Goal: Information Seeking & Learning: Find specific fact

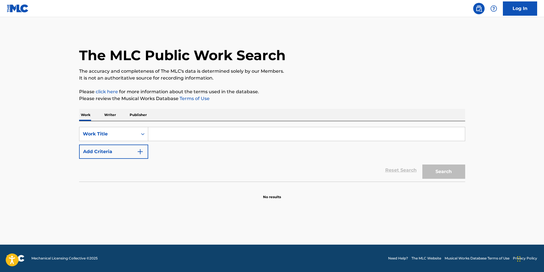
click at [109, 151] on button "Add Criteria" at bounding box center [113, 152] width 69 height 14
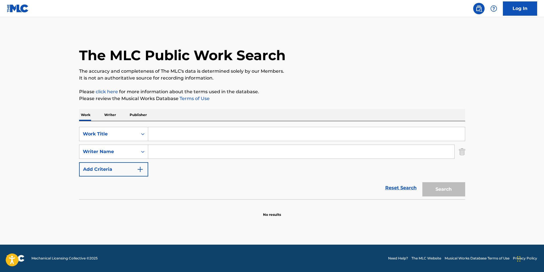
click at [160, 139] on input "Search Form" at bounding box center [306, 134] width 317 height 14
paste input "KALABAKA - Remix"
type input "KALABAKA - Remix"
click at [176, 152] on input "Search Form" at bounding box center [301, 152] width 306 height 14
paste input "iLLEOo"
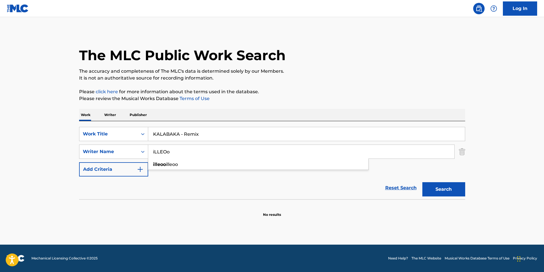
type input "iLLEOo"
drag, startPoint x: 180, startPoint y: 134, endPoint x: 261, endPoint y: 138, distance: 81.5
click at [261, 138] on input "KALABAKA - Remix" at bounding box center [306, 134] width 317 height 14
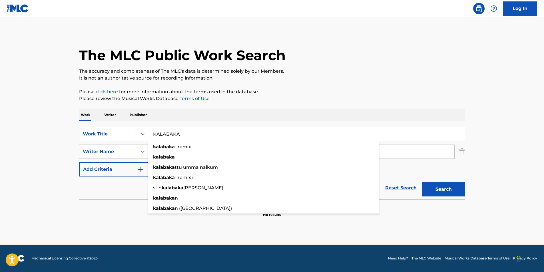
type input "KALABAKA"
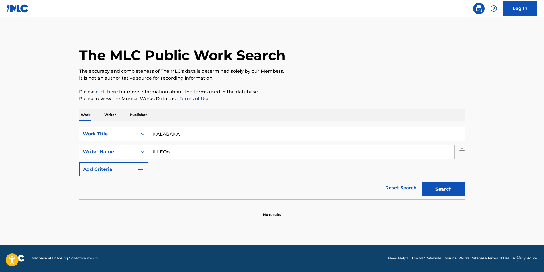
click at [437, 192] on button "Search" at bounding box center [443, 189] width 43 height 14
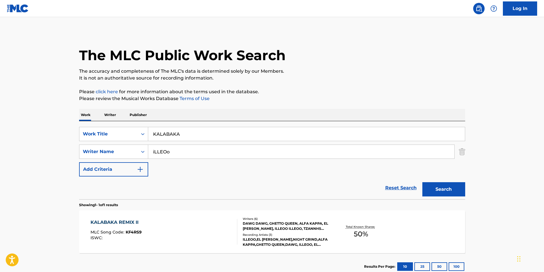
scroll to position [29, 0]
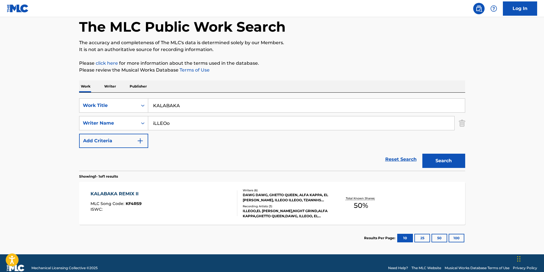
click at [199, 215] on div "KALABAKA REMIX II MLC Song Code : KF4RS9 ISWC :" at bounding box center [163, 204] width 147 height 26
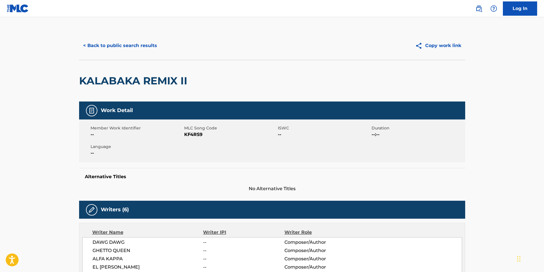
click at [105, 47] on button "< Back to public search results" at bounding box center [120, 46] width 82 height 14
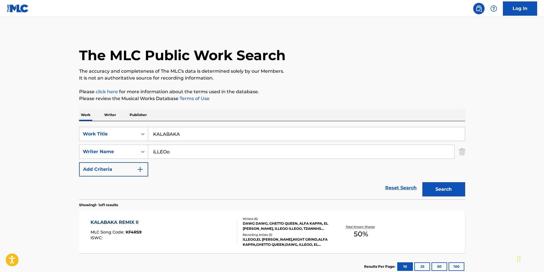
scroll to position [6, 0]
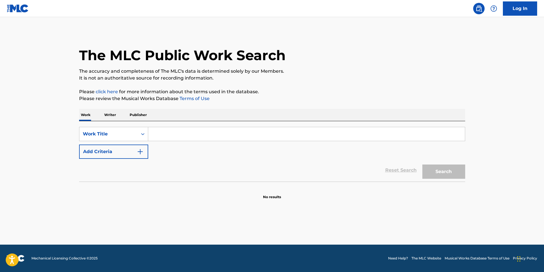
click at [129, 156] on button "Add Criteria" at bounding box center [113, 152] width 69 height 14
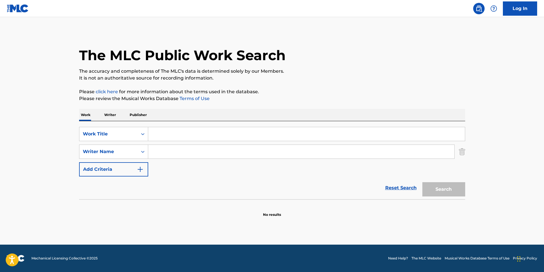
click at [160, 138] on input "Search Form" at bounding box center [306, 134] width 317 height 14
paste input "DECEPTIVE HEART"
type input "DECEPTIVE HEART"
click at [26, 156] on main "The MLC Public Work Search The accuracy and completeness of The MLC's data is d…" at bounding box center [272, 131] width 544 height 228
click at [204, 148] on input "Search Form" at bounding box center [301, 152] width 306 height 14
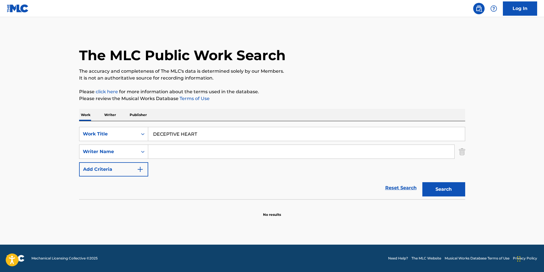
paste input "Convictions"
click at [436, 192] on button "Search" at bounding box center [443, 189] width 43 height 14
drag, startPoint x: 110, startPoint y: 169, endPoint x: 96, endPoint y: 172, distance: 14.7
click at [96, 172] on div "SearchWithCriteriadfcfcc9e-b33a-4852-9a2e-14964db0f042 Work Title DECEPTIVE HEA…" at bounding box center [272, 152] width 386 height 50
paste input "MICHAEL CRAWFORD FELKER"
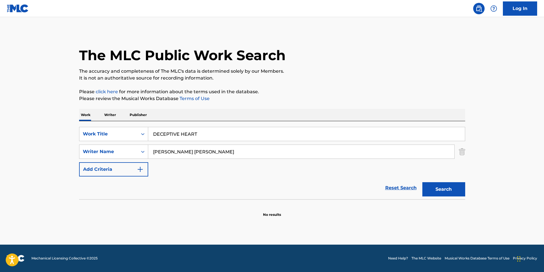
click at [334, 75] on p "It is not an authoritative source for recording information." at bounding box center [272, 78] width 386 height 7
click at [438, 180] on div "Search" at bounding box center [442, 188] width 46 height 23
click at [438, 186] on button "Search" at bounding box center [443, 189] width 43 height 14
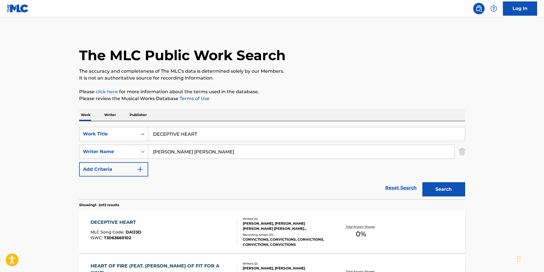
scroll to position [57, 0]
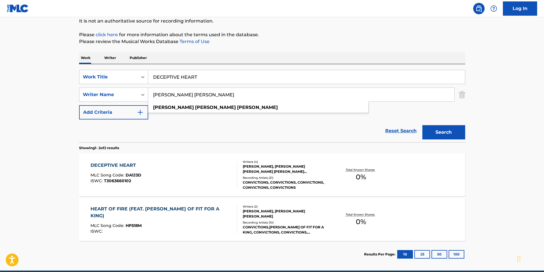
paste input "ZACHARY CULLEN SCHWOCHOW"
drag, startPoint x: 238, startPoint y: 92, endPoint x: 71, endPoint y: 118, distance: 168.5
click at [57, 122] on main "The MLC Public Work Search The accuracy and completeness of The MLC's data is d…" at bounding box center [272, 115] width 544 height 311
click at [320, 47] on div "The MLC Public Work Search The accuracy and completeness of The MLC's data is d…" at bounding box center [272, 121] width 400 height 294
click at [449, 130] on button "Search" at bounding box center [443, 132] width 43 height 14
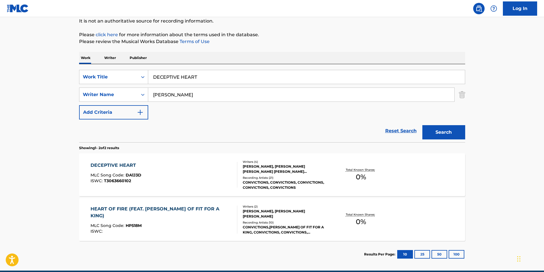
scroll to position [29, 0]
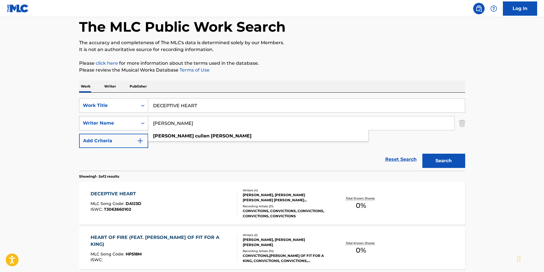
drag, startPoint x: 245, startPoint y: 122, endPoint x: 88, endPoint y: 124, distance: 156.7
click at [74, 127] on div "The MLC Public Work Search The accuracy and completeness of The MLC's data is d…" at bounding box center [272, 150] width 400 height 294
paste input "JOSHUA ALLEN CANODE"
click at [351, 49] on p "It is not an authoritative source for recording information." at bounding box center [272, 49] width 386 height 7
click at [444, 158] on button "Search" at bounding box center [443, 161] width 43 height 14
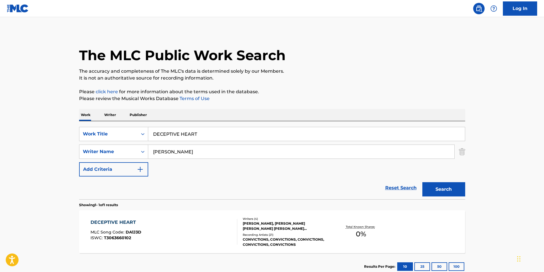
scroll to position [38, 0]
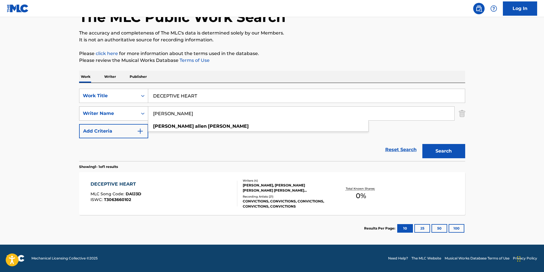
drag, startPoint x: 220, startPoint y: 112, endPoint x: 131, endPoint y: 116, distance: 88.9
click at [131, 116] on div "SearchWithCriteria1d9a1a83-b4c2-4a63-ba09-10c326c1a4cd Writer Name JOSHUA ALLEN…" at bounding box center [272, 113] width 386 height 14
drag, startPoint x: 349, startPoint y: 31, endPoint x: 301, endPoint y: 24, distance: 48.2
click at [349, 31] on p "The accuracy and completeness of The MLC's data is determined solely by our Mem…" at bounding box center [272, 33] width 386 height 7
drag, startPoint x: 245, startPoint y: 116, endPoint x: 90, endPoint y: 121, distance: 155.6
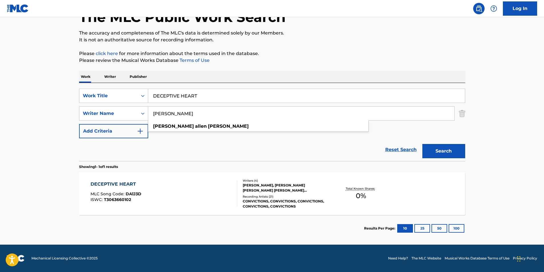
click at [90, 121] on div "SearchWithCriteriadfcfcc9e-b33a-4852-9a2e-14964db0f042 Work Title DECEPTIVE HEA…" at bounding box center [272, 114] width 386 height 50
paste input "HN EDWARD JR FLEISCHMANN"
type input "JOHN EDWARD JR FLEISCHMANN"
click at [349, 44] on div "The MLC Public Work Search The accuracy and completeness of The MLC's data is d…" at bounding box center [272, 117] width 400 height 249
click at [448, 153] on button "Search" at bounding box center [443, 151] width 43 height 14
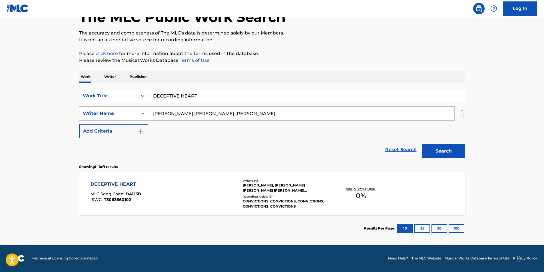
click at [175, 201] on div "DECEPTIVE HEART MLC Song Code : DA1J3D ISWC : T3063660102" at bounding box center [163, 194] width 147 height 26
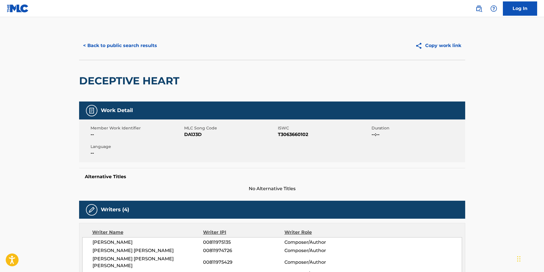
click at [194, 135] on span "DA1J3D" at bounding box center [230, 134] width 92 height 7
copy span "DA1J3D"
click at [118, 45] on button "< Back to public search results" at bounding box center [120, 46] width 82 height 14
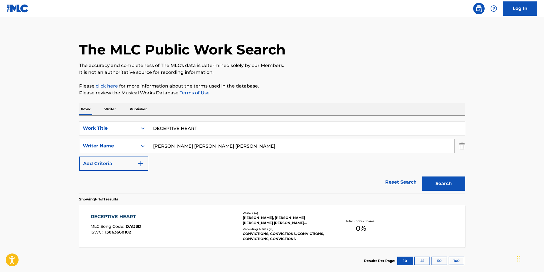
drag, startPoint x: 219, startPoint y: 129, endPoint x: 298, endPoint y: 107, distance: 81.7
click at [79, 132] on div "SearchWithCriteriadfcfcc9e-b33a-4852-9a2e-14964db0f042 Work Title DECEPTIVE HEA…" at bounding box center [272, 128] width 386 height 14
paste input "Curtan el Mambo"
type input "Curtan el Mambo"
click at [365, 91] on p "Please review the Musical Works Database Terms of Use" at bounding box center [272, 93] width 386 height 7
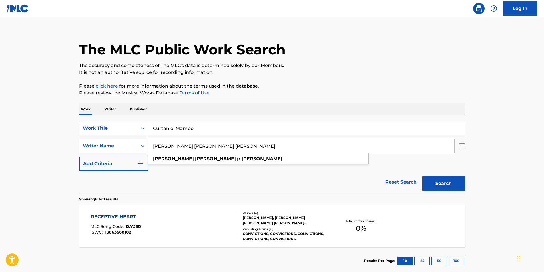
drag, startPoint x: 272, startPoint y: 147, endPoint x: 142, endPoint y: 146, distance: 129.6
click at [142, 146] on div "SearchWithCriteria1d9a1a83-b4c2-4a63-ba09-10c326c1a4cd Writer Name JOHN EDWARD …" at bounding box center [272, 146] width 386 height 14
paste input "Gonzalo Nahuel Moya"
click at [396, 61] on div "The MLC Public Work Search" at bounding box center [272, 47] width 386 height 42
click at [436, 184] on button "Search" at bounding box center [443, 184] width 43 height 14
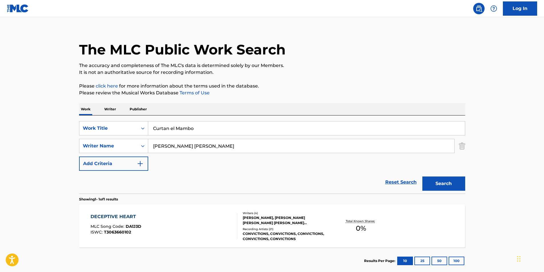
scroll to position [0, 0]
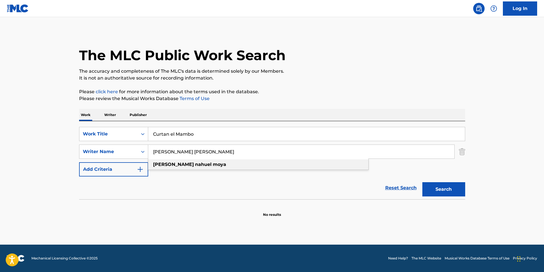
drag, startPoint x: 174, startPoint y: 152, endPoint x: 243, endPoint y: 161, distance: 69.6
click at [242, 159] on div "Gonzalo Nahuel Moya gonzalo nahuel moya" at bounding box center [301, 152] width 306 height 14
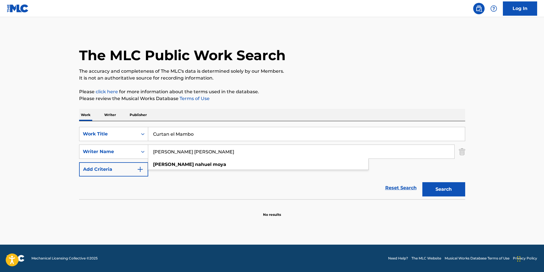
drag, startPoint x: 182, startPoint y: 152, endPoint x: 239, endPoint y: 152, distance: 57.4
click at [239, 152] on input "Gonzalo Nahuel Moya" at bounding box center [301, 152] width 306 height 14
drag, startPoint x: 340, startPoint y: 96, endPoint x: 340, endPoint y: 99, distance: 3.5
click at [340, 97] on p "Please review the Musical Works Database Terms of Use" at bounding box center [272, 98] width 386 height 7
click at [449, 188] on button "Search" at bounding box center [443, 189] width 43 height 14
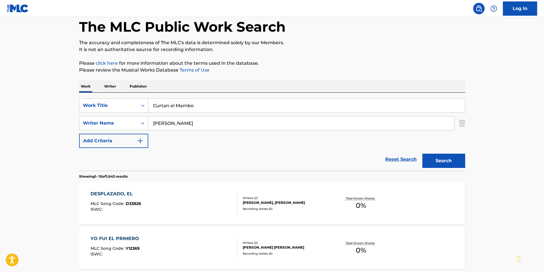
scroll to position [86, 0]
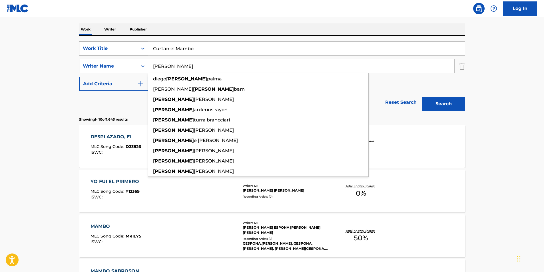
drag, startPoint x: 189, startPoint y: 73, endPoint x: 84, endPoint y: 45, distance: 108.4
click at [84, 45] on div "SearchWithCriteriadfcfcc9e-b33a-4852-9a2e-14964db0f042 Work Title Curtan el Mam…" at bounding box center [272, 66] width 386 height 50
paste input "Nahuel Moya"
paste input "Gonzalo Nahuel Moya"
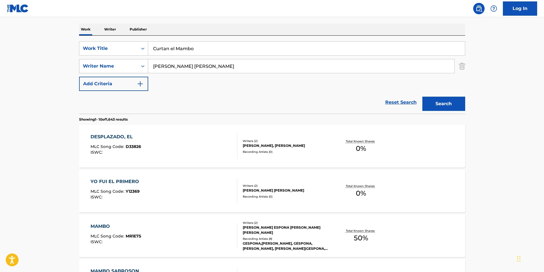
drag, startPoint x: 305, startPoint y: 69, endPoint x: 89, endPoint y: 70, distance: 215.8
click at [89, 70] on div "SearchWithCriteria1d9a1a83-b4c2-4a63-ba09-10c326c1a4cd Writer Name Gonzalo Nahu…" at bounding box center [272, 66] width 386 height 14
paste input "Search Form"
drag, startPoint x: 193, startPoint y: 67, endPoint x: 223, endPoint y: 66, distance: 30.3
click at [222, 66] on input "Gonzalo Nahuel Moya" at bounding box center [301, 66] width 306 height 14
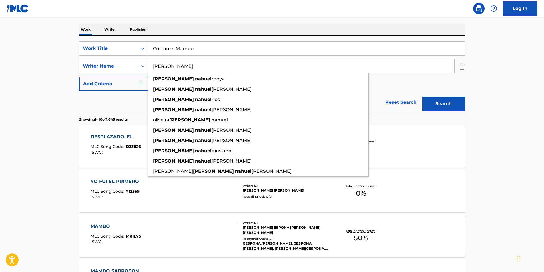
click at [468, 94] on div "The MLC Public Work Search The accuracy and completeness of The MLC's data is d…" at bounding box center [272, 273] width 400 height 655
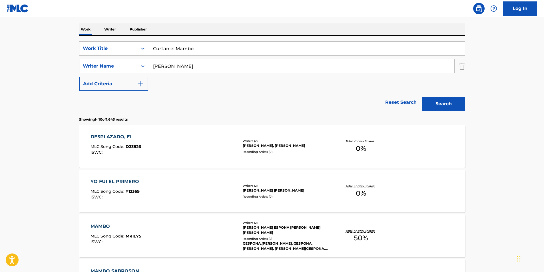
click at [457, 101] on button "Search" at bounding box center [443, 104] width 43 height 14
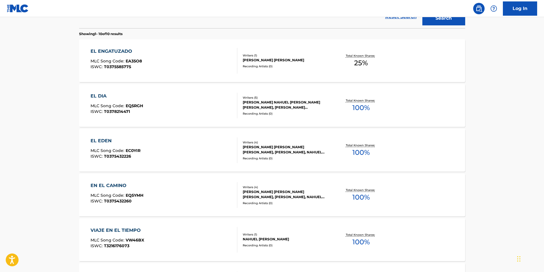
scroll to position [0, 0]
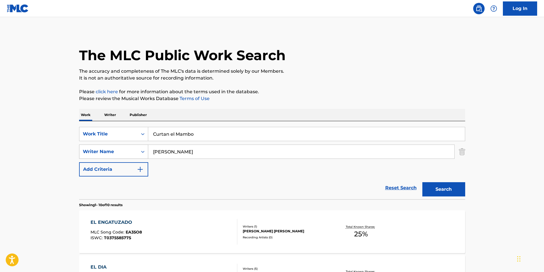
drag, startPoint x: 203, startPoint y: 153, endPoint x: 133, endPoint y: 147, distance: 70.2
click at [133, 147] on div "SearchWithCriteria1d9a1a83-b4c2-4a63-ba09-10c326c1a4cd Writer Name Gonzalo Nahu…" at bounding box center [272, 152] width 386 height 14
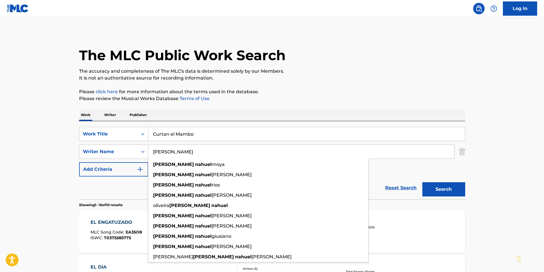
paste input "Moya"
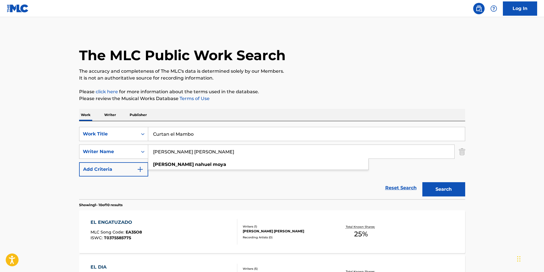
type input "Gonzalo Nahuel Moya"
click at [266, 119] on div "Work Writer Publisher" at bounding box center [272, 115] width 386 height 12
click at [452, 187] on button "Search" at bounding box center [443, 189] width 43 height 14
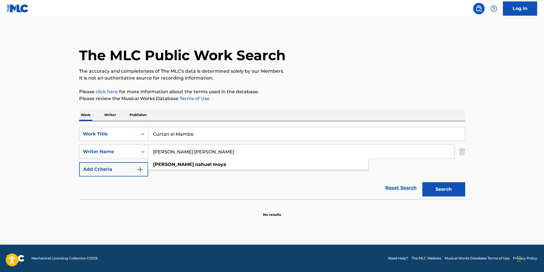
drag, startPoint x: 208, startPoint y: 146, endPoint x: -1, endPoint y: 151, distance: 209.6
click at [0, 151] on html "Accessibility Screen-Reader Guide, Feedback, and Issue Reporting | New window L…" at bounding box center [272, 136] width 544 height 272
click at [442, 194] on button "Search" at bounding box center [443, 189] width 43 height 14
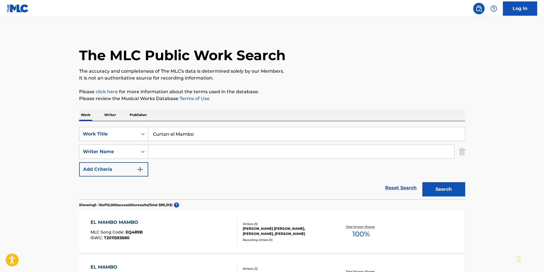
scroll to position [86, 0]
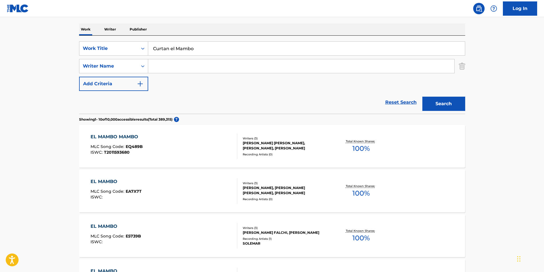
click at [223, 70] on input "Search Form" at bounding box center [301, 66] width 306 height 14
paste input "Gonzalo Nahuel Moya"
drag, startPoint x: 172, startPoint y: 67, endPoint x: 43, endPoint y: 68, distance: 129.0
click at [43, 68] on main "The MLC Public Work Search The accuracy and completeness of The MLC's data is d…" at bounding box center [272, 267] width 544 height 672
click at [515, 71] on main "The MLC Public Work Search The accuracy and completeness of The MLC's data is d…" at bounding box center [272, 267] width 544 height 672
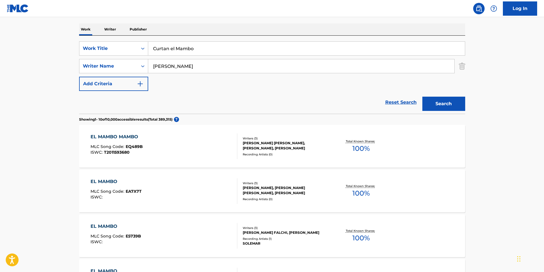
click at [444, 104] on button "Search" at bounding box center [443, 104] width 43 height 14
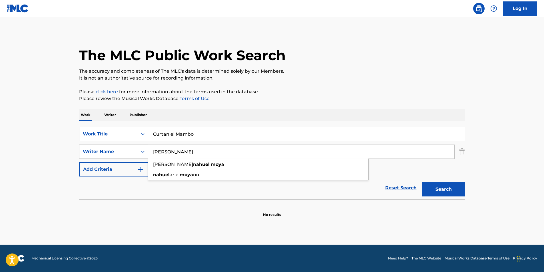
drag, startPoint x: 197, startPoint y: 152, endPoint x: 112, endPoint y: 154, distance: 85.1
click at [106, 152] on div "SearchWithCriteria1d9a1a83-b4c2-4a63-ba09-10c326c1a4cd Writer Name Nahuel Moya …" at bounding box center [272, 152] width 386 height 14
paste input "Gonzalo"
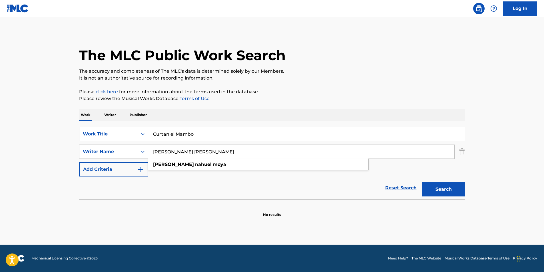
drag, startPoint x: 195, startPoint y: 153, endPoint x: 480, endPoint y: 62, distance: 300.0
click at [514, 109] on main "The MLC Public Work Search The accuracy and completeness of The MLC's data is d…" at bounding box center [272, 131] width 544 height 228
click at [423, 63] on div "The MLC Public Work Search" at bounding box center [272, 52] width 386 height 42
drag, startPoint x: 192, startPoint y: 155, endPoint x: 243, endPoint y: 159, distance: 52.1
click at [243, 159] on div "Gonzalo Nahuel Moya gonzalo nahuel moya" at bounding box center [301, 152] width 306 height 14
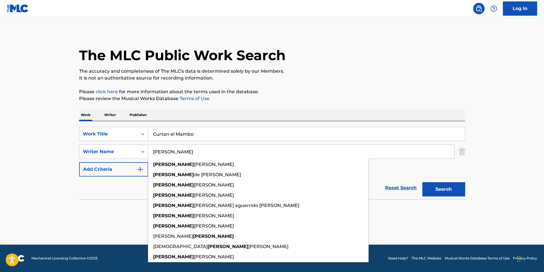
type input "Gonzalo"
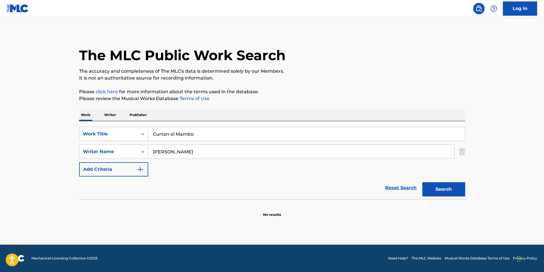
drag, startPoint x: 312, startPoint y: 90, endPoint x: 324, endPoint y: 90, distance: 12.0
click at [313, 90] on p "Please click here for more information about the terms used in the database." at bounding box center [272, 91] width 386 height 7
click at [446, 184] on button "Search" at bounding box center [443, 189] width 43 height 14
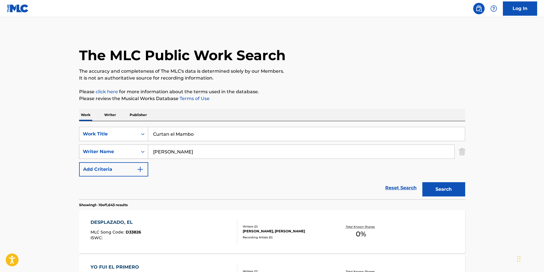
click at [141, 153] on icon "Search Form" at bounding box center [143, 152] width 6 height 6
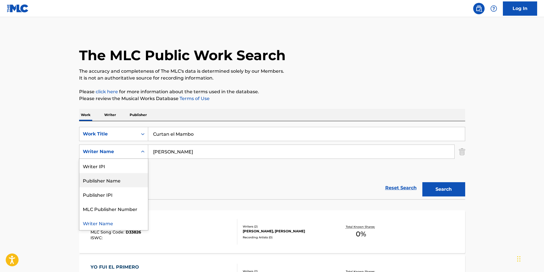
click at [136, 177] on div "Publisher Name" at bounding box center [113, 180] width 69 height 14
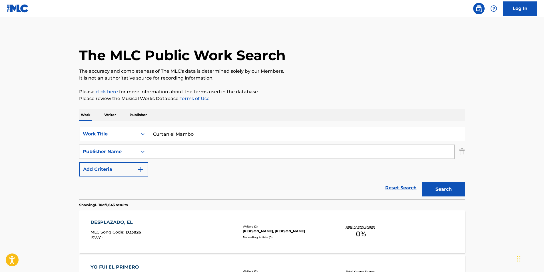
click at [185, 153] on input "Search Form" at bounding box center [301, 152] width 306 height 14
paste input "Lealtad Music"
type input "Lealtad Music"
click at [439, 188] on button "Search" at bounding box center [443, 189] width 43 height 14
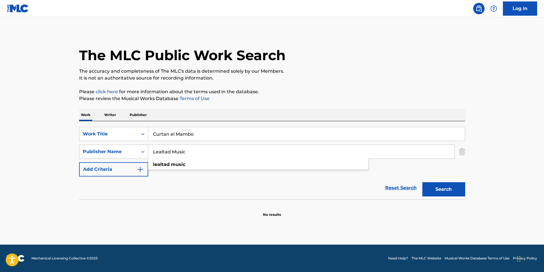
drag, startPoint x: 208, startPoint y: 158, endPoint x: 31, endPoint y: 147, distance: 177.6
click at [32, 147] on main "The MLC Public Work Search The accuracy and completeness of The MLC's data is d…" at bounding box center [272, 131] width 544 height 228
click at [105, 153] on div "Publisher Name" at bounding box center [108, 151] width 51 height 7
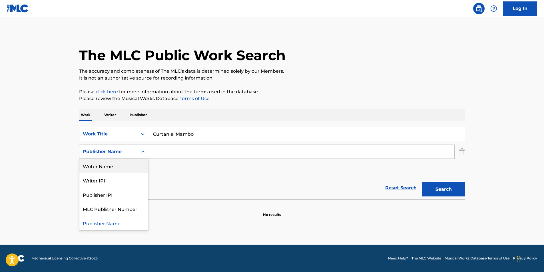
click at [108, 169] on div "Writer Name" at bounding box center [113, 166] width 69 height 14
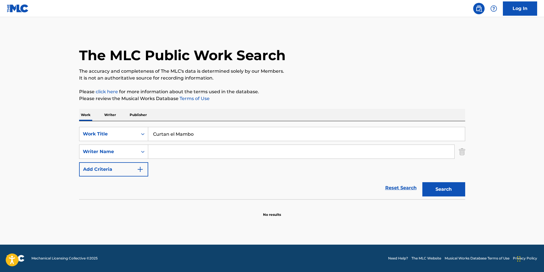
click at [155, 151] on input "Search Form" at bounding box center [301, 152] width 306 height 14
paste input "Gonzalo Nahuel Moya"
click at [314, 102] on div "The MLC Public Work Search The accuracy and completeness of The MLC's data is d…" at bounding box center [272, 124] width 400 height 186
click at [444, 186] on button "Search" at bounding box center [443, 189] width 43 height 14
drag, startPoint x: 164, startPoint y: 152, endPoint x: 60, endPoint y: 153, distance: 103.3
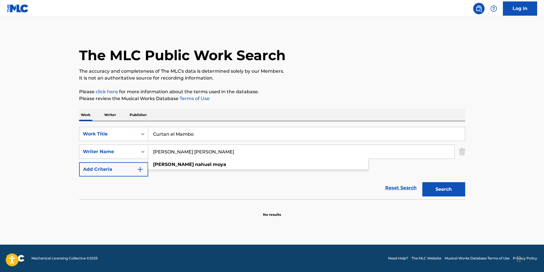
click at [61, 153] on main "The MLC Public Work Search The accuracy and completeness of The MLC's data is d…" at bounding box center [272, 131] width 544 height 228
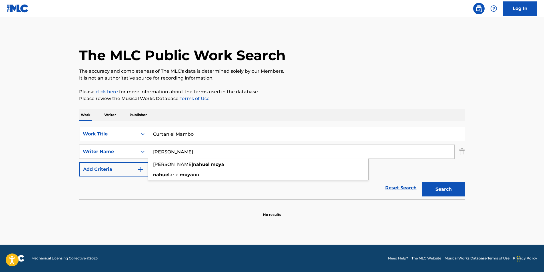
click at [434, 196] on button "Search" at bounding box center [443, 189] width 43 height 14
drag, startPoint x: 139, startPoint y: 149, endPoint x: 97, endPoint y: 152, distance: 42.7
click at [97, 152] on div "SearchWithCriteria4532e3d9-08b6-4df1-a405-8b17dc33fdc4 Writer Name Nahuel Moya …" at bounding box center [272, 152] width 386 height 14
paste input "Gonzalo"
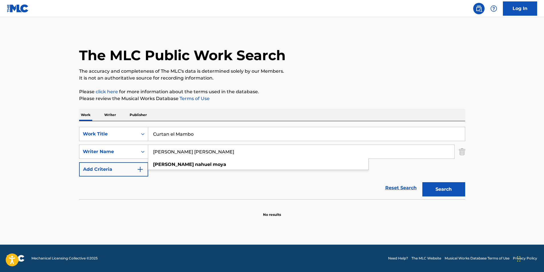
drag, startPoint x: 181, startPoint y: 153, endPoint x: 365, endPoint y: 157, distance: 183.9
click at [365, 157] on input "Gonzalo Nahuel Moya" at bounding box center [301, 152] width 306 height 14
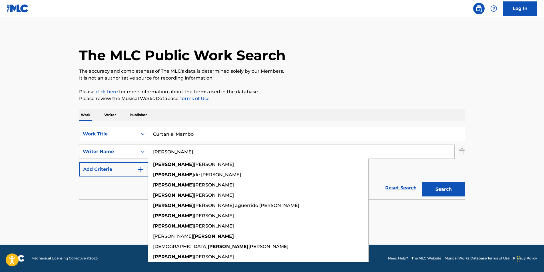
click at [418, 92] on p "Please click here for more information about the terms used in the database." at bounding box center [272, 91] width 386 height 7
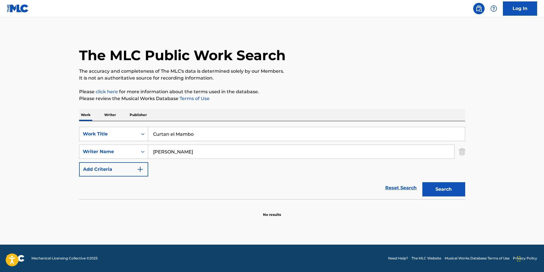
click at [452, 191] on button "Search" at bounding box center [443, 189] width 43 height 14
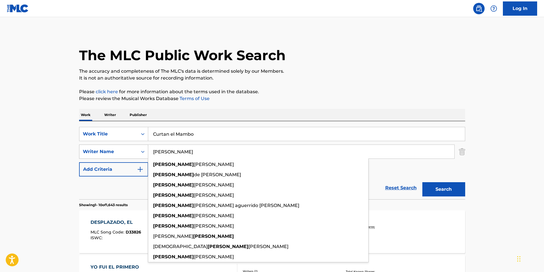
paste input "Nahuel Moya"
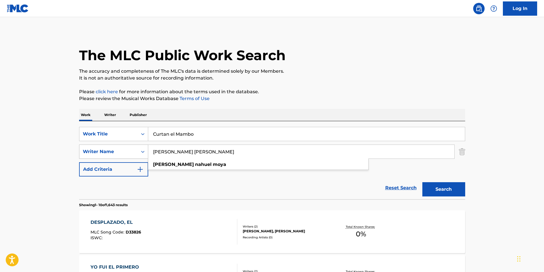
drag, startPoint x: 188, startPoint y: 153, endPoint x: 146, endPoint y: 152, distance: 42.5
click at [146, 152] on div "SearchWithCriteria4532e3d9-08b6-4df1-a405-8b17dc33fdc4 Writer Name Gonzalo Nahu…" at bounding box center [272, 152] width 386 height 14
click at [337, 51] on div "The MLC Public Work Search" at bounding box center [272, 52] width 386 height 42
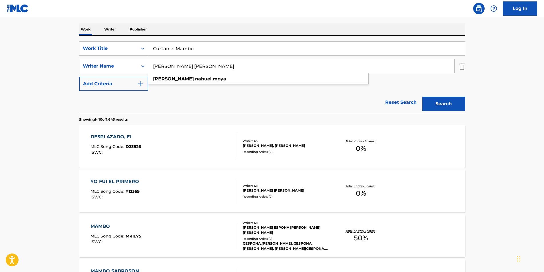
drag, startPoint x: 173, startPoint y: 68, endPoint x: 23, endPoint y: 85, distance: 151.4
click at [23, 85] on main "The MLC Public Work Search The accuracy and completeness of The MLC's data is d…" at bounding box center [272, 267] width 544 height 672
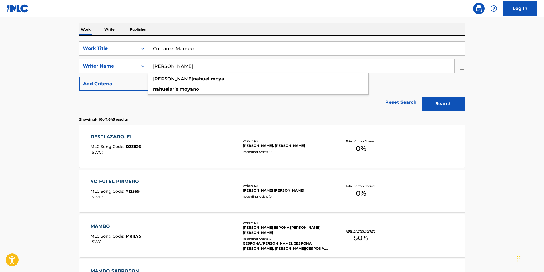
click at [178, 66] on input "Nahuel Moya" at bounding box center [301, 66] width 306 height 14
click at [178, 65] on input "Nahuel Moya" at bounding box center [301, 66] width 306 height 14
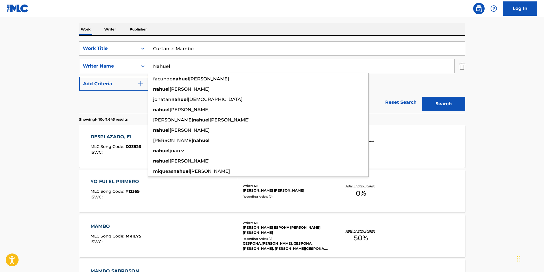
type input "Nahuel"
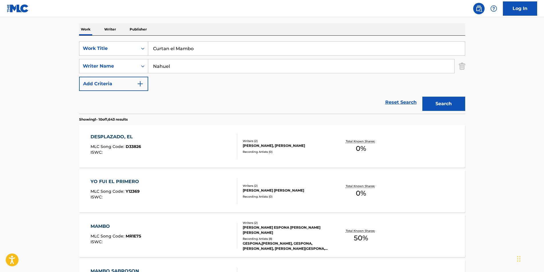
click at [295, 8] on nav "Log In" at bounding box center [272, 8] width 544 height 17
click at [438, 98] on button "Search" at bounding box center [443, 104] width 43 height 14
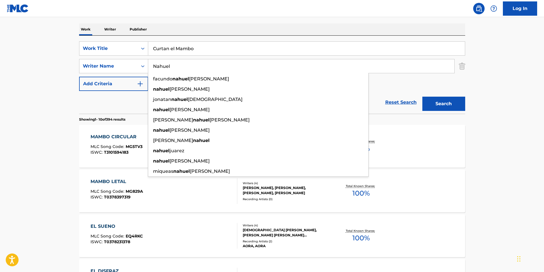
drag, startPoint x: 111, startPoint y: 69, endPoint x: 169, endPoint y: 80, distance: 59.1
click at [123, 80] on div "SearchWithCriteriadfcfcc9e-b33a-4852-9a2e-14964db0f042 Work Title Curtan el Mam…" at bounding box center [272, 66] width 386 height 50
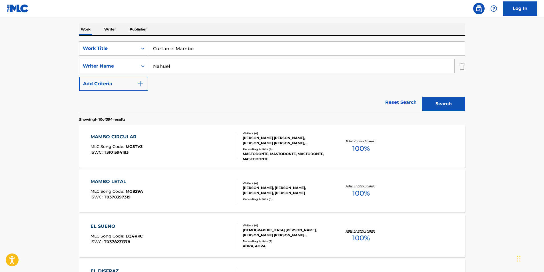
click at [498, 71] on main "The MLC Public Work Search The accuracy and completeness of The MLC's data is d…" at bounding box center [272, 267] width 544 height 672
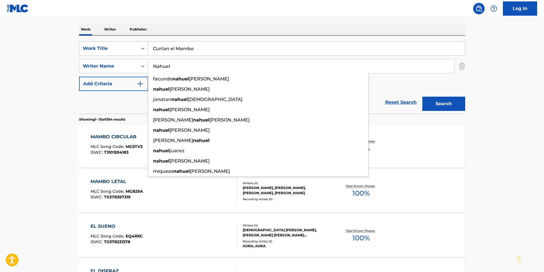
drag, startPoint x: 227, startPoint y: 71, endPoint x: 82, endPoint y: 105, distance: 148.2
click at [82, 105] on form "SearchWithCriteriadfcfcc9e-b33a-4852-9a2e-14964db0f042 Work Title Curtan el Mam…" at bounding box center [272, 77] width 386 height 73
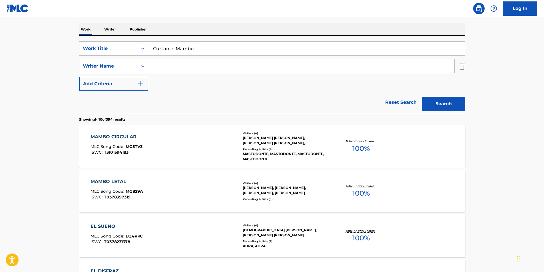
click at [460, 103] on button "Search" at bounding box center [443, 104] width 43 height 14
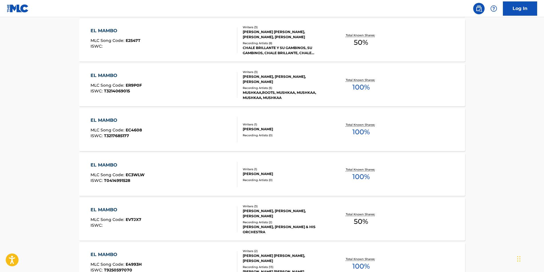
scroll to position [444, 0]
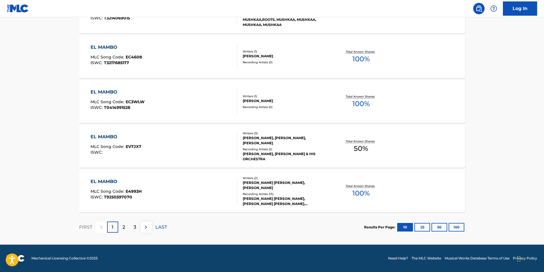
click at [148, 228] on img at bounding box center [145, 227] width 7 height 7
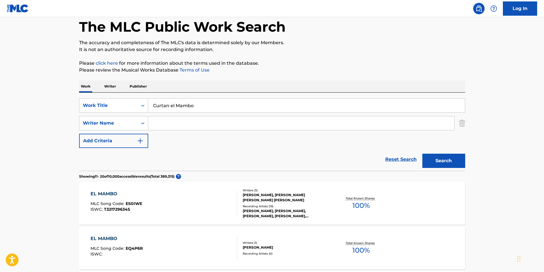
scroll to position [0, 0]
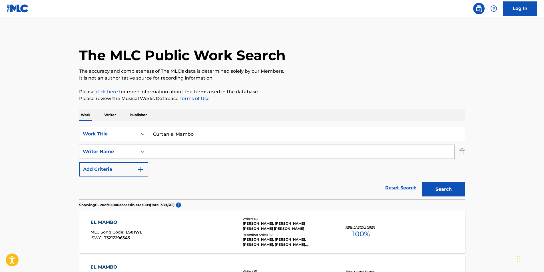
click at [169, 151] on input "Search Form" at bounding box center [301, 152] width 306 height 14
paste input "Gonzalo Nahuel Moya"
click at [461, 55] on div "The MLC Public Work Search" at bounding box center [272, 52] width 386 height 42
click at [444, 191] on button "Search" at bounding box center [443, 189] width 43 height 14
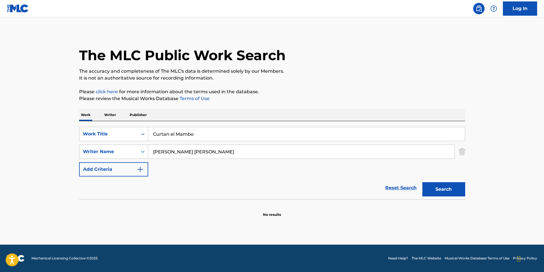
click at [435, 188] on button "Search" at bounding box center [443, 189] width 43 height 14
drag, startPoint x: 192, startPoint y: 152, endPoint x: 0, endPoint y: 105, distance: 197.9
click at [0, 104] on html "Accessibility Screen-Reader Guide, Feedback, and Issue Reporting | New window L…" at bounding box center [272, 136] width 544 height 272
type input "Moya"
click at [422, 182] on button "Search" at bounding box center [443, 189] width 43 height 14
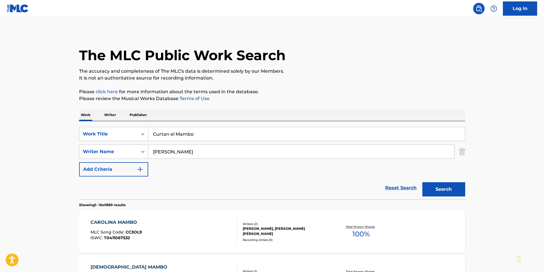
click at [448, 189] on button "Search" at bounding box center [443, 189] width 43 height 14
drag, startPoint x: 218, startPoint y: 132, endPoint x: 44, endPoint y: 134, distance: 174.7
paste input "Fuck Competi"
type input "Fuck Competi"
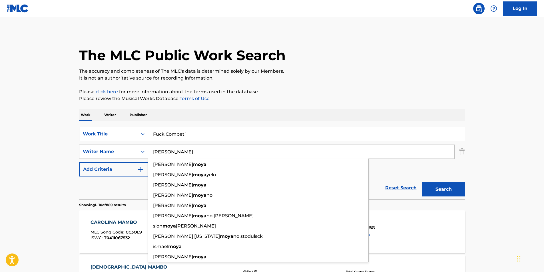
drag, startPoint x: 158, startPoint y: 152, endPoint x: 233, endPoint y: 107, distance: 87.2
click at [115, 155] on div "SearchWithCriteria4532e3d9-08b6-4df1-a405-8b17dc33fdc4 Writer Name Moya gerardo…" at bounding box center [272, 152] width 386 height 14
paste input "arcianos Crew"
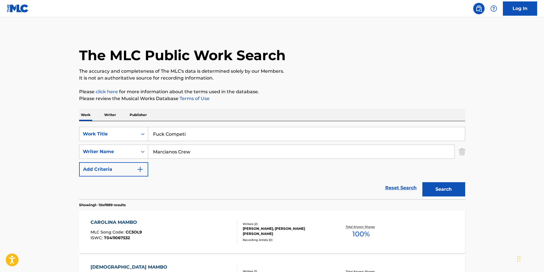
click at [327, 65] on div "The MLC Public Work Search" at bounding box center [272, 52] width 386 height 42
click at [432, 184] on button "Search" at bounding box center [443, 189] width 43 height 14
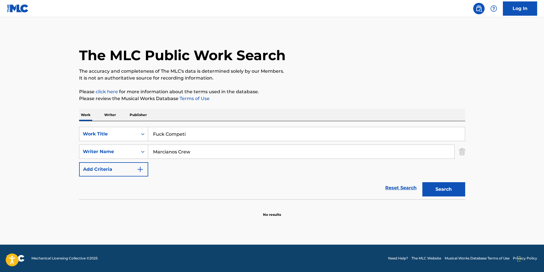
drag, startPoint x: 175, startPoint y: 155, endPoint x: 106, endPoint y: 161, distance: 69.1
click at [106, 161] on div "SearchWithCriteriadfcfcc9e-b33a-4852-9a2e-14964db0f042 Work Title Fuck Competi …" at bounding box center [272, 152] width 386 height 50
paste input "Sergio Martin Grasso"
type input "Sergio Martin Grasso"
click at [367, 85] on div "The MLC Public Work Search The accuracy and completeness of The MLC's data is d…" at bounding box center [272, 124] width 400 height 186
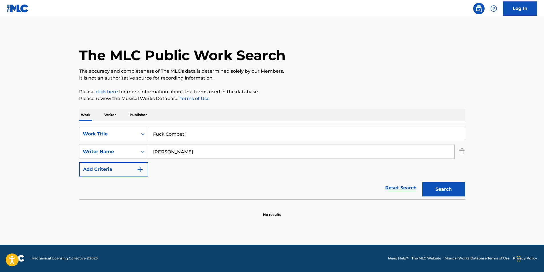
click at [442, 188] on button "Search" at bounding box center [443, 189] width 43 height 14
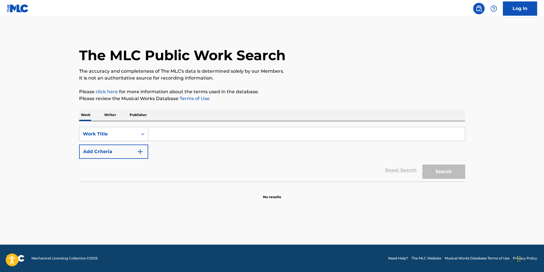
click at [130, 148] on button "Add Criteria" at bounding box center [113, 152] width 69 height 14
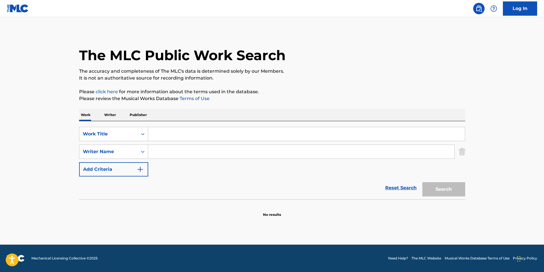
click at [176, 157] on input "Search Form" at bounding box center [301, 152] width 306 height 14
paste input "Sergio Martin Grasso"
type input "Sergio Martin Grasso"
click at [182, 142] on div "SearchWithCriteria78851c12-5a12-4a1a-8c41-cb79c5d674d4 Work Title SearchWithCri…" at bounding box center [272, 152] width 386 height 50
click at [206, 130] on input "Search Form" at bounding box center [306, 134] width 317 height 14
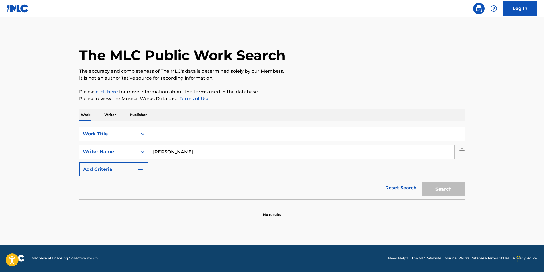
paste input "Fuck Competi"
type input "Fuck Competi"
click at [306, 79] on p "It is not an authoritative source for recording information." at bounding box center [272, 78] width 386 height 7
click at [436, 185] on button "Search" at bounding box center [443, 189] width 43 height 14
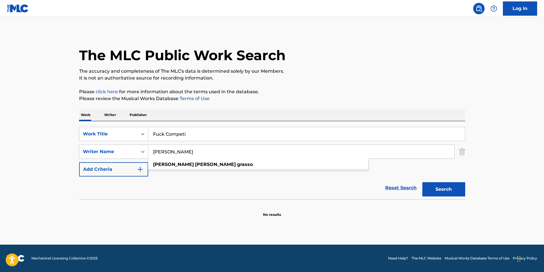
drag, startPoint x: 170, startPoint y: 152, endPoint x: 242, endPoint y: 151, distance: 72.5
click at [242, 151] on input "Sergio Martin Grasso" at bounding box center [301, 152] width 306 height 14
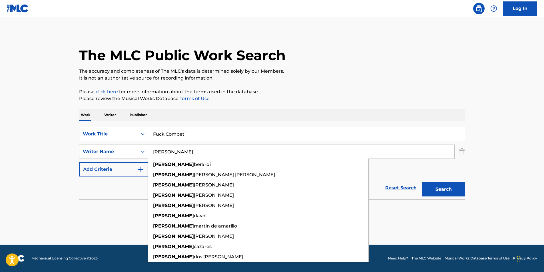
click at [395, 85] on div "The MLC Public Work Search The accuracy and completeness of The MLC's data is d…" at bounding box center [272, 124] width 400 height 186
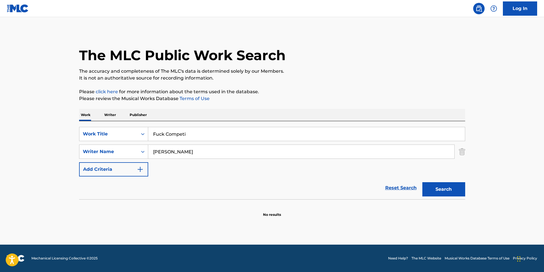
click at [430, 192] on button "Search" at bounding box center [443, 189] width 43 height 14
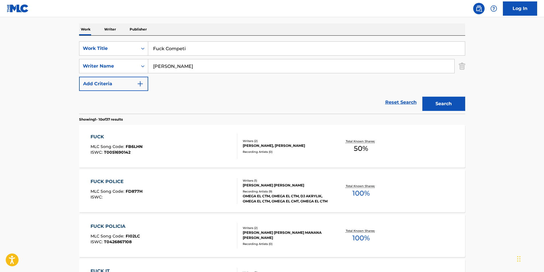
scroll to position [114, 0]
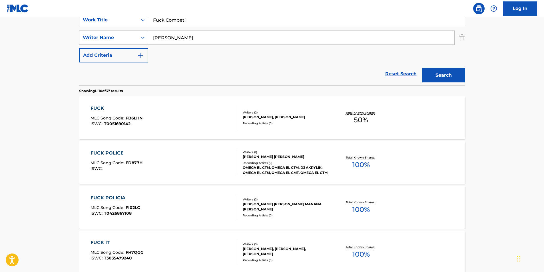
click at [199, 43] on input "Sergio" at bounding box center [301, 38] width 306 height 14
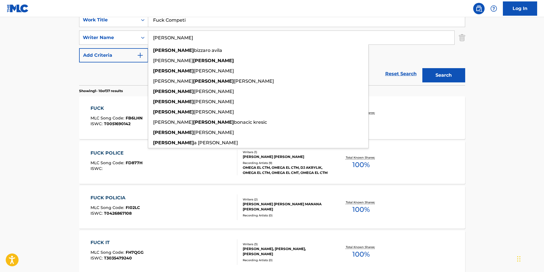
paste input "Fuck Competi"
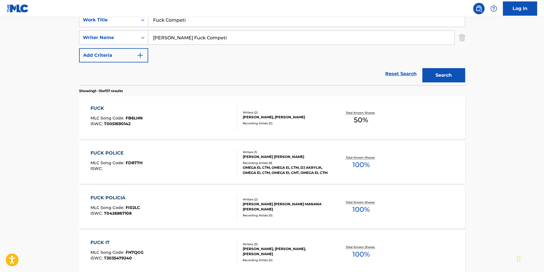
drag, startPoint x: 222, startPoint y: 36, endPoint x: 138, endPoint y: 49, distance: 84.7
click at [138, 49] on div "SearchWithCriteria78851c12-5a12-4a1a-8c41-cb79c5d674d4 Work Title Fuck Competi …" at bounding box center [272, 38] width 386 height 50
paste input "Martin Grasso"
click at [193, 67] on div "Reset Search Search" at bounding box center [272, 74] width 386 height 23
click at [195, 38] on input "Sergio Martin Grasso" at bounding box center [301, 38] width 306 height 14
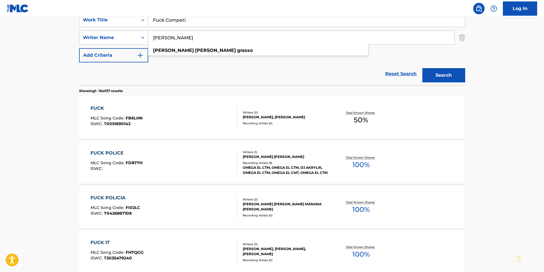
click at [195, 38] on input "Sergio Martin Grasso" at bounding box center [301, 38] width 306 height 14
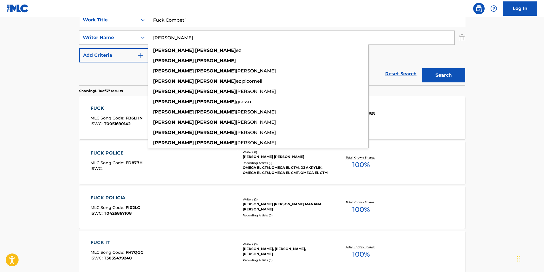
click at [437, 75] on button "Search" at bounding box center [443, 75] width 43 height 14
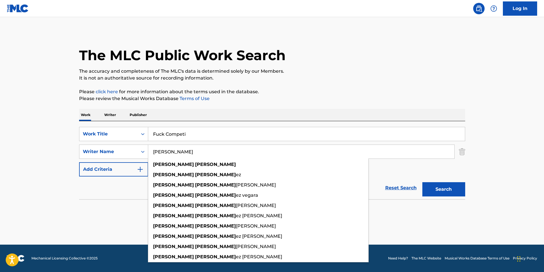
drag, startPoint x: 219, startPoint y: 152, endPoint x: 100, endPoint y: 155, distance: 118.8
click at [55, 155] on main "The MLC Public Work Search The accuracy and completeness of The MLC's data is d…" at bounding box center [272, 131] width 544 height 228
paste input "Grasso"
type input "Sergio Martin Grasso"
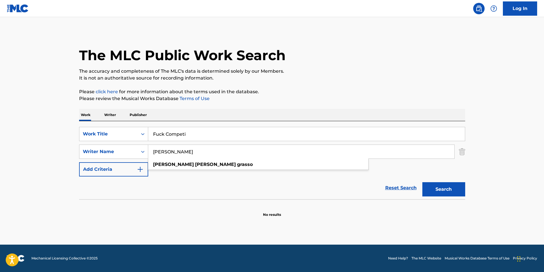
click at [180, 152] on input "Sergio Martin Grasso" at bounding box center [301, 152] width 306 height 14
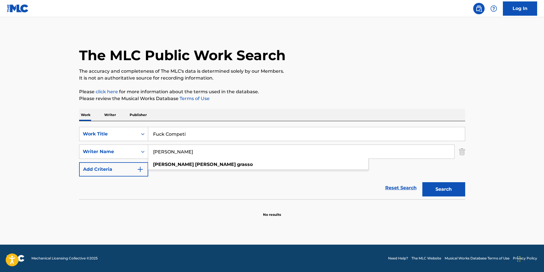
click at [180, 152] on input "Sergio Martin Grasso" at bounding box center [301, 152] width 306 height 14
click at [422, 182] on button "Search" at bounding box center [443, 189] width 43 height 14
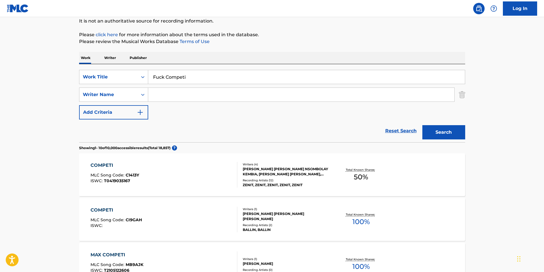
scroll to position [29, 0]
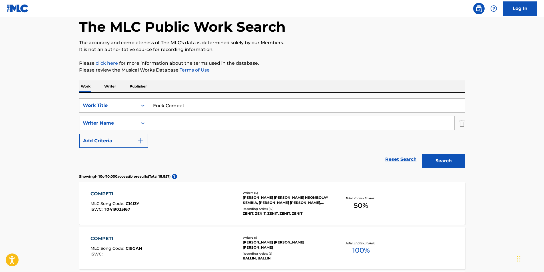
paste input "Sergio Martin Grasso"
click at [176, 123] on input "Sergio Martin Grasso" at bounding box center [301, 123] width 306 height 14
click at [360, 46] on p "The accuracy and completeness of The MLC's data is determined solely by our Mem…" at bounding box center [272, 42] width 386 height 7
click at [440, 162] on button "Search" at bounding box center [443, 161] width 43 height 14
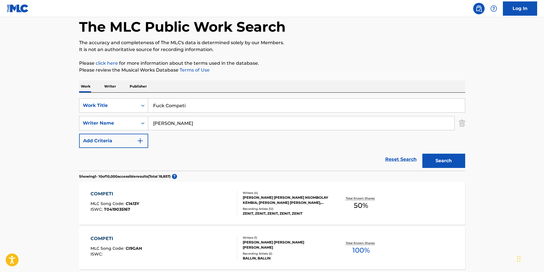
scroll to position [0, 0]
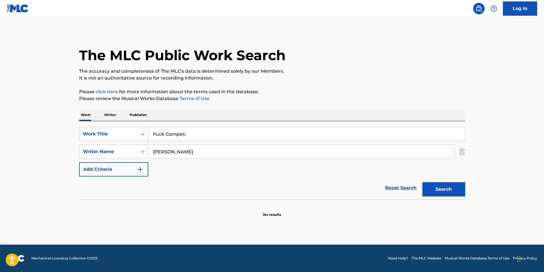
drag, startPoint x: 227, startPoint y: 151, endPoint x: 56, endPoint y: 152, distance: 170.7
click at [56, 152] on main "The MLC Public Work Search The accuracy and completeness of The MLC's data is d…" at bounding box center [272, 131] width 544 height 228
paste input "Martin"
drag, startPoint x: 186, startPoint y: 152, endPoint x: 249, endPoint y: 138, distance: 64.5
click at [235, 151] on input "Sergio Martin Grasso" at bounding box center [301, 152] width 306 height 14
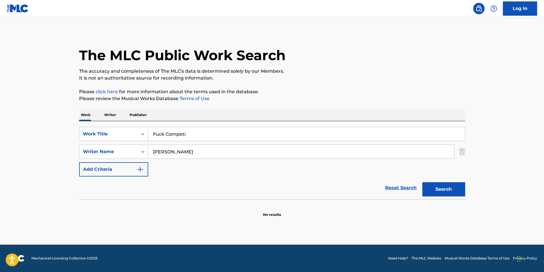
click at [328, 84] on div "The MLC Public Work Search The accuracy and completeness of The MLC's data is d…" at bounding box center [272, 124] width 400 height 186
click at [440, 190] on button "Search" at bounding box center [443, 189] width 43 height 14
drag, startPoint x: 197, startPoint y: 152, endPoint x: 117, endPoint y: 158, distance: 80.4
click at [117, 158] on div "SearchWithCriteriaafe138ca-afe5-4d61-b013-2f9fc79985c2 Writer Name Sergio Martin" at bounding box center [272, 152] width 386 height 14
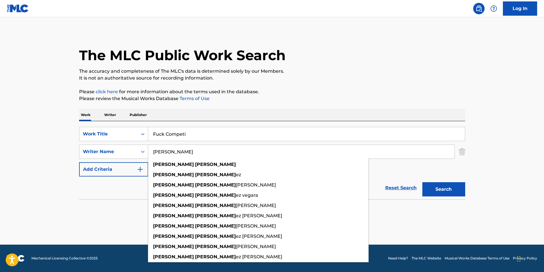
paste input "Grasso"
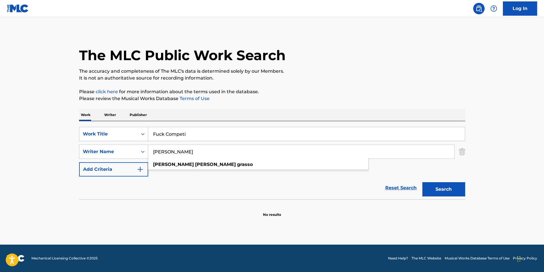
click at [181, 152] on input "Sergio Martin Grasso" at bounding box center [301, 152] width 306 height 14
click at [162, 152] on input "Sergio Martin Grasso" at bounding box center [301, 152] width 306 height 14
click at [438, 191] on button "Search" at bounding box center [443, 189] width 43 height 14
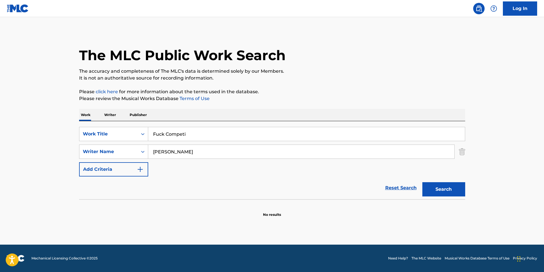
click at [158, 154] on input "Martin Grasso" at bounding box center [301, 152] width 306 height 14
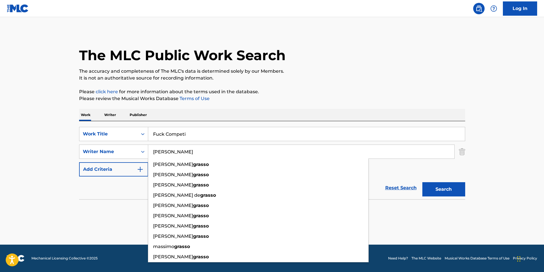
type input "Grasso"
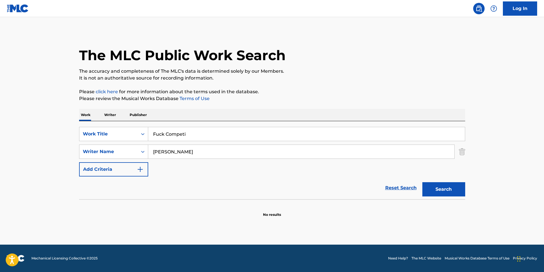
click at [443, 184] on button "Search" at bounding box center [443, 189] width 43 height 14
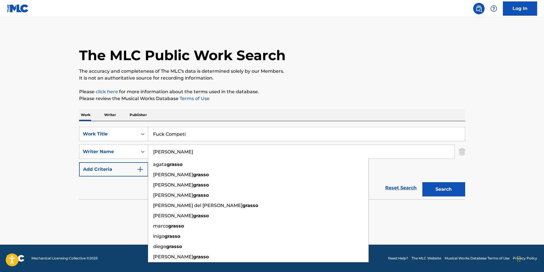
drag, startPoint x: 189, startPoint y: 155, endPoint x: 55, endPoint y: 155, distance: 134.4
click at [55, 155] on main "The MLC Public Work Search The accuracy and completeness of The MLC's data is d…" at bounding box center [272, 131] width 544 height 228
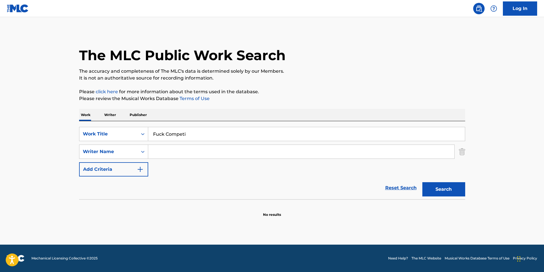
drag, startPoint x: 487, startPoint y: 65, endPoint x: 457, endPoint y: 156, distance: 95.7
click at [486, 65] on main "The MLC Public Work Search The accuracy and completeness of The MLC's data is d…" at bounding box center [272, 131] width 544 height 228
click at [459, 189] on button "Search" at bounding box center [443, 189] width 43 height 14
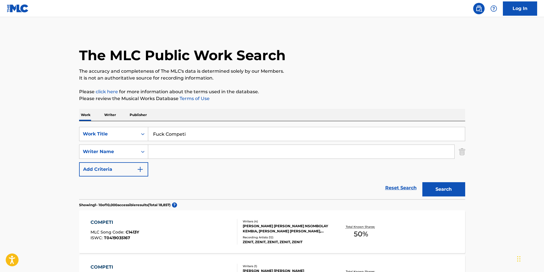
drag, startPoint x: 192, startPoint y: 137, endPoint x: 30, endPoint y: 144, distance: 162.9
paste input "Betty Crokcer"
type input "Betty Crokcer"
click at [0, 135] on html "Accessibility Screen-Reader Guide, Feedback, and Issue Reporting | New window L…" at bounding box center [272, 136] width 544 height 272
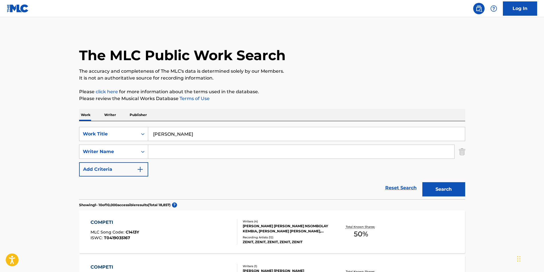
click at [194, 150] on input "Search Form" at bounding box center [301, 152] width 306 height 14
paste input "LordMobb"
click at [460, 189] on button "Search" at bounding box center [443, 189] width 43 height 14
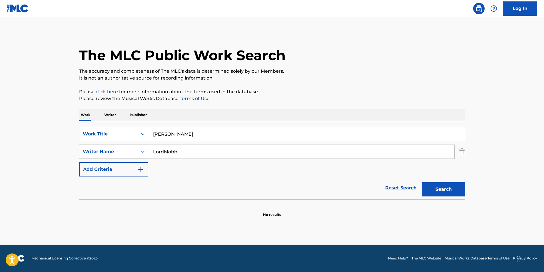
drag, startPoint x: 195, startPoint y: 151, endPoint x: 87, endPoint y: 159, distance: 107.9
click at [87, 159] on div "SearchWithCriteriaafe138ca-afe5-4d61-b013-2f9fc79985c2 Writer Name LordMobb" at bounding box center [272, 152] width 386 height 14
paste input "Dustin Willis Webber"
click at [378, 77] on p "It is not an authoritative source for recording information." at bounding box center [272, 78] width 386 height 7
click at [450, 187] on button "Search" at bounding box center [443, 189] width 43 height 14
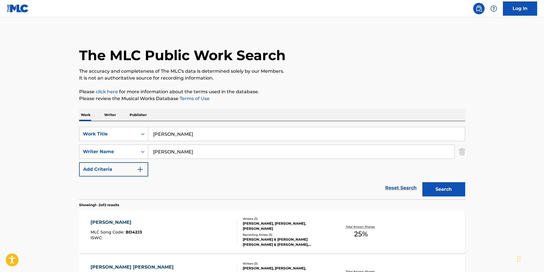
scroll to position [57, 0]
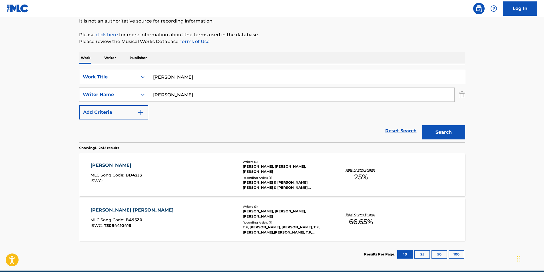
paste input "Mychal Ryan Hatch"
drag, startPoint x: 215, startPoint y: 92, endPoint x: 87, endPoint y: 107, distance: 128.5
click at [87, 107] on div "SearchWithCriteria78851c12-5a12-4a1a-8c41-cb79c5d674d4 Work Title Betty Crokcer…" at bounding box center [272, 95] width 386 height 50
click at [522, 110] on main "The MLC Public Work Search The accuracy and completeness of The MLC's data is d…" at bounding box center [272, 115] width 544 height 311
click at [449, 132] on button "Search" at bounding box center [443, 132] width 43 height 14
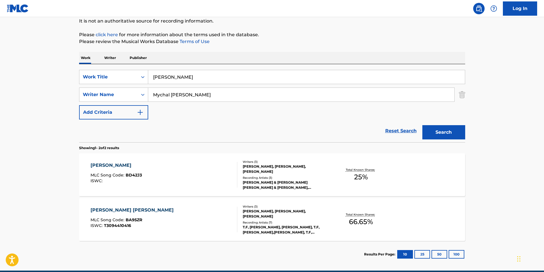
scroll to position [0, 0]
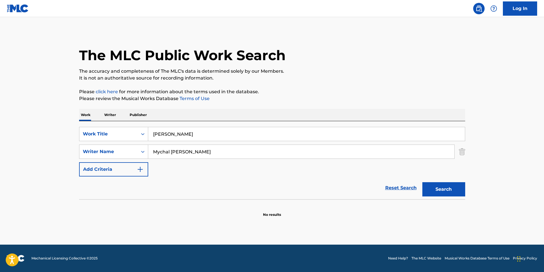
click at [264, 159] on div "Mychal Ryan Hatch" at bounding box center [301, 152] width 306 height 14
click at [445, 188] on button "Search" at bounding box center [443, 189] width 43 height 14
click at [181, 152] on input "Mychal Ryan" at bounding box center [301, 152] width 306 height 14
click at [180, 152] on input "Mychal Ryan" at bounding box center [301, 152] width 306 height 14
click at [180, 152] on input "Mychal Ryn" at bounding box center [301, 152] width 306 height 14
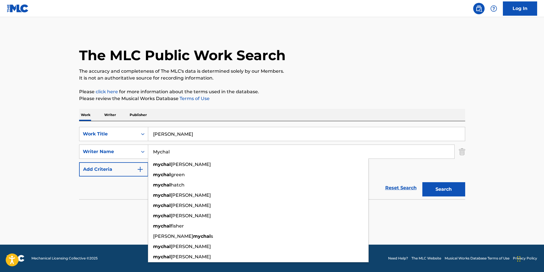
click at [428, 185] on button "Search" at bounding box center [443, 189] width 43 height 14
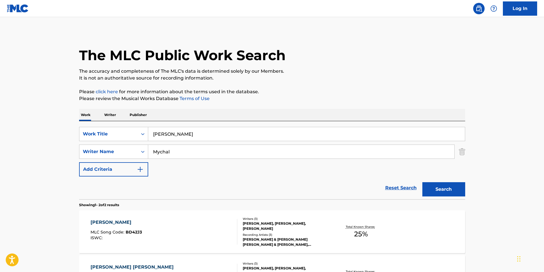
scroll to position [57, 0]
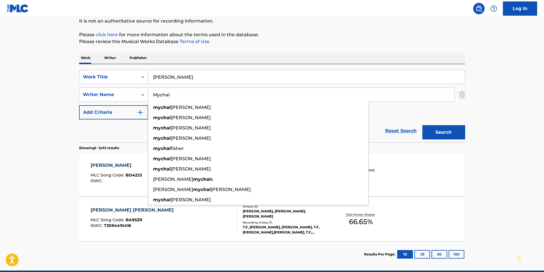
drag, startPoint x: 143, startPoint y: 100, endPoint x: 101, endPoint y: 108, distance: 42.6
click at [101, 108] on div "SearchWithCriteria78851c12-5a12-4a1a-8c41-cb79c5d674d4 Work Title Betty Crokcer…" at bounding box center [272, 95] width 386 height 50
paste input "Rahkeim C Meyer"
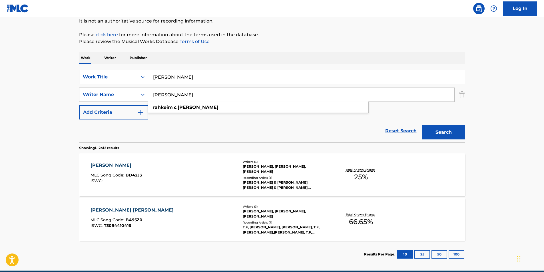
click at [292, 30] on div "The MLC Public Work Search The accuracy and completeness of The MLC's data is d…" at bounding box center [272, 121] width 400 height 294
click at [176, 95] on input "Rahkeim C Meyer" at bounding box center [301, 95] width 306 height 14
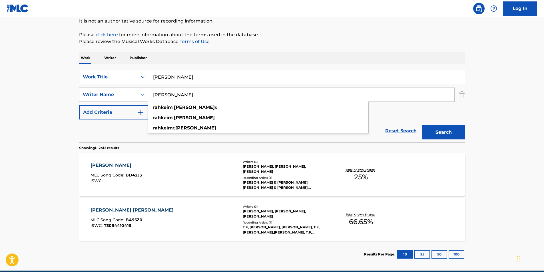
type input "Rahkeim Meyer"
click at [458, 134] on button "Search" at bounding box center [443, 132] width 43 height 14
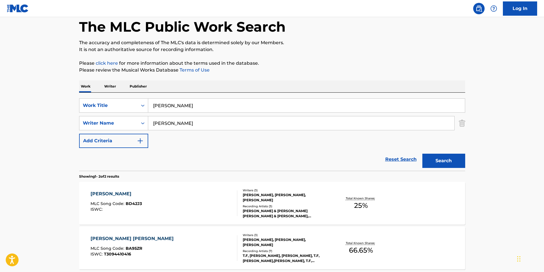
scroll to position [83, 0]
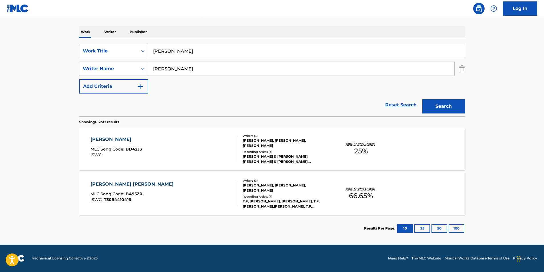
click at [230, 165] on div "BETTY CROKCER MLC Song Code : BD42J3 ISWC : Writers ( 3 ) DUSTIN WILLIS WEBBER,…" at bounding box center [272, 149] width 386 height 43
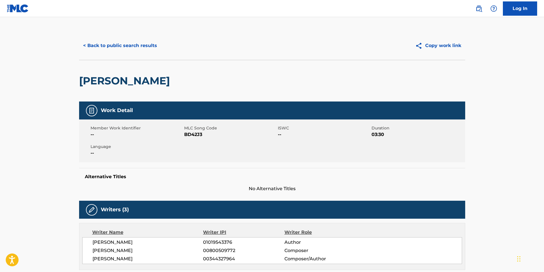
click at [194, 134] on span "BD42J3" at bounding box center [230, 134] width 92 height 7
copy span "BD42J3"
click at [99, 45] on button "< Back to public search results" at bounding box center [120, 46] width 82 height 14
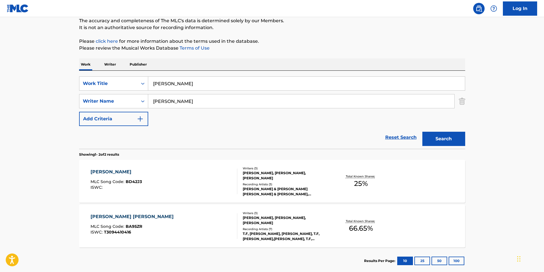
click at [108, 229] on span "MLC Song Code :" at bounding box center [107, 226] width 35 height 5
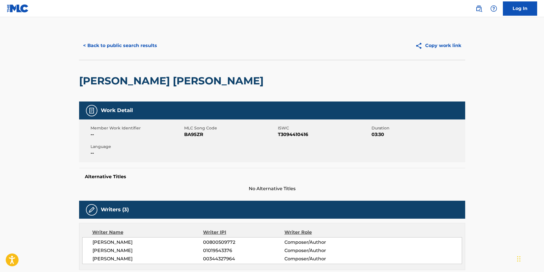
click at [197, 132] on span "BA95ZR" at bounding box center [230, 134] width 92 height 7
copy span "BA95ZR"
click at [131, 52] on button "< Back to public search results" at bounding box center [120, 46] width 82 height 14
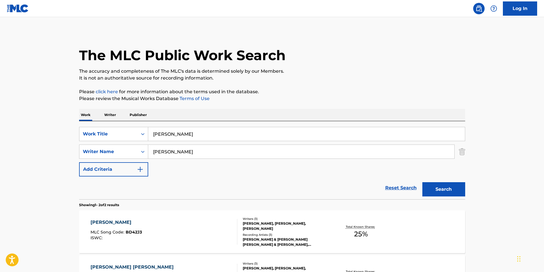
scroll to position [51, 0]
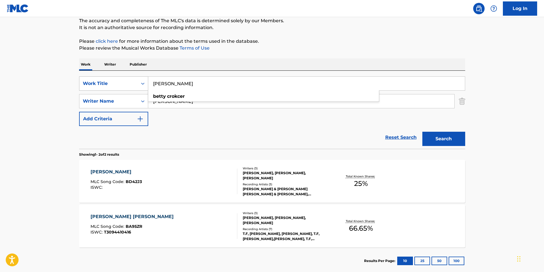
drag, startPoint x: 169, startPoint y: 83, endPoint x: 103, endPoint y: 89, distance: 66.5
click at [103, 89] on div "SearchWithCriteria78851c12-5a12-4a1a-8c41-cb79c5d674d4 Work Title Betty Crokcer…" at bounding box center [272, 83] width 386 height 14
paste input "Ksero Ti Thelo"
type input "Ksero Ti Thelo"
click at [315, 40] on p "Please click here for more information about the terms used in the database." at bounding box center [272, 41] width 386 height 7
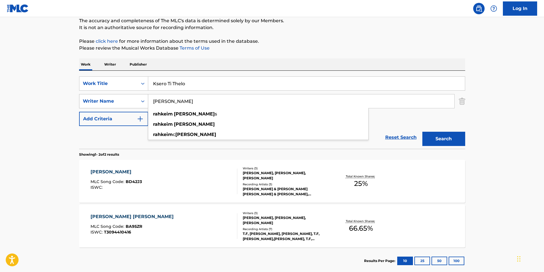
drag, startPoint x: 208, startPoint y: 102, endPoint x: 105, endPoint y: 107, distance: 102.3
click at [105, 107] on div "SearchWithCriteriaafe138ca-afe5-4d61-b013-2f9fc79985c2 Writer Name Rahkeim Meye…" at bounding box center [272, 101] width 386 height 14
paste input "Long3"
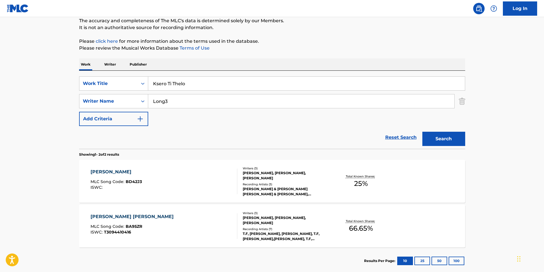
click at [449, 140] on button "Search" at bounding box center [443, 139] width 43 height 14
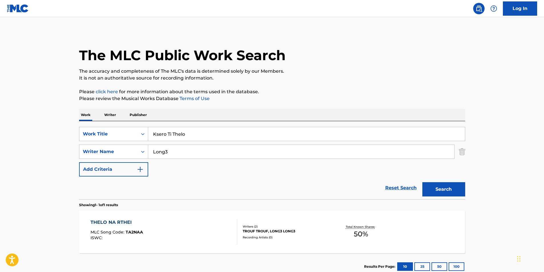
scroll to position [38, 0]
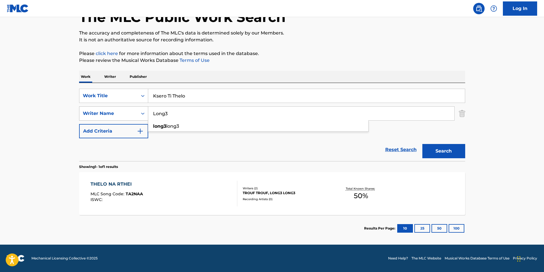
drag, startPoint x: 180, startPoint y: 118, endPoint x: 118, endPoint y: 119, distance: 61.9
click at [118, 119] on div "SearchWithCriteriaafe138ca-afe5-4d61-b013-2f9fc79985c2 Writer Name Long3 long3 …" at bounding box center [272, 113] width 386 height 14
paste input "Petrakos Konstantinos"
click at [353, 30] on p "The accuracy and completeness of The MLC's data is determined solely by our Mem…" at bounding box center [272, 33] width 386 height 7
click at [430, 145] on button "Search" at bounding box center [443, 151] width 43 height 14
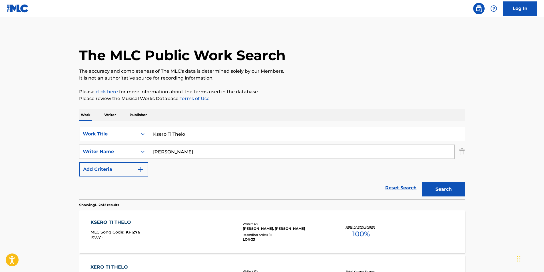
scroll to position [57, 0]
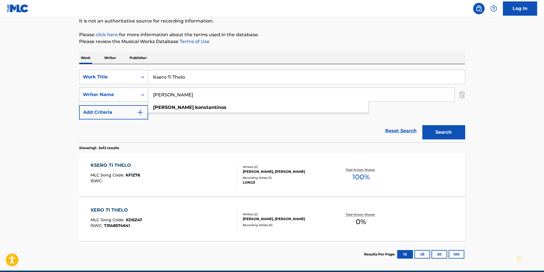
paste input "Makris Dimitri"
drag, startPoint x: 222, startPoint y: 99, endPoint x: 86, endPoint y: 100, distance: 135.6
click at [88, 99] on div "SearchWithCriteriaafe138ca-afe5-4d61-b013-2f9fc79985c2 Writer Name Makris Dimit…" at bounding box center [272, 95] width 386 height 14
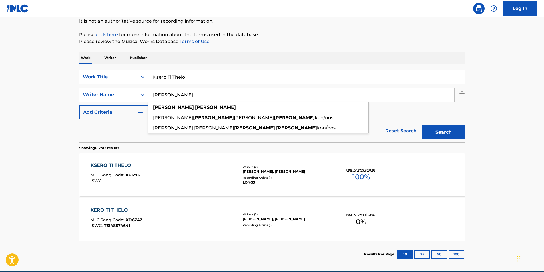
type input "Makris Dimitrios"
click at [357, 25] on div "The MLC Public Work Search The accuracy and completeness of The MLC's data is d…" at bounding box center [272, 121] width 400 height 294
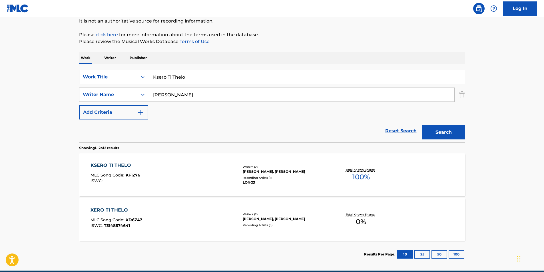
click at [437, 130] on button "Search" at bounding box center [443, 132] width 43 height 14
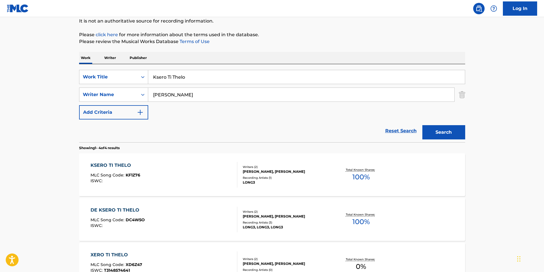
scroll to position [86, 0]
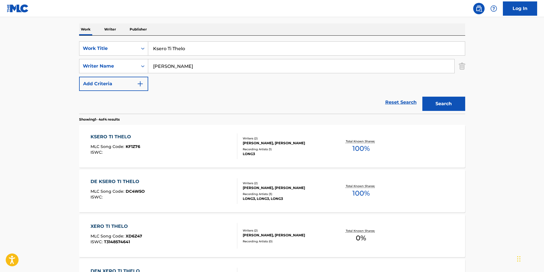
click at [177, 140] on div "KSERO TI THELO MLC Song Code : KF1Z76 ISWC :" at bounding box center [163, 147] width 147 height 26
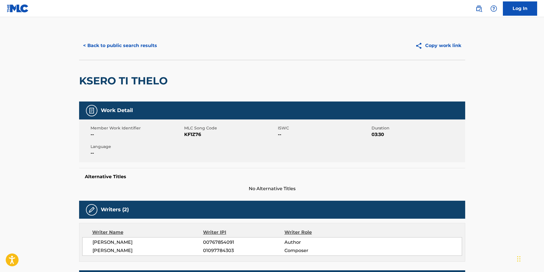
click at [128, 50] on button "< Back to public search results" at bounding box center [120, 46] width 82 height 14
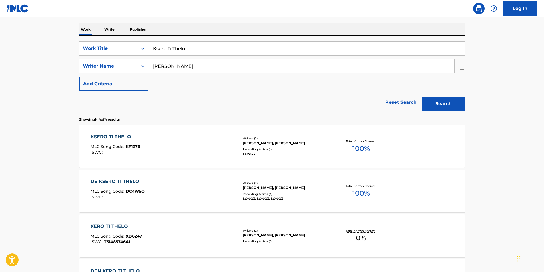
click at [160, 153] on div "KSERO TI THELO MLC Song Code : KF1Z76 ISWC :" at bounding box center [163, 147] width 147 height 26
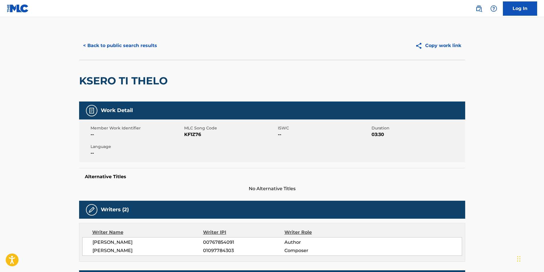
click at [105, 48] on button "< Back to public search results" at bounding box center [120, 46] width 82 height 14
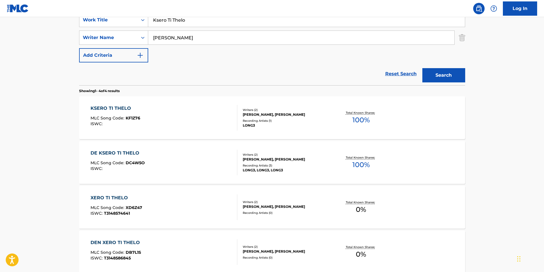
scroll to position [57, 0]
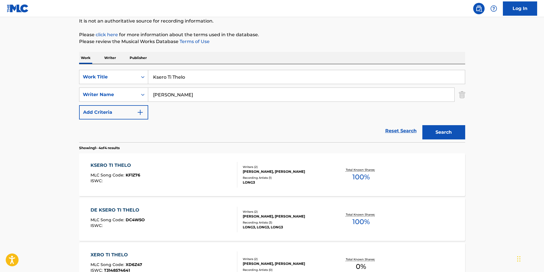
drag, startPoint x: 198, startPoint y: 79, endPoint x: 2, endPoint y: 91, distance: 196.7
click at [60, 87] on main "The MLC Public Work Search The accuracy and completeness of The MLC's data is d…" at bounding box center [272, 160] width 544 height 400
paste input "Molotov"
type input "Molotov"
click at [0, 109] on html "Accessibility Screen-Reader Guide, Feedback, and Issue Reporting | New window L…" at bounding box center [272, 79] width 544 height 272
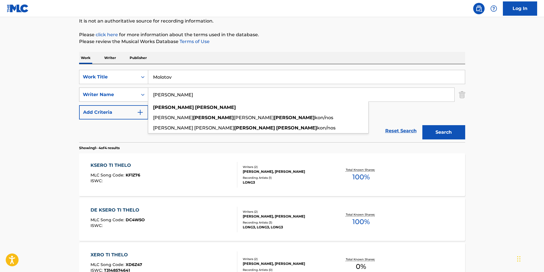
drag, startPoint x: 197, startPoint y: 94, endPoint x: 87, endPoint y: 96, distance: 110.2
click at [87, 96] on div "SearchWithCriteriaafe138ca-afe5-4d61-b013-2f9fc79985c2 Writer Name Makris Dimit…" at bounding box center [272, 95] width 386 height 14
paste input "Front Line Assembly"
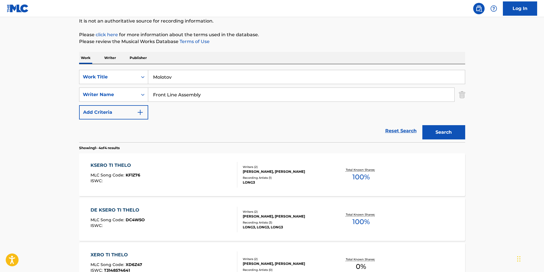
click at [335, 30] on div "The MLC Public Work Search The accuracy and completeness of The MLC's data is d…" at bounding box center [272, 165] width 400 height 383
click at [442, 129] on button "Search" at bounding box center [443, 132] width 43 height 14
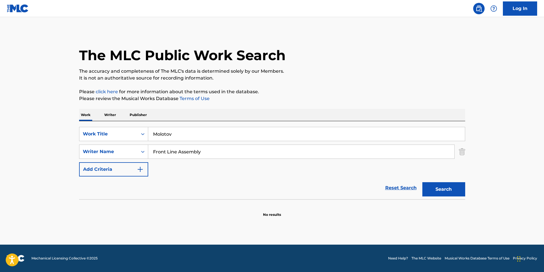
drag, startPoint x: 159, startPoint y: 160, endPoint x: 132, endPoint y: 164, distance: 27.8
click at [132, 164] on div "SearchWithCriteria78851c12-5a12-4a1a-8c41-cb79c5d674d4 Work Title Molotov Searc…" at bounding box center [272, 152] width 386 height 50
paste input "Craig Johnsen"
click at [375, 95] on p "Please review the Musical Works Database Terms of Use" at bounding box center [272, 98] width 386 height 7
click at [430, 188] on button "Search" at bounding box center [443, 189] width 43 height 14
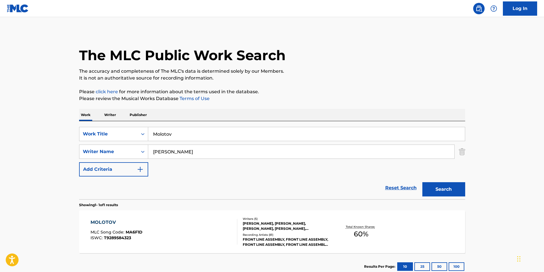
scroll to position [38, 0]
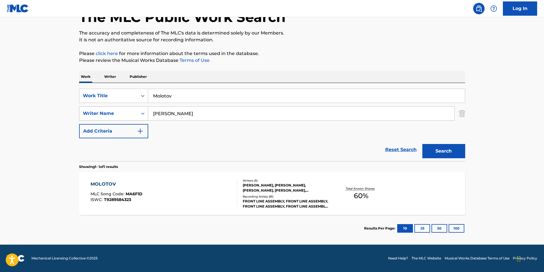
paste input "Wilhelm Anton Leeb"
drag, startPoint x: 215, startPoint y: 113, endPoint x: 99, endPoint y: 114, distance: 115.6
click at [99, 114] on div "SearchWithCriteriaafe138ca-afe5-4d61-b013-2f9fc79985c2 Writer Name Wilhelm Anto…" at bounding box center [272, 113] width 386 height 14
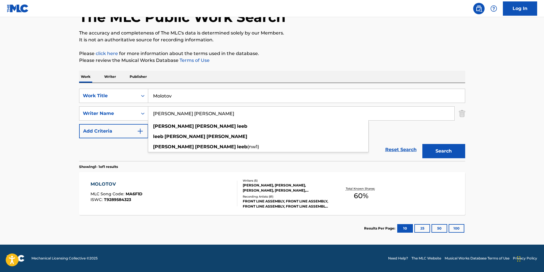
click at [431, 41] on p "It is not an authoritative source for recording information." at bounding box center [272, 40] width 386 height 7
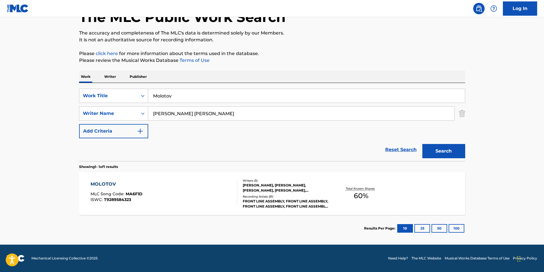
click at [436, 148] on button "Search" at bounding box center [443, 151] width 43 height 14
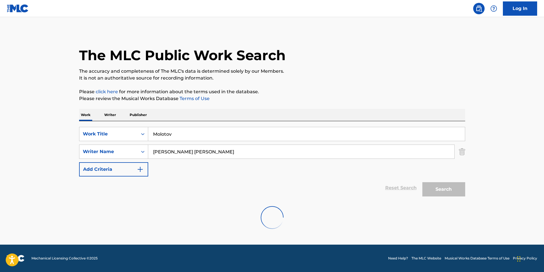
scroll to position [0, 0]
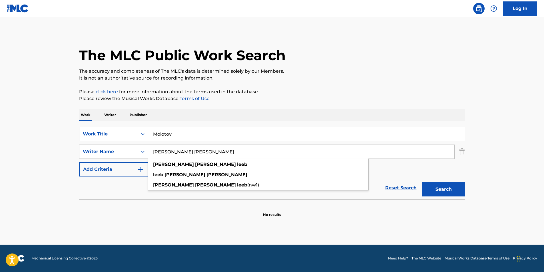
drag, startPoint x: 174, startPoint y: 153, endPoint x: 308, endPoint y: 153, distance: 134.2
click at [308, 153] on input "Wilhelm Anton Leeb" at bounding box center [301, 152] width 306 height 14
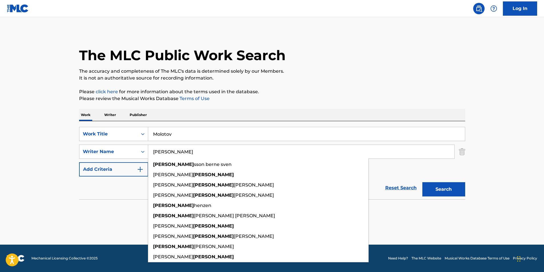
click at [475, 91] on main "The MLC Public Work Search The accuracy and completeness of The MLC's data is d…" at bounding box center [272, 131] width 544 height 228
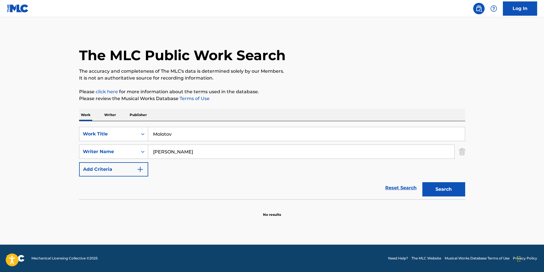
click at [456, 184] on button "Search" at bounding box center [443, 189] width 43 height 14
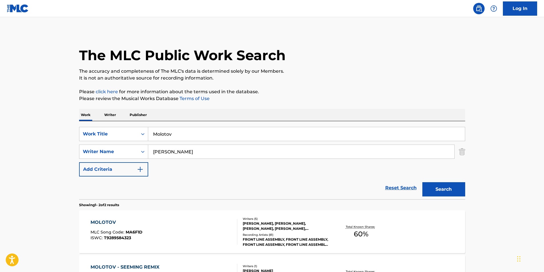
scroll to position [57, 0]
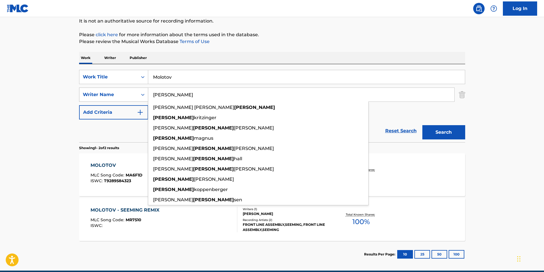
drag, startPoint x: 180, startPoint y: 93, endPoint x: 130, endPoint y: 98, distance: 50.5
click at [130, 98] on div "SearchWithCriteriaafe138ca-afe5-4d61-b013-2f9fc79985c2 Writer Name Wilhelm lind…" at bounding box center [272, 95] width 386 height 14
paste input "Anton Leeb"
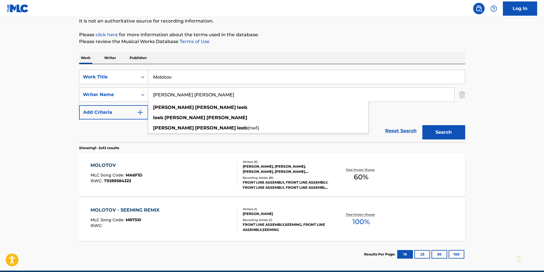
type input "Wilhelm Anton Leeb"
click at [302, 28] on div "The MLC Public Work Search The accuracy and completeness of The MLC's data is d…" at bounding box center [272, 121] width 400 height 294
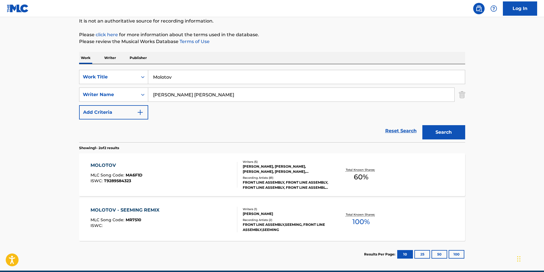
click at [144, 217] on div "MOLOTOV - SEEMING REMIX MLC Song Code : MR7510 ISWC :" at bounding box center [126, 220] width 72 height 26
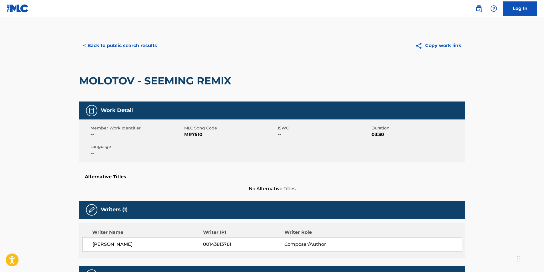
click at [191, 135] on span "MR7510" at bounding box center [230, 134] width 92 height 7
copy span "MR7510"
click at [123, 45] on button "< Back to public search results" at bounding box center [120, 46] width 82 height 14
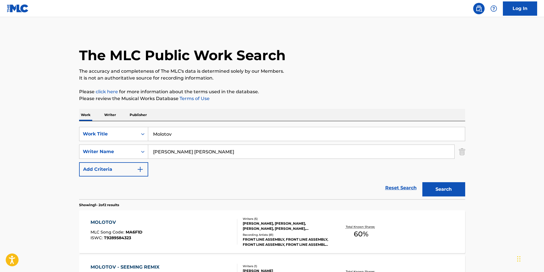
scroll to position [51, 0]
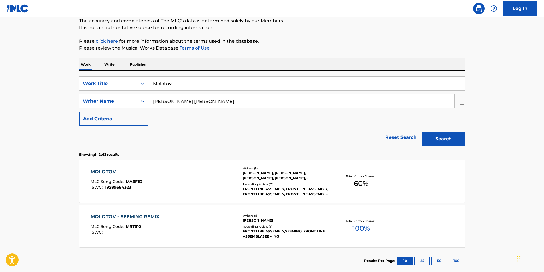
click at [180, 174] on div "MOLOTOV MLC Song Code : MA6F1D ISWC : T9289584323" at bounding box center [163, 182] width 147 height 26
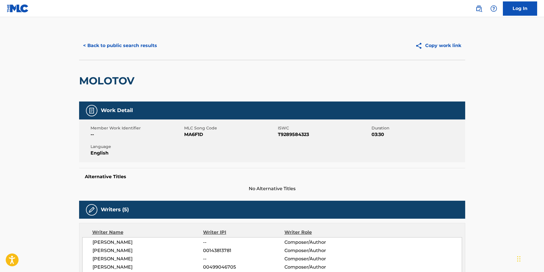
click at [190, 135] on span "MA6F1D" at bounding box center [230, 134] width 92 height 7
copy span "MA6F1D"
click at [142, 47] on button "< Back to public search results" at bounding box center [120, 46] width 82 height 14
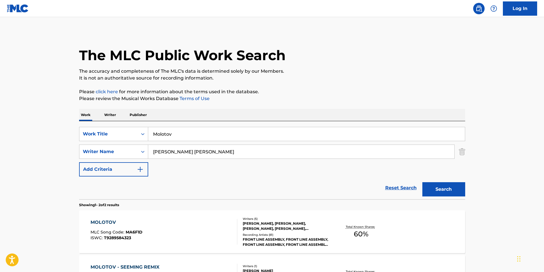
scroll to position [51, 0]
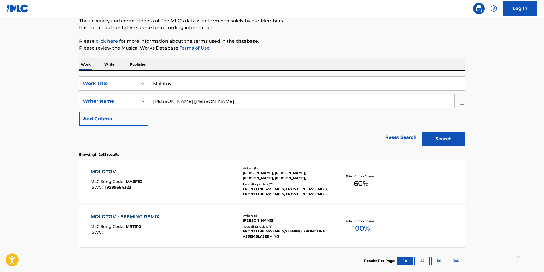
drag, startPoint x: 214, startPoint y: 100, endPoint x: 182, endPoint y: 104, distance: 32.4
click at [110, 105] on div "SearchWithCriteriaafe138ca-afe5-4d61-b013-2f9fc79985c2 Writer Name Wilhelm Anto…" at bounding box center [272, 101] width 386 height 14
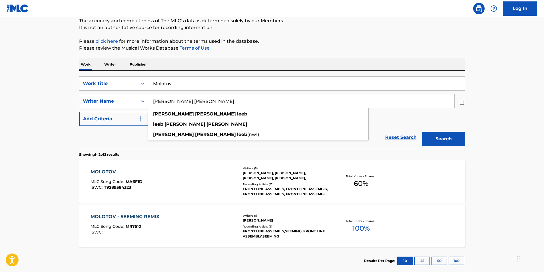
paste input "Jeremy Neville Inkel"
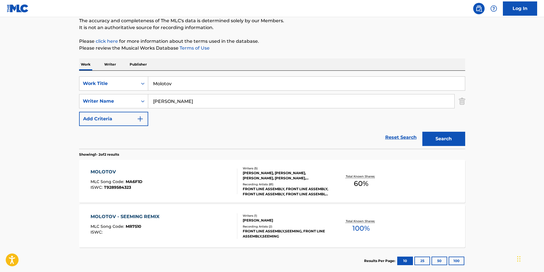
click at [440, 138] on button "Search" at bounding box center [443, 139] width 43 height 14
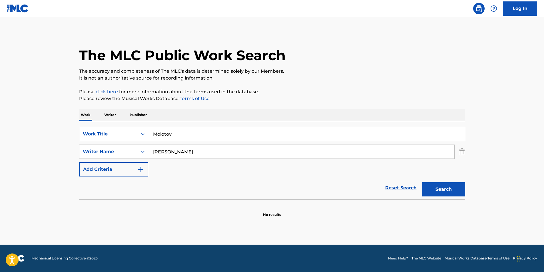
click at [177, 151] on input "Jeremy Neville Inkel" at bounding box center [301, 152] width 306 height 14
click at [422, 182] on button "Search" at bounding box center [443, 189] width 43 height 14
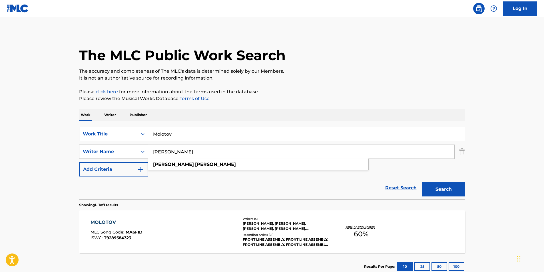
drag, startPoint x: 201, startPoint y: 151, endPoint x: 122, endPoint y: 155, distance: 79.2
click at [112, 158] on div "SearchWithCriteriaafe138ca-afe5-4d61-b013-2f9fc79985c2 Writer Name Jeremy Inkel…" at bounding box center [272, 152] width 386 height 14
paste input "Sasha Keevil"
type input "Sasha Keevill"
click at [500, 85] on main "The MLC Public Work Search The accuracy and completeness of The MLC's data is d…" at bounding box center [272, 150] width 544 height 266
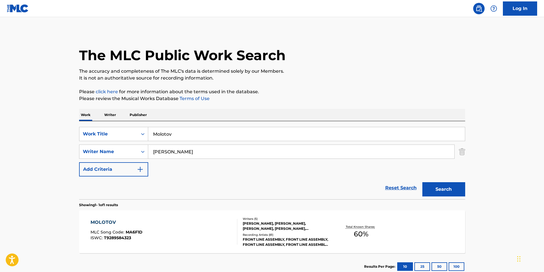
click at [443, 189] on button "Search" at bounding box center [443, 189] width 43 height 14
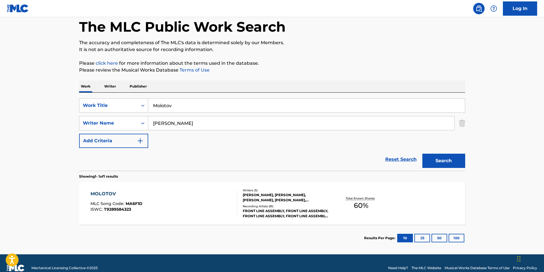
drag, startPoint x: 182, startPoint y: 126, endPoint x: 0, endPoint y: 126, distance: 181.8
click at [13, 126] on main "The MLC Public Work Search The accuracy and completeness of The MLC's data is d…" at bounding box center [272, 122] width 544 height 266
type input "leeb"
click at [422, 154] on button "Search" at bounding box center [443, 161] width 43 height 14
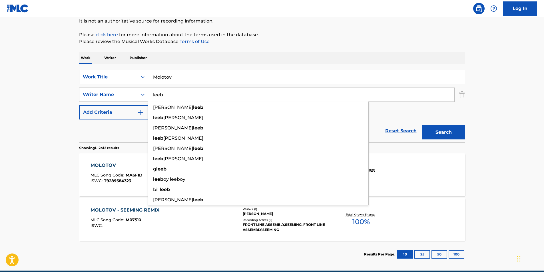
scroll to position [0, 0]
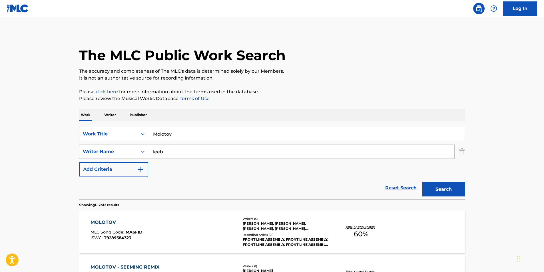
drag, startPoint x: 186, startPoint y: 131, endPoint x: 171, endPoint y: 132, distance: 14.9
click at [89, 138] on div "SearchWithCriteria78851c12-5a12-4a1a-8c41-cb79c5d674d4 Work Title Molotov" at bounding box center [272, 134] width 386 height 14
paste input "To Mualo"
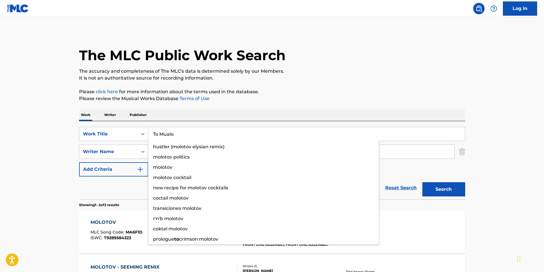
type input "To Mualo"
click at [373, 95] on p "Please click here for more information about the terms used in the database." at bounding box center [272, 91] width 386 height 7
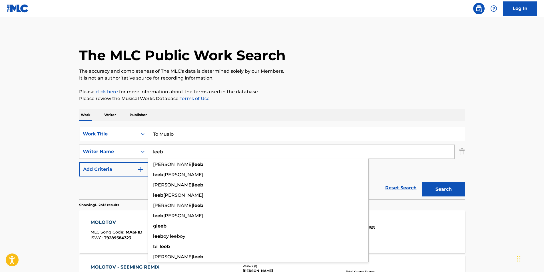
drag, startPoint x: 228, startPoint y: 152, endPoint x: 95, endPoint y: 165, distance: 133.9
click at [95, 165] on div "SearchWithCriteria78851c12-5a12-4a1a-8c41-cb79c5d674d4 Work Title To Mualo Sear…" at bounding box center [272, 152] width 386 height 50
paste input "Retro"
type input "Retro"
click at [385, 74] on p "The accuracy and completeness of The MLC's data is determined solely by our Mem…" at bounding box center [272, 71] width 386 height 7
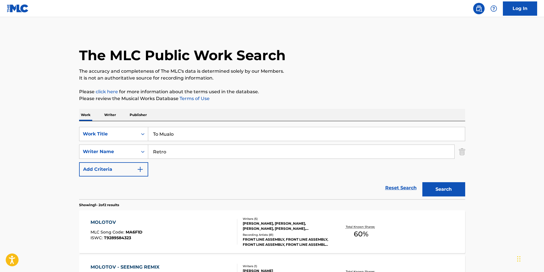
click at [430, 188] on button "Search" at bounding box center [443, 189] width 43 height 14
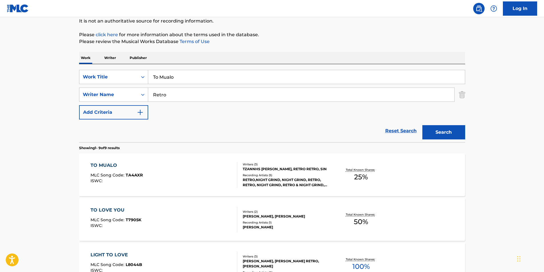
scroll to position [86, 0]
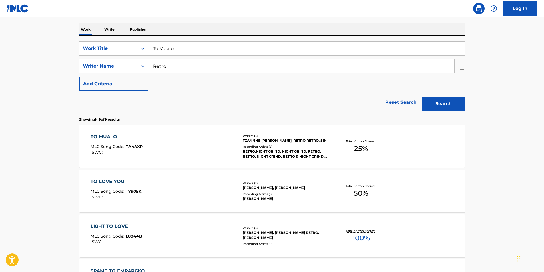
click at [160, 145] on div "TO MUALO MLC Song Code : TA4AXR ISWC :" at bounding box center [163, 147] width 147 height 26
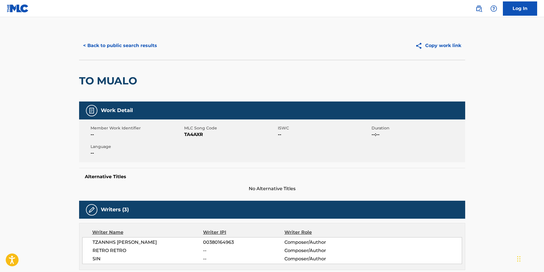
click at [193, 136] on span "TA4AXR" at bounding box center [230, 134] width 92 height 7
copy span "TA4AXR"
click at [124, 50] on button "< Back to public search results" at bounding box center [120, 46] width 82 height 14
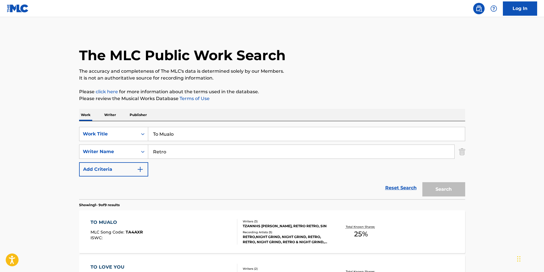
scroll to position [86, 0]
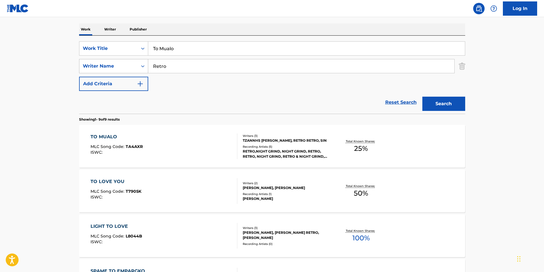
paste input "Kaisarlis Damianos Kosmas"
drag, startPoint x: 172, startPoint y: 64, endPoint x: 96, endPoint y: 70, distance: 75.6
click at [97, 69] on div "SearchWithCriteriaafe138ca-afe5-4d61-b013-2f9fc79985c2 Writer Name Retro" at bounding box center [272, 66] width 386 height 14
click at [0, 110] on html "Accessibility Screen-Reader Guide, Feedback, and Issue Reporting | New window L…" at bounding box center [272, 50] width 544 height 272
click at [444, 101] on button "Search" at bounding box center [443, 104] width 43 height 14
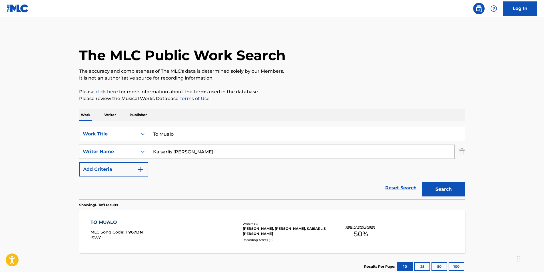
scroll to position [38, 0]
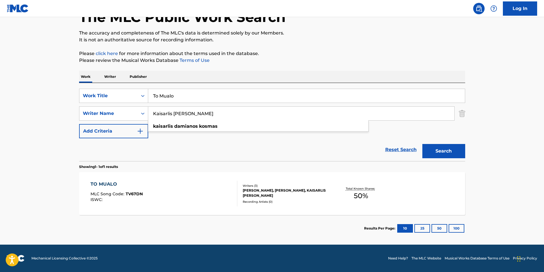
drag, startPoint x: 237, startPoint y: 110, endPoint x: 102, endPoint y: 128, distance: 137.0
click at [102, 128] on div "SearchWithCriteria78851c12-5a12-4a1a-8c41-cb79c5d674d4 Work Title To Mualo Sear…" at bounding box center [272, 114] width 386 height 50
paste input "Alatzas Ioanni"
click at [319, 68] on div "The MLC Public Work Search The accuracy and completeness of The MLC's data is d…" at bounding box center [272, 117] width 400 height 249
click at [436, 146] on button "Search" at bounding box center [443, 151] width 43 height 14
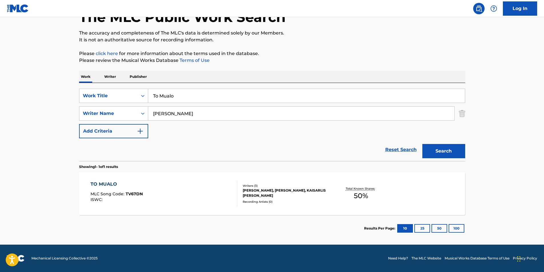
scroll to position [0, 0]
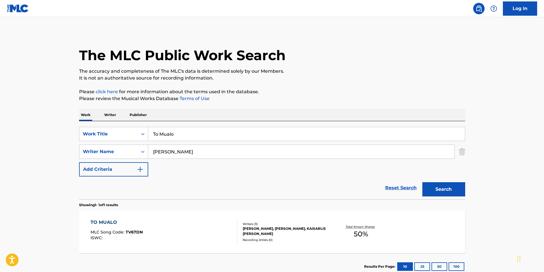
paste input "Malesa Sinclair"
drag, startPoint x: 221, startPoint y: 158, endPoint x: 97, endPoint y: 162, distance: 124.0
click at [46, 175] on main "The MLC Public Work Search The accuracy and completeness of The MLC's data is d…" at bounding box center [272, 150] width 544 height 266
click at [299, 102] on p "Please review the Musical Works Database Terms of Use" at bounding box center [272, 98] width 386 height 7
click at [437, 188] on button "Search" at bounding box center [443, 189] width 43 height 14
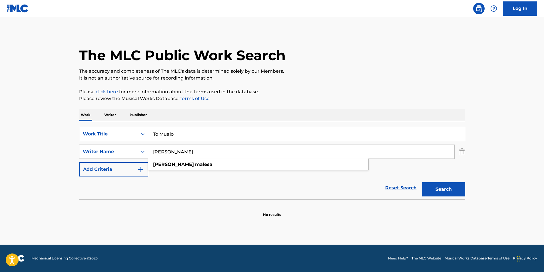
drag, startPoint x: 182, startPoint y: 156, endPoint x: 153, endPoint y: 160, distance: 29.1
click at [153, 159] on div "Malesa Sinclair sinclair malesa" at bounding box center [301, 152] width 306 height 14
paste input "Alatzas Ioannis"
type input "Alatzas Ioannis"
click at [440, 193] on button "Search" at bounding box center [443, 189] width 43 height 14
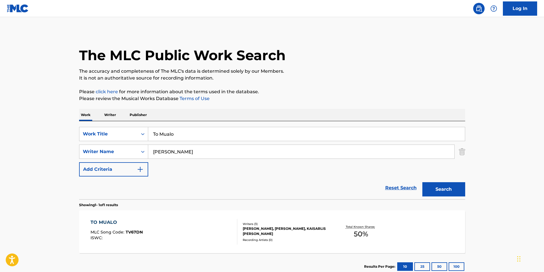
scroll to position [29, 0]
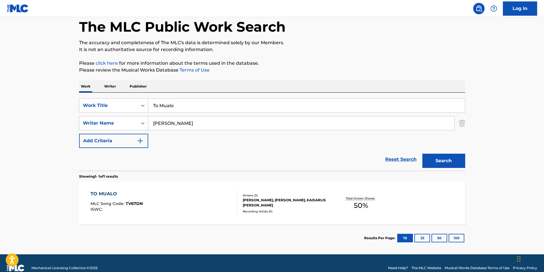
click at [163, 223] on div "TO MUALO MLC Song Code : TV67DN ISWC : Writers ( 3 ) ALATZAS IOANNIS, SINCLAIR …" at bounding box center [272, 203] width 386 height 43
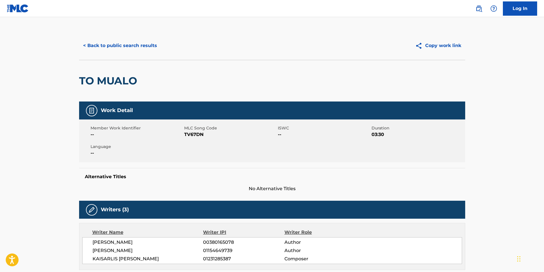
click at [194, 134] on span "TV67DN" at bounding box center [230, 134] width 92 height 7
copy span "TV67DN"
click at [104, 48] on button "< Back to public search results" at bounding box center [120, 46] width 82 height 14
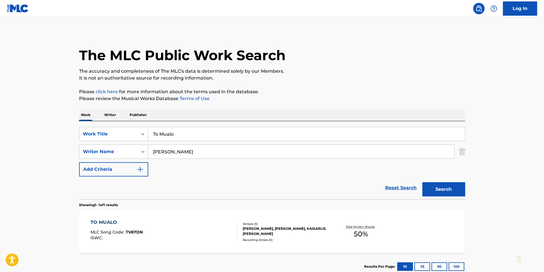
scroll to position [6, 0]
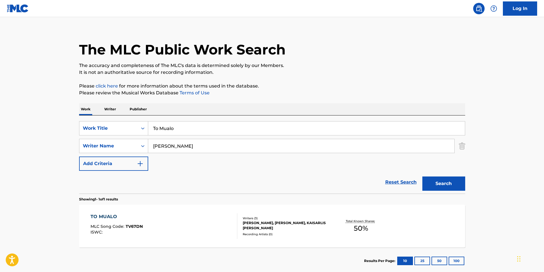
drag, startPoint x: 190, startPoint y: 128, endPoint x: 86, endPoint y: 136, distance: 103.9
click at [86, 136] on div "SearchWithCriteria78851c12-5a12-4a1a-8c41-cb79c5d674d4 Work Title To Mualo Sear…" at bounding box center [272, 146] width 386 height 50
paste input "DEATH ROW"
type input "DEATH ROW"
click at [352, 75] on p "It is not an authoritative source for recording information." at bounding box center [272, 72] width 386 height 7
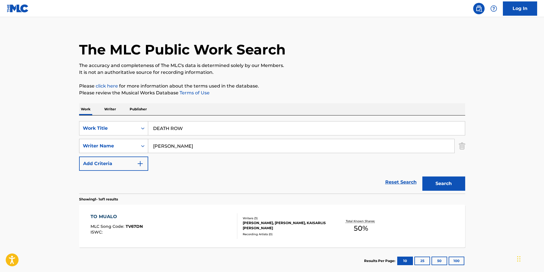
drag, startPoint x: 214, startPoint y: 148, endPoint x: 112, endPoint y: 148, distance: 102.5
click at [102, 151] on div "SearchWithCriteriaafe138ca-afe5-4d61-b013-2f9fc79985c2 Writer Name Alatzas Ioan…" at bounding box center [272, 146] width 386 height 14
paste input "Ntzimanis Vlasios Odyssea"
click at [319, 73] on p "It is not an authoritative source for recording information." at bounding box center [272, 72] width 386 height 7
click at [431, 184] on button "Search" at bounding box center [443, 184] width 43 height 14
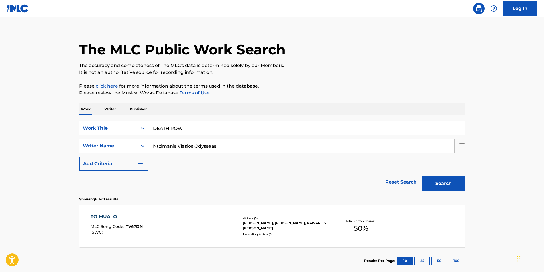
scroll to position [0, 0]
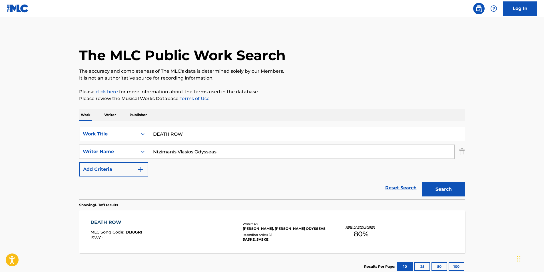
drag, startPoint x: 227, startPoint y: 152, endPoint x: 259, endPoint y: 126, distance: 41.2
click at [58, 166] on main "The MLC Public Work Search The accuracy and completeness of The MLC's data is d…" at bounding box center [272, 150] width 544 height 266
paste input "Koutsoubanis Konstantino"
type input "Koutsoubanis Konstantinos"
click at [375, 69] on p "The accuracy and completeness of The MLC's data is determined solely by our Mem…" at bounding box center [272, 71] width 386 height 7
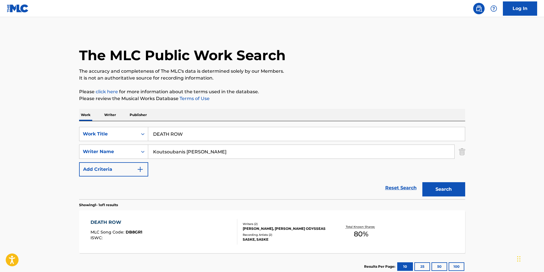
click at [441, 187] on button "Search" at bounding box center [443, 189] width 43 height 14
click at [111, 225] on div "DEATH ROW" at bounding box center [116, 222] width 52 height 7
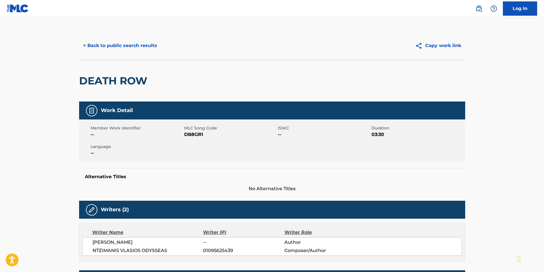
click at [119, 49] on button "< Back to public search results" at bounding box center [120, 46] width 82 height 14
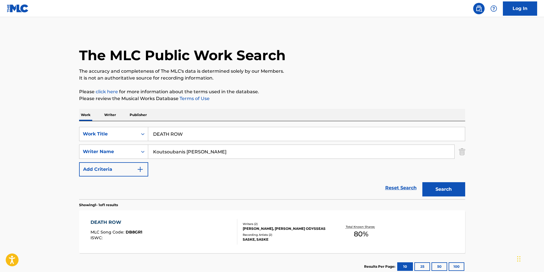
drag, startPoint x: 222, startPoint y: 131, endPoint x: 206, endPoint y: 125, distance: 17.3
click at [83, 132] on div "SearchWithCriteria78851c12-5a12-4a1a-8c41-cb79c5d674d4 Work Title DEATH ROW" at bounding box center [272, 134] width 386 height 14
paste input "Am I Dreaming"
type input "Am I Dreaming"
click at [390, 95] on p "Please click here for more information about the terms used in the database." at bounding box center [272, 91] width 386 height 7
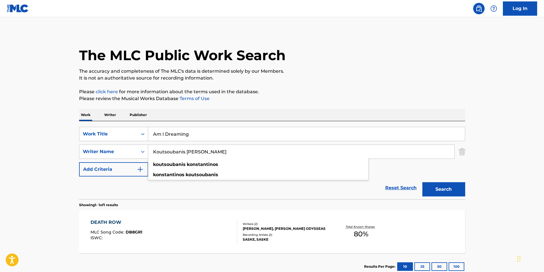
drag, startPoint x: 240, startPoint y: 153, endPoint x: 144, endPoint y: 169, distance: 98.1
click at [110, 156] on div "SearchWithCriteriaafe138ca-afe5-4d61-b013-2f9fc79985c2 Writer Name Koutsoubanis…" at bounding box center [272, 152] width 386 height 14
paste input "Mind Body Soul"
drag, startPoint x: 374, startPoint y: 113, endPoint x: 450, endPoint y: 198, distance: 113.8
click at [396, 154] on div "Work Writer Publisher SearchWithCriteria78851c12-5a12-4a1a-8c41-cb79c5d674d4 Wo…" at bounding box center [272, 194] width 386 height 171
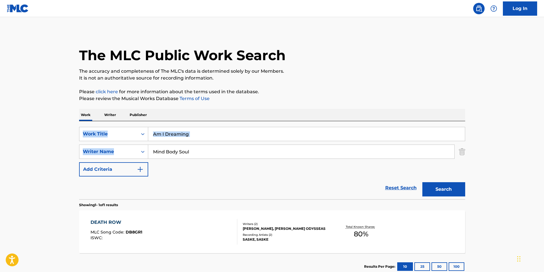
click at [452, 189] on button "Search" at bounding box center [443, 189] width 43 height 14
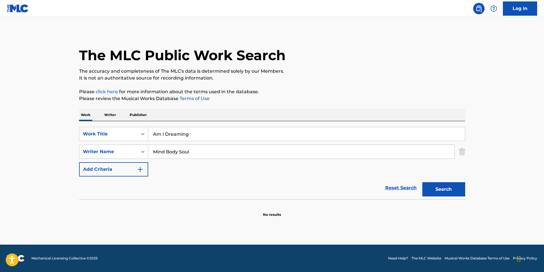
click at [224, 194] on div "Reset Search Search" at bounding box center [272, 188] width 386 height 23
drag, startPoint x: 136, startPoint y: 152, endPoint x: 95, endPoint y: 153, distance: 41.7
click at [95, 153] on div "SearchWithCriteriaafe138ca-afe5-4d61-b013-2f9fc79985c2 Writer Name Mind Body So…" at bounding box center [272, 152] width 386 height 14
paste input "James Robert Ub"
type input "James Robert Ubl"
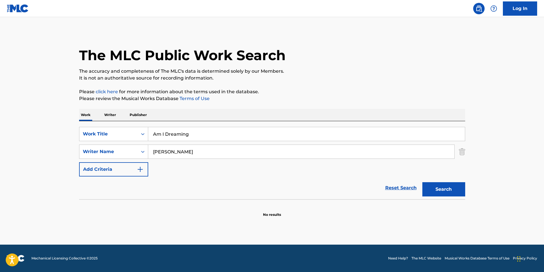
click at [391, 82] on div "The MLC Public Work Search The accuracy and completeness of The MLC's data is d…" at bounding box center [272, 124] width 400 height 186
click at [448, 189] on button "Search" at bounding box center [443, 189] width 43 height 14
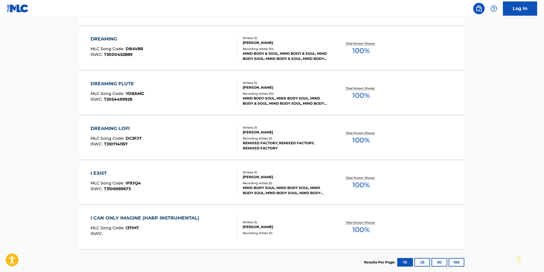
scroll to position [114, 0]
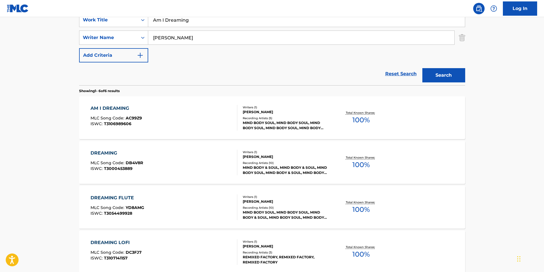
click at [132, 116] on span "AC99Z9" at bounding box center [134, 118] width 16 height 5
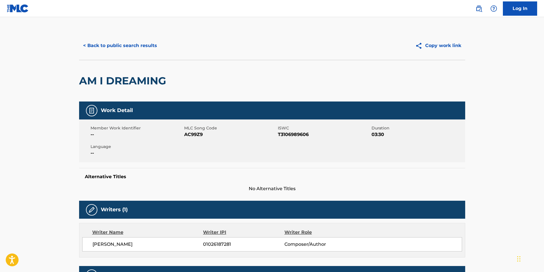
click at [114, 43] on button "< Back to public search results" at bounding box center [120, 46] width 82 height 14
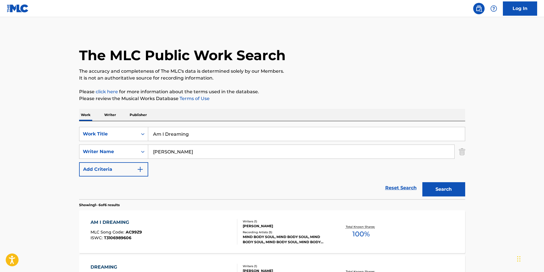
scroll to position [114, 0]
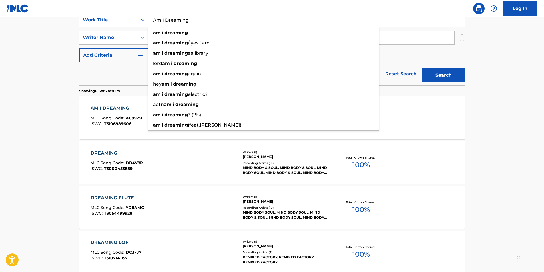
drag, startPoint x: 215, startPoint y: 21, endPoint x: 0, endPoint y: 48, distance: 216.3
click at [53, 38] on main "The MLC Public Work Search The accuracy and completeness of The MLC's data is d…" at bounding box center [272, 148] width 544 height 490
paste input "Champagne"
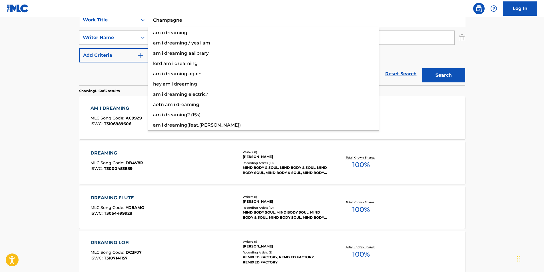
type input "Champagne"
click at [0, 61] on html "Accessibility Screen-Reader Guide, Feedback, and Issue Reporting | New window L…" at bounding box center [272, 22] width 544 height 272
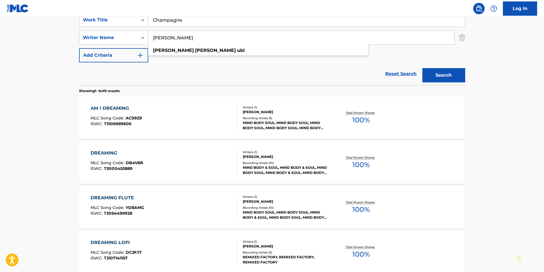
drag, startPoint x: 214, startPoint y: 41, endPoint x: 129, endPoint y: 47, distance: 85.3
click at [129, 47] on div "SearchWithCriteria78851c12-5a12-4a1a-8c41-cb79c5d674d4 Work Title Champagne Sea…" at bounding box center [272, 38] width 386 height 50
paste input "Em3ge"
click at [457, 75] on button "Search" at bounding box center [443, 75] width 43 height 14
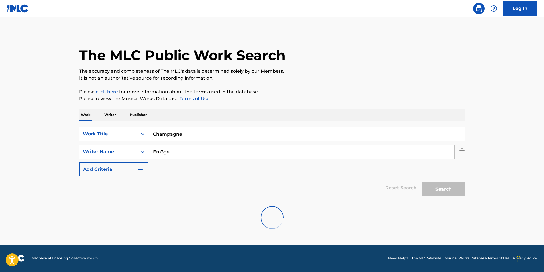
scroll to position [0, 0]
paste input "Marcelo Emilio Guerrina"
drag, startPoint x: 189, startPoint y: 151, endPoint x: 134, endPoint y: 154, distance: 54.6
click at [128, 154] on div "SearchWithCriteriaafe138ca-afe5-4d61-b013-2f9fc79985c2 Writer Name Marcelo Emil…" at bounding box center [272, 152] width 386 height 14
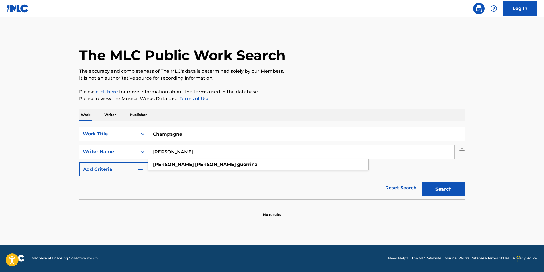
click at [440, 77] on p "It is not an authoritative source for recording information." at bounding box center [272, 78] width 386 height 7
click at [459, 190] on button "Search" at bounding box center [443, 189] width 43 height 14
click at [180, 153] on input "Marcelo Emilio Guerrina" at bounding box center [301, 152] width 306 height 14
click at [422, 182] on button "Search" at bounding box center [443, 189] width 43 height 14
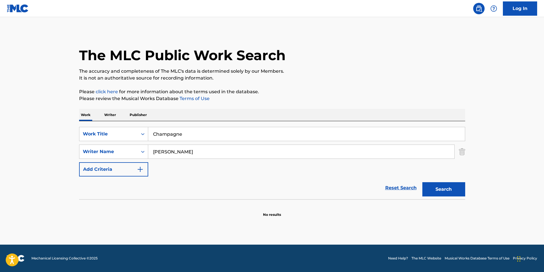
click at [186, 152] on input "Marcelo Guerrina" at bounding box center [301, 152] width 306 height 14
click at [186, 152] on input "Marcelo Guerrna" at bounding box center [301, 152] width 306 height 14
drag, startPoint x: 196, startPoint y: 153, endPoint x: 174, endPoint y: 156, distance: 22.0
click at [174, 156] on input "Marcelo Guerrna" at bounding box center [301, 152] width 306 height 14
click at [439, 191] on button "Search" at bounding box center [443, 189] width 43 height 14
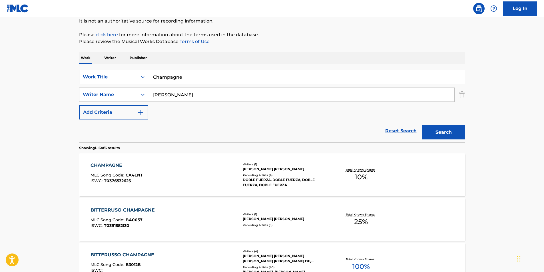
scroll to position [86, 0]
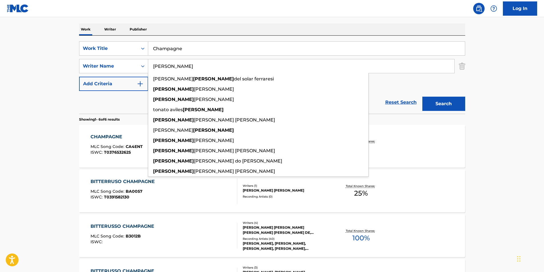
drag, startPoint x: 185, startPoint y: 70, endPoint x: 93, endPoint y: 59, distance: 92.0
click at [93, 59] on div "SearchWithCriteria78851c12-5a12-4a1a-8c41-cb79c5d674d4 Work Title Champagne Sea…" at bounding box center [272, 66] width 386 height 50
paste input "Emilio Guerrina"
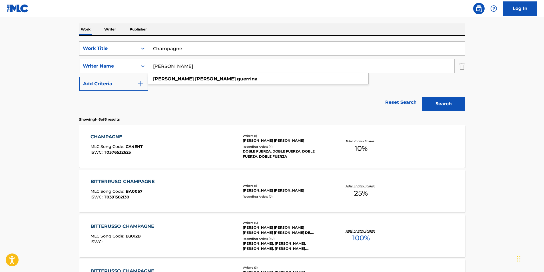
click at [241, 3] on nav "Log In" at bounding box center [272, 8] width 544 height 17
drag, startPoint x: 181, startPoint y: 69, endPoint x: 157, endPoint y: 21, distance: 53.7
click at [0, 34] on html "Accessibility Screen-Reader Guide, Feedback, and Issue Reporting | New window L…" at bounding box center [272, 50] width 544 height 272
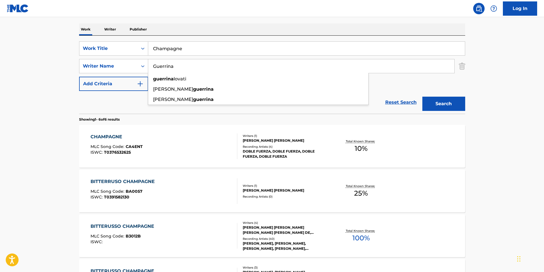
click at [448, 106] on button "Search" at bounding box center [443, 104] width 43 height 14
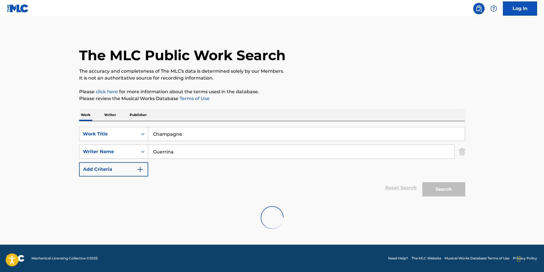
scroll to position [0, 0]
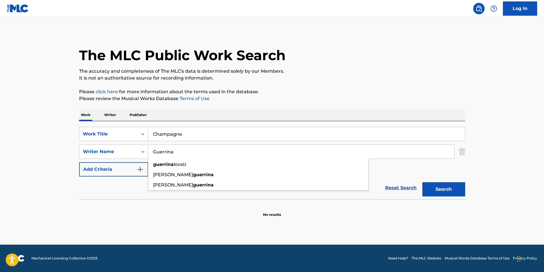
drag, startPoint x: 187, startPoint y: 154, endPoint x: 40, endPoint y: 111, distance: 153.5
click at [17, 118] on main "The MLC Public Work Search The accuracy and completeness of The MLC's data is d…" at bounding box center [272, 131] width 544 height 228
paste input "Marcelo Emilio"
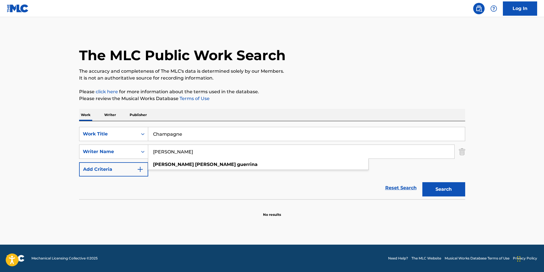
click at [172, 151] on input "Marcelo Emilio Guerrina" at bounding box center [301, 152] width 306 height 14
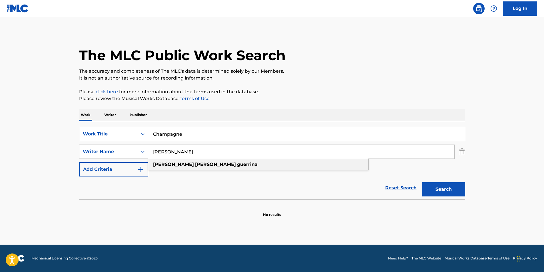
drag, startPoint x: 173, startPoint y: 151, endPoint x: 254, endPoint y: 162, distance: 81.8
click at [254, 159] on div "Marcelo Emilio Guerrina marcelo emilio guerrina" at bounding box center [301, 152] width 306 height 14
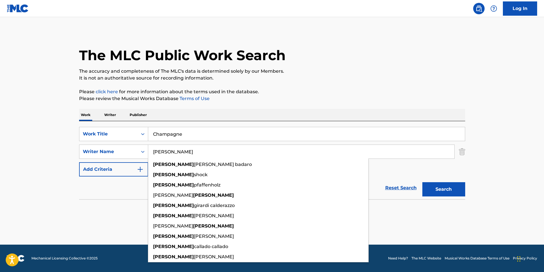
type input "Marcelo"
drag, startPoint x: 495, startPoint y: 124, endPoint x: 444, endPoint y: 166, distance: 66.1
click at [495, 124] on main "The MLC Public Work Search The accuracy and completeness of The MLC's data is d…" at bounding box center [272, 131] width 544 height 228
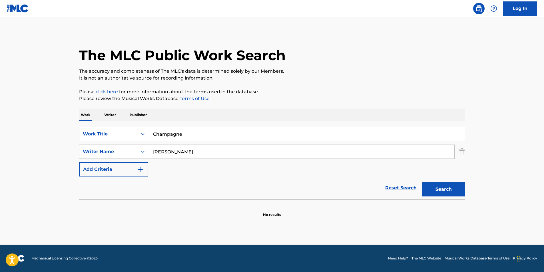
click at [436, 193] on button "Search" at bounding box center [443, 189] width 43 height 14
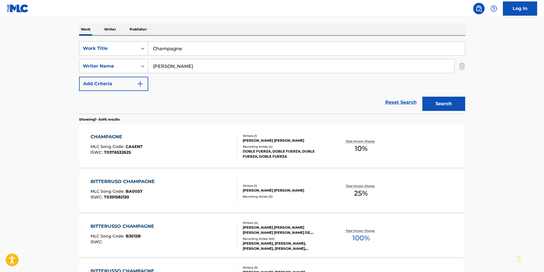
scroll to position [171, 0]
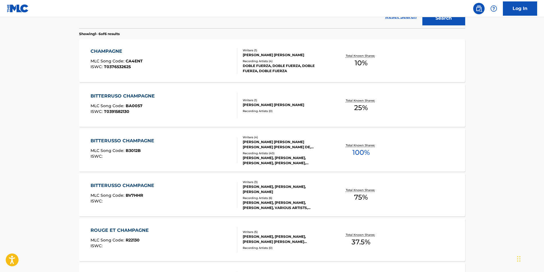
click at [185, 54] on div "CHAMPAGNE MLC Song Code : CA4ENT ISWC : T0376532625" at bounding box center [163, 61] width 147 height 26
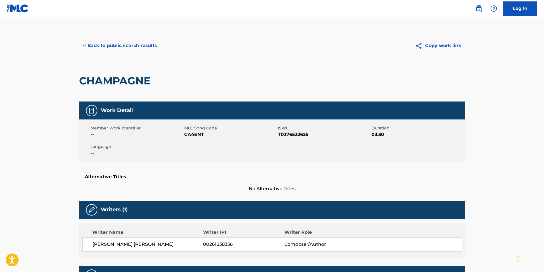
click at [131, 45] on button "< Back to public search results" at bounding box center [120, 46] width 82 height 14
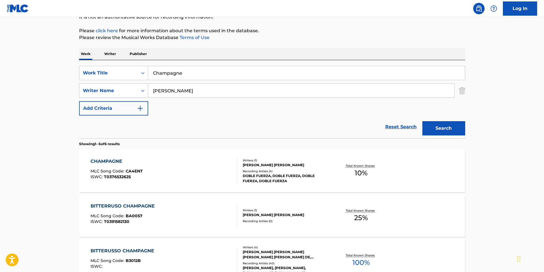
scroll to position [33, 0]
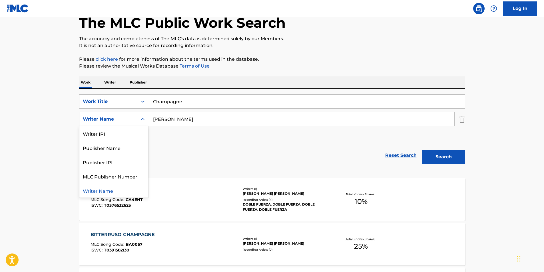
click at [124, 117] on div "Writer Name" at bounding box center [108, 119] width 51 height 7
drag, startPoint x: 123, startPoint y: 146, endPoint x: 185, endPoint y: 129, distance: 63.6
click at [123, 146] on div "Publisher Name" at bounding box center [113, 148] width 69 height 14
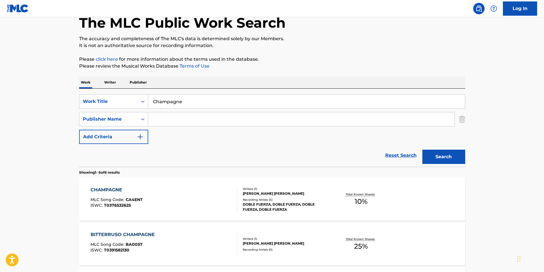
click at [195, 122] on input "Search Form" at bounding box center [301, 119] width 306 height 14
paste input "Lealtad Music"
type input "Lealtad Music"
click at [422, 150] on button "Search" at bounding box center [443, 157] width 43 height 14
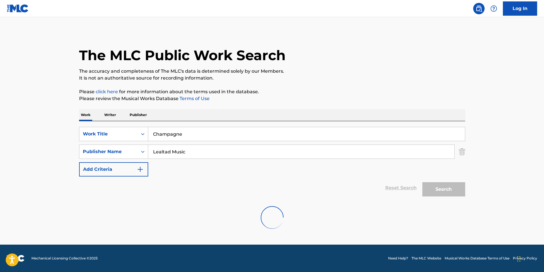
scroll to position [0, 0]
drag, startPoint x: 203, startPoint y: 153, endPoint x: -1, endPoint y: 128, distance: 205.7
click at [0, 128] on html "Accessibility Screen-Reader Guide, Feedback, and Issue Reporting | New window L…" at bounding box center [272, 136] width 544 height 272
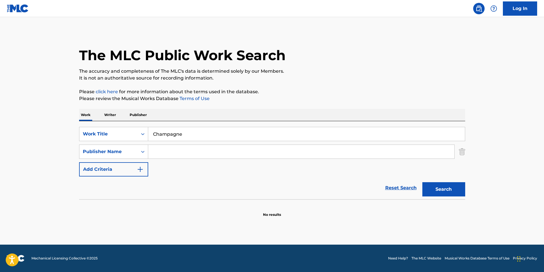
click at [424, 191] on button "Search" at bounding box center [443, 189] width 43 height 14
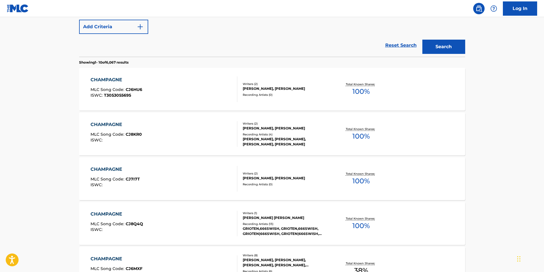
scroll to position [57, 0]
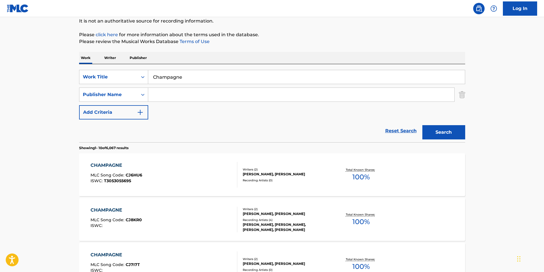
click at [219, 94] on input "Search Form" at bounding box center [301, 95] width 306 height 14
paste input "Marcelo Emilio Guerrina"
drag, startPoint x: 195, startPoint y: 99, endPoint x: 242, endPoint y: 97, distance: 47.4
click at [242, 97] on input "Marcelo Emilio Guerrina" at bounding box center [301, 95] width 306 height 14
click at [464, 138] on button "Search" at bounding box center [443, 132] width 43 height 14
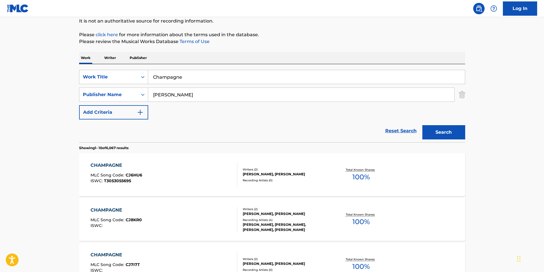
scroll to position [0, 0]
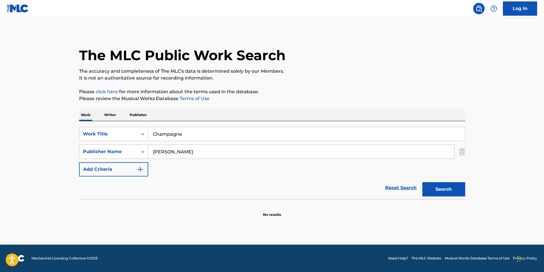
drag, startPoint x: 217, startPoint y: 152, endPoint x: 10, endPoint y: 152, distance: 206.4
click at [10, 152] on main "The MLC Public Work Search The accuracy and completeness of The MLC's data is d…" at bounding box center [272, 131] width 544 height 228
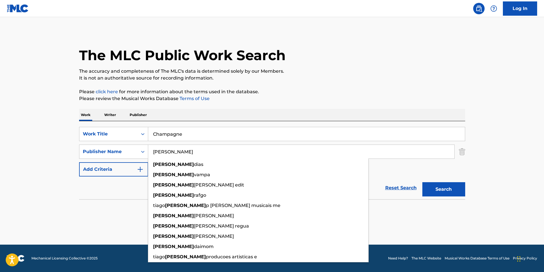
paste input "Emilio Guerrina"
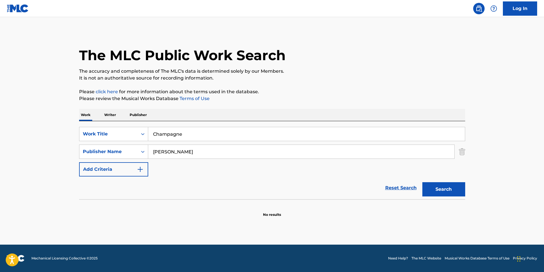
drag, startPoint x: 190, startPoint y: 151, endPoint x: 0, endPoint y: 135, distance: 190.2
click at [0, 142] on html "Accessibility Screen-Reader Guide, Feedback, and Issue Reporting | New window L…" at bounding box center [272, 136] width 544 height 272
click at [422, 182] on button "Search" at bounding box center [443, 189] width 43 height 14
click at [25, 159] on main "The MLC Public Work Search The accuracy and completeness of The MLC's data is d…" at bounding box center [272, 131] width 544 height 228
click at [432, 182] on button "Search" at bounding box center [443, 189] width 43 height 14
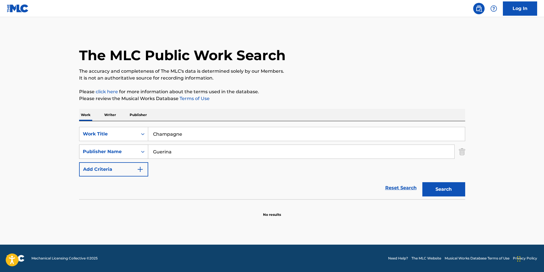
drag, startPoint x: 193, startPoint y: 152, endPoint x: 126, endPoint y: 154, distance: 66.8
click at [126, 154] on div "SearchWithCriteriacca37e51-7f68-4353-8aae-422da4f088af Publisher Name Guerina" at bounding box center [272, 152] width 386 height 14
paste input "Marcelo Emilio"
click at [355, 63] on div "The MLC Public Work Search" at bounding box center [272, 52] width 386 height 42
click at [430, 183] on button "Search" at bounding box center [443, 189] width 43 height 14
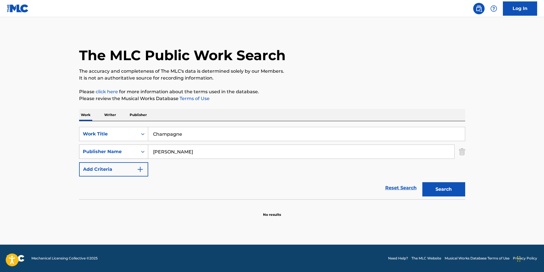
paste input "Guerrina, Marcelo"
drag, startPoint x: 202, startPoint y: 150, endPoint x: 108, endPoint y: 150, distance: 93.3
click at [108, 150] on div "SearchWithCriteriacca37e51-7f68-4353-8aae-422da4f088af Publisher Name Guerrina,…" at bounding box center [272, 152] width 386 height 14
click at [432, 188] on button "Search" at bounding box center [443, 189] width 43 height 14
drag, startPoint x: 221, startPoint y: 154, endPoint x: 133, endPoint y: 158, distance: 88.6
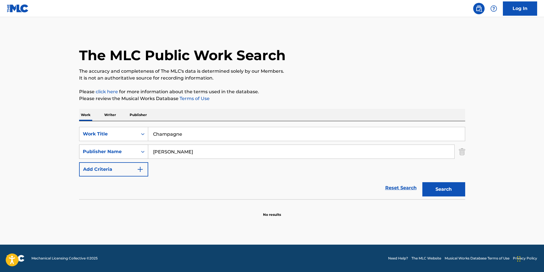
click at [133, 158] on div "SearchWithCriteriacca37e51-7f68-4353-8aae-422da4f088af Publisher Name Guerrina …" at bounding box center [272, 152] width 386 height 14
paste input "Marcelo Emilio Guerrina"
click at [432, 188] on button "Search" at bounding box center [443, 189] width 43 height 14
click at [431, 189] on button "Search" at bounding box center [443, 189] width 43 height 14
click at [431, 189] on div "Search" at bounding box center [442, 188] width 46 height 23
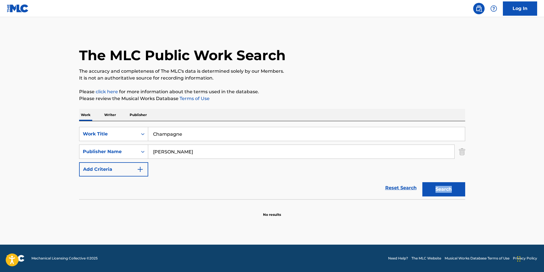
click at [431, 189] on button "Search" at bounding box center [443, 189] width 43 height 14
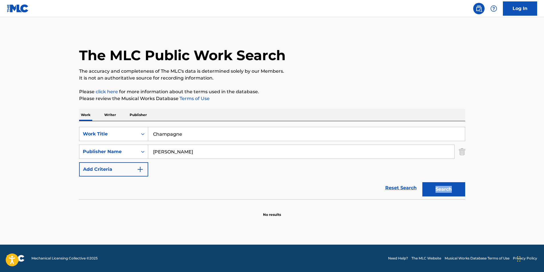
click at [431, 189] on button "Search" at bounding box center [443, 189] width 43 height 14
drag, startPoint x: 171, startPoint y: 154, endPoint x: 265, endPoint y: 156, distance: 93.4
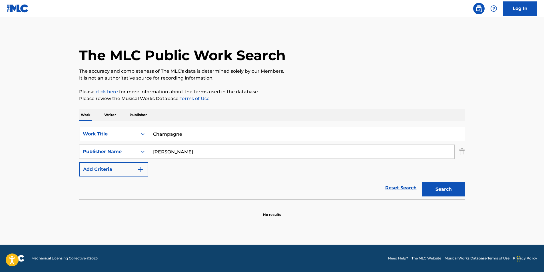
click at [265, 156] on input "Marcelo Emilio Guerrina" at bounding box center [301, 152] width 306 height 14
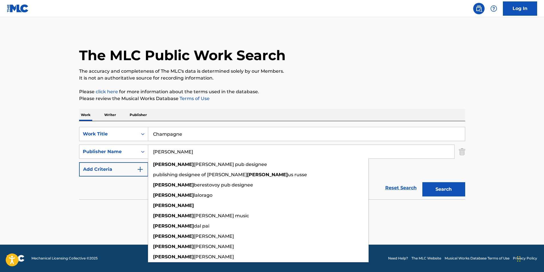
click at [422, 182] on button "Search" at bounding box center [443, 189] width 43 height 14
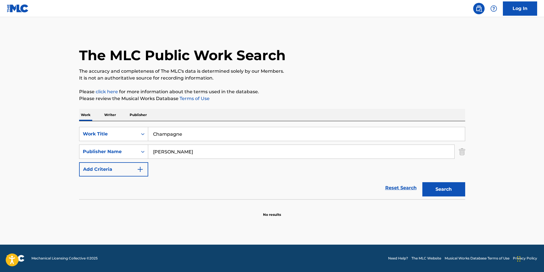
drag, startPoint x: 202, startPoint y: 146, endPoint x: 90, endPoint y: 170, distance: 114.8
click at [90, 170] on div "SearchWithCriteria78851c12-5a12-4a1a-8c41-cb79c5d674d4 Work Title Champagne Sea…" at bounding box center [272, 152] width 386 height 50
paste input "Emilio Guerrina"
click at [176, 151] on input "Marcelo Emilio Guerrina" at bounding box center [301, 152] width 306 height 14
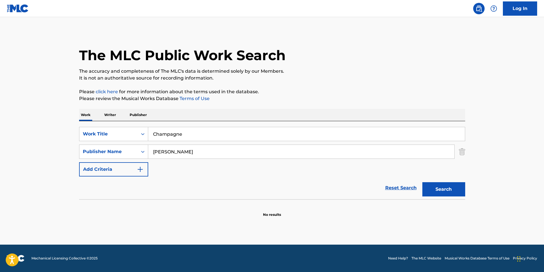
click at [422, 182] on button "Search" at bounding box center [443, 189] width 43 height 14
drag, startPoint x: 218, startPoint y: 152, endPoint x: 82, endPoint y: 162, distance: 136.8
click at [82, 162] on div "SearchWithCriteria78851c12-5a12-4a1a-8c41-cb79c5d674d4 Work Title Champagne Sea…" at bounding box center [272, 152] width 386 height 50
paste input "Emilio"
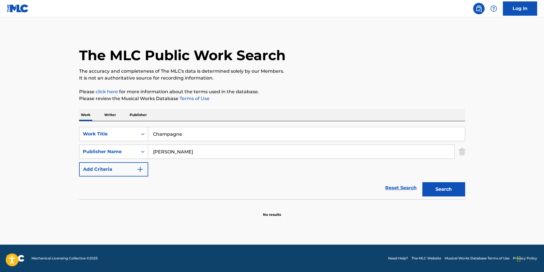
drag, startPoint x: 146, startPoint y: 153, endPoint x: 0, endPoint y: 156, distance: 145.9
click at [7, 156] on main "The MLC Public Work Search The accuracy and completeness of The MLC's data is d…" at bounding box center [272, 131] width 544 height 228
click at [422, 182] on button "Search" at bounding box center [443, 189] width 43 height 14
drag, startPoint x: 168, startPoint y: 154, endPoint x: -1, endPoint y: 145, distance: 169.8
click at [0, 145] on html "Accessibility Screen-Reader Guide, Feedback, and Issue Reporting | New window L…" at bounding box center [272, 136] width 544 height 272
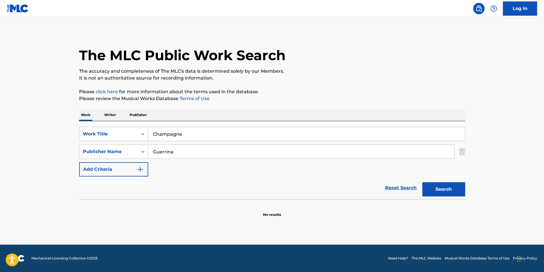
click at [422, 182] on button "Search" at bounding box center [443, 189] width 43 height 14
drag, startPoint x: 200, startPoint y: 152, endPoint x: 104, endPoint y: 153, distance: 96.2
click at [104, 153] on div "SearchWithCriteriacca37e51-7f68-4353-8aae-422da4f088af Publisher Name Guerrina" at bounding box center [272, 152] width 386 height 14
paste input "Marcelo Emilio"
drag, startPoint x: 171, startPoint y: 152, endPoint x: 220, endPoint y: 150, distance: 49.4
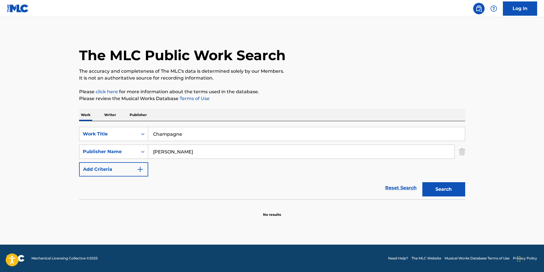
click at [219, 150] on input "Marcelo Emilio Guerrina" at bounding box center [301, 152] width 306 height 14
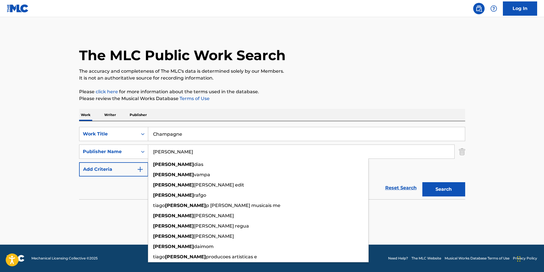
type input "Marcelo"
click at [422, 182] on button "Search" at bounding box center [443, 189] width 43 height 14
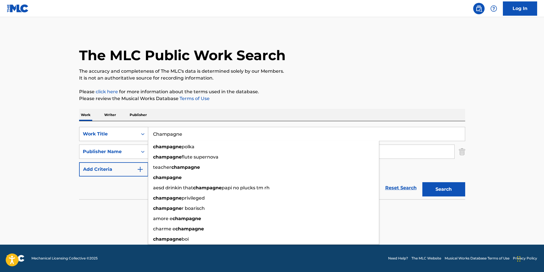
drag, startPoint x: 202, startPoint y: 138, endPoint x: 118, endPoint y: 140, distance: 83.7
click at [118, 140] on div "SearchWithCriteria78851c12-5a12-4a1a-8c41-cb79c5d674d4 Work Title Champagne cha…" at bounding box center [272, 134] width 386 height 14
paste input "The Contest"
type input "The Contest"
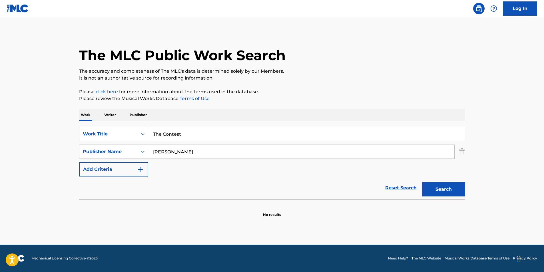
click at [346, 100] on p "Please review the Musical Works Database Terms of Use" at bounding box center [272, 98] width 386 height 7
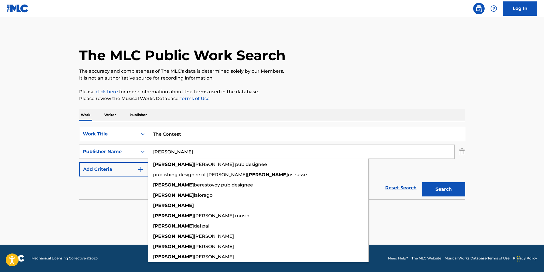
drag, startPoint x: 203, startPoint y: 154, endPoint x: 101, endPoint y: 169, distance: 102.7
click at [101, 169] on div "SearchWithCriteria78851c12-5a12-4a1a-8c41-cb79c5d674d4 Work Title The Contest S…" at bounding box center [272, 152] width 386 height 50
paste input "Lil Rick"
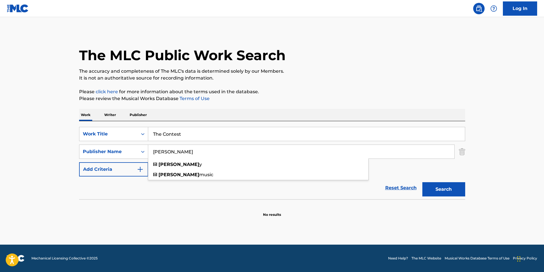
click at [363, 58] on div "The MLC Public Work Search" at bounding box center [272, 52] width 386 height 42
click at [429, 189] on button "Search" at bounding box center [443, 189] width 43 height 14
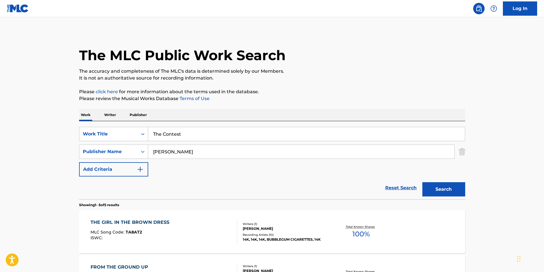
scroll to position [57, 0]
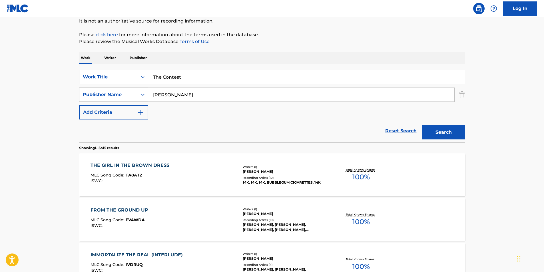
drag, startPoint x: 171, startPoint y: 98, endPoint x: 133, endPoint y: 98, distance: 38.0
click at [133, 98] on div "SearchWithCriteriacca37e51-7f68-4353-8aae-422da4f088af Publisher Name Lil Rick" at bounding box center [272, 95] width 386 height 14
paste input "Rickey Reid"
click at [449, 133] on button "Search" at bounding box center [443, 132] width 43 height 14
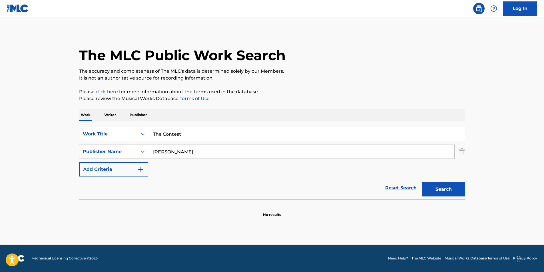
click at [176, 152] on input "Rickey Reid" at bounding box center [301, 152] width 306 height 14
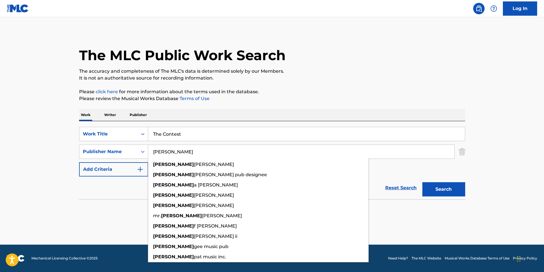
click at [422, 182] on button "Search" at bounding box center [443, 189] width 43 height 14
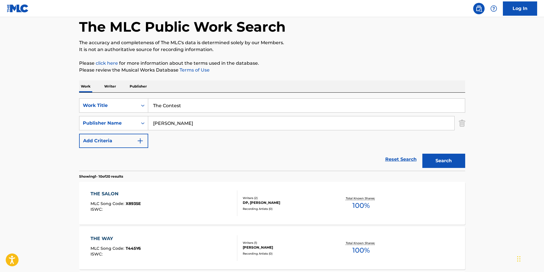
scroll to position [86, 0]
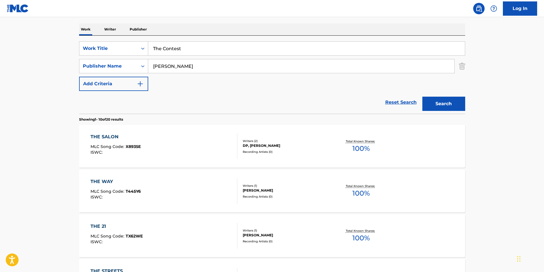
drag, startPoint x: 186, startPoint y: 67, endPoint x: 123, endPoint y: 70, distance: 62.6
click at [86, 78] on div "SearchWithCriteria78851c12-5a12-4a1a-8c41-cb79c5d674d4 Work Title The Contest S…" at bounding box center [272, 66] width 386 height 50
paste input "Reid"
click at [166, 65] on input "Rickey Reid" at bounding box center [301, 66] width 306 height 14
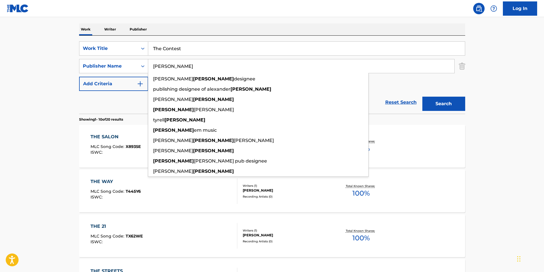
click at [422, 97] on button "Search" at bounding box center [443, 104] width 43 height 14
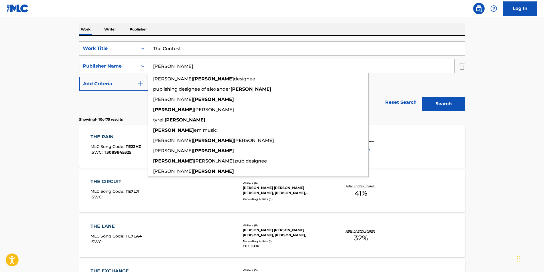
drag, startPoint x: 184, startPoint y: 65, endPoint x: 132, endPoint y: 70, distance: 51.9
click at [132, 70] on div "SearchWithCriteriacca37e51-7f68-4353-8aae-422da4f088af Publisher Name Reid kele…" at bounding box center [272, 66] width 386 height 14
paste input "Peter Coppin"
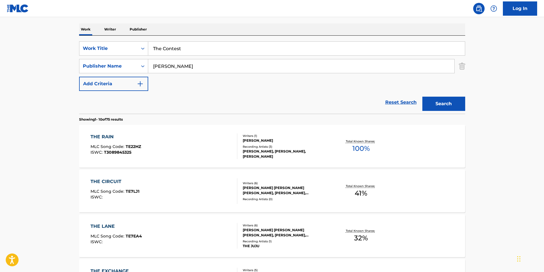
click at [321, 18] on div "The MLC Public Work Search The accuracy and completeness of The MLC's data is d…" at bounding box center [272, 273] width 400 height 655
click at [446, 101] on button "Search" at bounding box center [443, 104] width 43 height 14
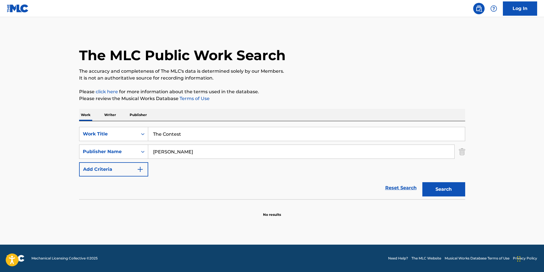
click at [172, 153] on input "Peter Coppin" at bounding box center [301, 152] width 306 height 14
drag, startPoint x: 441, startPoint y: 199, endPoint x: 447, endPoint y: 189, distance: 11.6
click at [441, 198] on div "Search" at bounding box center [442, 188] width 46 height 23
click at [447, 189] on button "Search" at bounding box center [443, 189] width 43 height 14
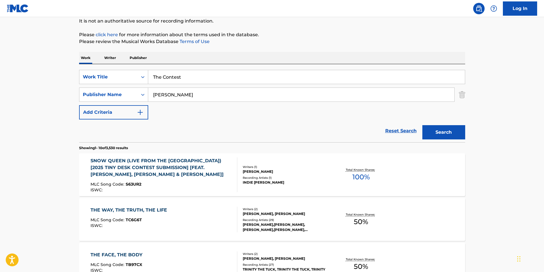
scroll to position [86, 0]
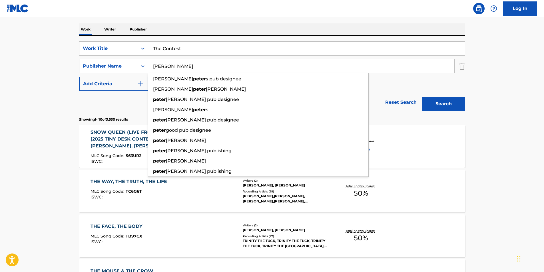
drag, startPoint x: 205, startPoint y: 60, endPoint x: 146, endPoint y: 67, distance: 58.9
click at [146, 67] on div "SearchWithCriteriacca37e51-7f68-4353-8aae-422da4f088af Publisher Name Peter jor…" at bounding box center [272, 66] width 386 height 14
paste input "Coppin"
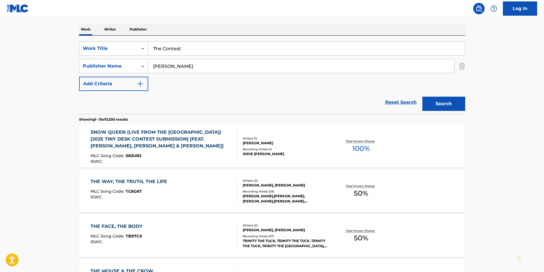
click at [458, 101] on button "Search" at bounding box center [443, 104] width 43 height 14
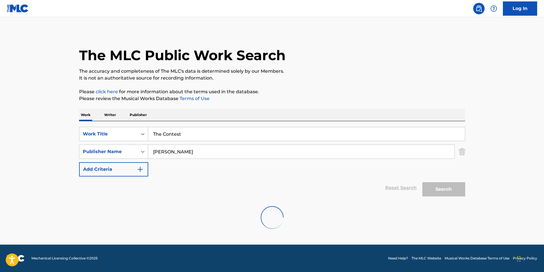
scroll to position [0, 0]
click at [196, 159] on div "SearchWithCriteria78851c12-5a12-4a1a-8c41-cb79c5d674d4 Work Title The Contest S…" at bounding box center [272, 152] width 386 height 50
click at [196, 153] on input "Peter Coppin" at bounding box center [301, 152] width 306 height 14
click at [422, 182] on button "Search" at bounding box center [443, 189] width 43 height 14
type input "Peter Coppin"
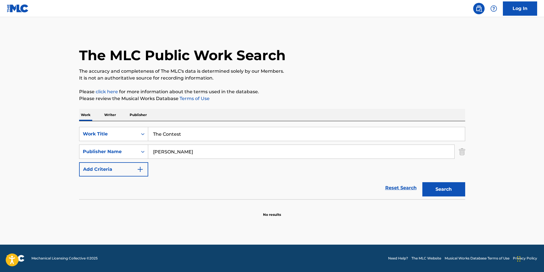
click at [449, 186] on button "Search" at bounding box center [443, 189] width 43 height 14
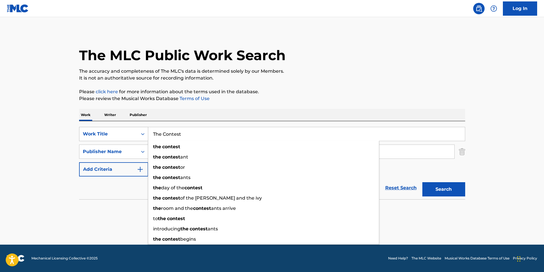
click at [81, 135] on div "SearchWithCriteria78851c12-5a12-4a1a-8c41-cb79c5d674d4 Work Title The Contest t…" at bounding box center [272, 134] width 386 height 14
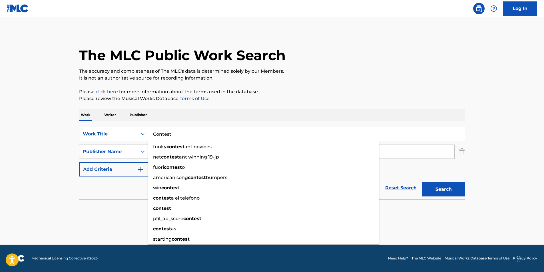
click at [457, 82] on div "The MLC Public Work Search The accuracy and completeness of The MLC's data is d…" at bounding box center [272, 124] width 400 height 186
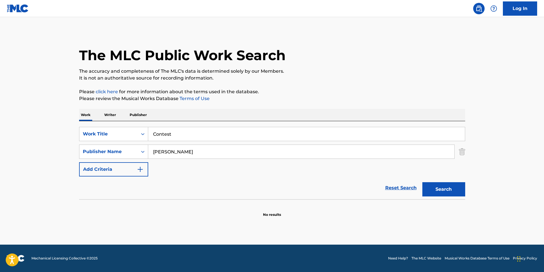
click at [455, 192] on button "Search" at bounding box center [443, 189] width 43 height 14
click at [153, 134] on input "Contest" at bounding box center [306, 134] width 317 height 14
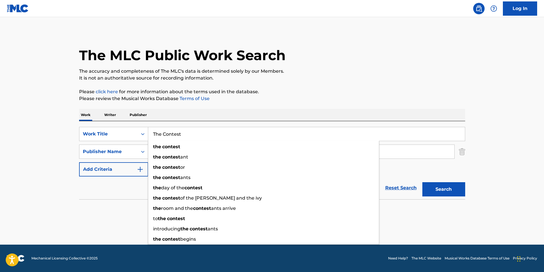
type input "The Contest"
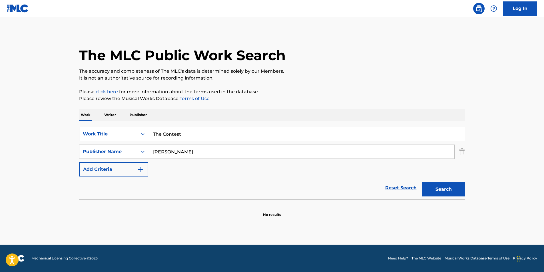
click at [283, 93] on p "Please click here for more information about the terms used in the database." at bounding box center [272, 91] width 386 height 7
click at [456, 190] on button "Search" at bounding box center [443, 189] width 43 height 14
click at [452, 189] on button "Search" at bounding box center [443, 189] width 43 height 14
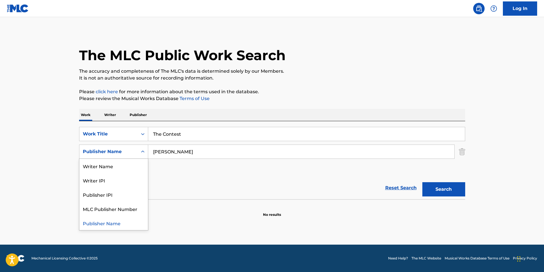
click at [133, 152] on div "Publisher Name" at bounding box center [108, 151] width 51 height 7
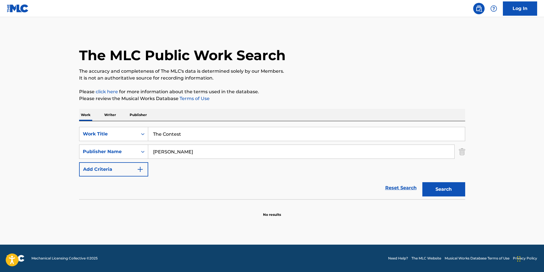
drag, startPoint x: 200, startPoint y: 151, endPoint x: 139, endPoint y: 159, distance: 61.7
click at [139, 159] on div "SearchWithCriteria78851c12-5a12-4a1a-8c41-cb79c5d674d4 Work Title The Contest S…" at bounding box center [272, 152] width 386 height 50
click at [137, 155] on div "Publisher Name" at bounding box center [108, 151] width 58 height 11
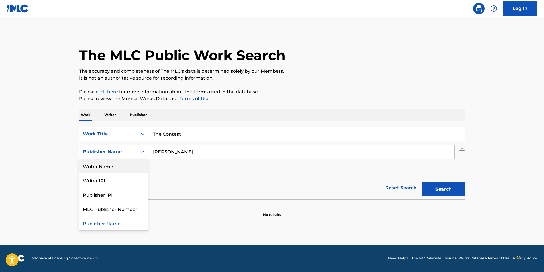
click at [130, 169] on div "Writer Name" at bounding box center [113, 166] width 69 height 14
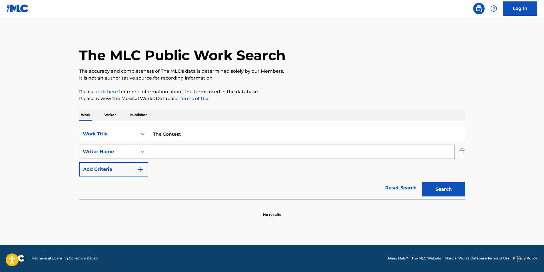
click at [164, 154] on input "Search Form" at bounding box center [301, 152] width 306 height 14
paste input "Rickey Reid"
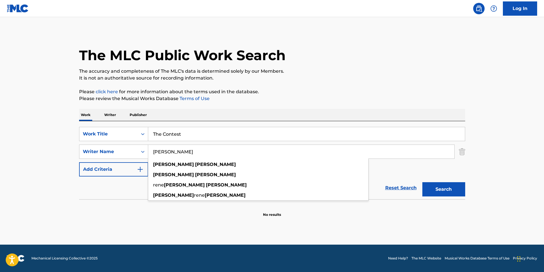
type input "Rickey Reid"
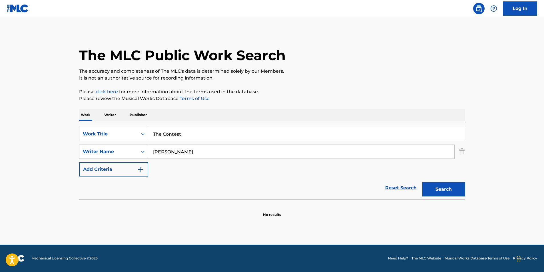
click at [447, 192] on button "Search" at bounding box center [443, 189] width 43 height 14
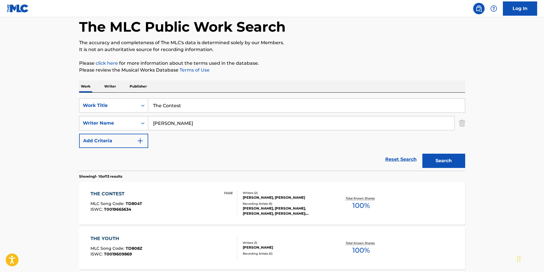
scroll to position [86, 0]
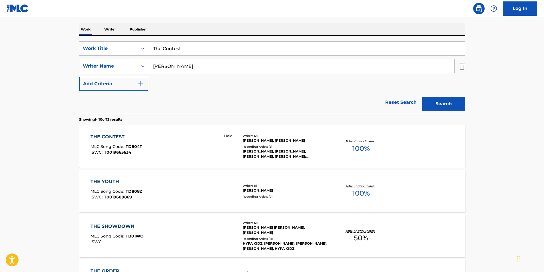
click at [121, 149] on span "MLC Song Code :" at bounding box center [107, 146] width 35 height 5
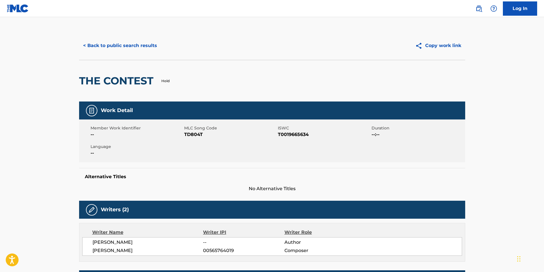
click at [188, 133] on span "TD804T" at bounding box center [230, 134] width 92 height 7
copy span "TD804T"
click at [118, 46] on button "< Back to public search results" at bounding box center [120, 46] width 82 height 14
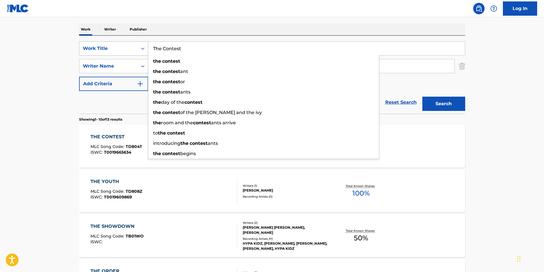
drag, startPoint x: 206, startPoint y: 45, endPoint x: 116, endPoint y: 52, distance: 90.1
click at [120, 52] on div "SearchWithCriteria78851c12-5a12-4a1a-8c41-cb79c5d674d4 Work Title The Contest t…" at bounding box center [272, 48] width 386 height 14
paste input "Champagne"
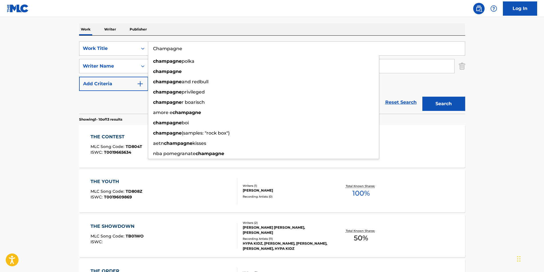
type input "Champagne"
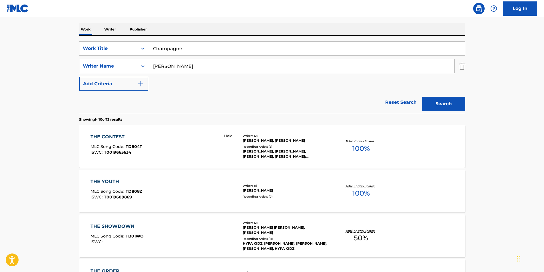
click at [35, 88] on main "The MLC Public Work Search The accuracy and completeness of The MLC's data is d…" at bounding box center [272, 267] width 544 height 672
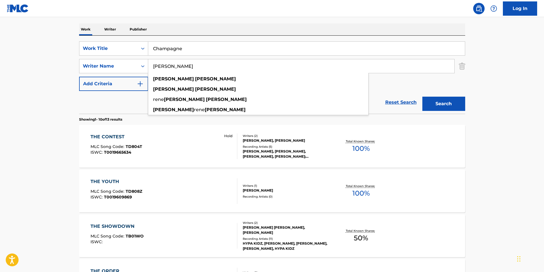
drag, startPoint x: 204, startPoint y: 66, endPoint x: 217, endPoint y: 73, distance: 14.6
click at [99, 71] on div "SearchWithCriteriac6969b36-f55c-475f-80db-ac5803a25248 Writer Name Rickey Reid …" at bounding box center [272, 66] width 386 height 14
paste input "Marcelo Emilio Guerrina"
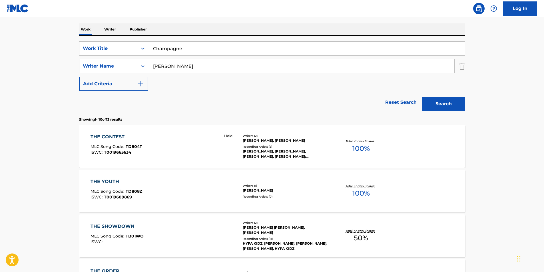
click at [453, 100] on button "Search" at bounding box center [443, 104] width 43 height 14
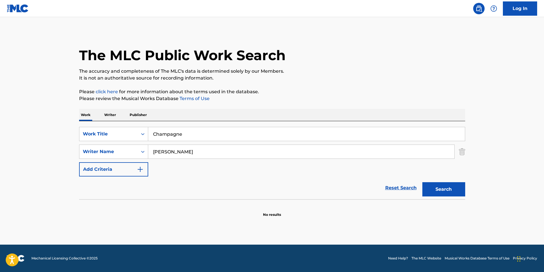
drag, startPoint x: 174, startPoint y: 154, endPoint x: 320, endPoint y: 154, distance: 146.1
click at [320, 154] on input "Marcelo Emilio Guerrina" at bounding box center [301, 152] width 306 height 14
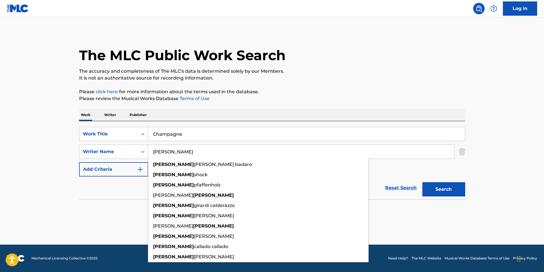
type input "Marcelo"
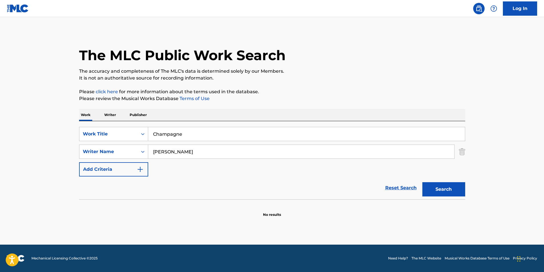
click at [444, 184] on button "Search" at bounding box center [443, 189] width 43 height 14
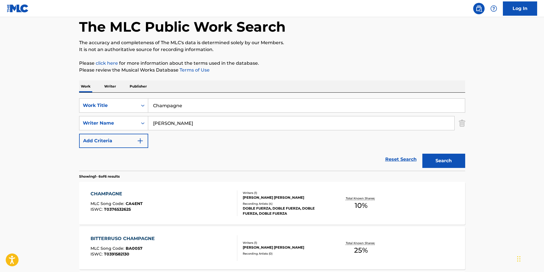
scroll to position [57, 0]
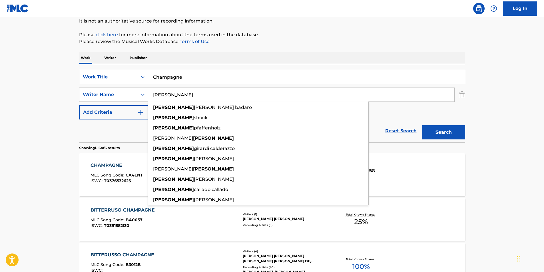
click at [181, 92] on input "Marcelo" at bounding box center [301, 95] width 306 height 14
click at [65, 134] on main "The MLC Public Work Search The accuracy and completeness of The MLC's data is d…" at bounding box center [272, 205] width 544 height 490
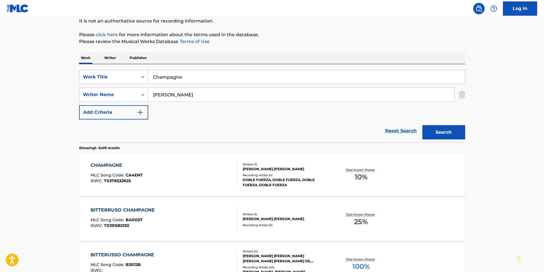
click at [214, 182] on div "CHAMPAGNE MLC Song Code : CA4ENT ISWC : T0376532625" at bounding box center [163, 175] width 147 height 26
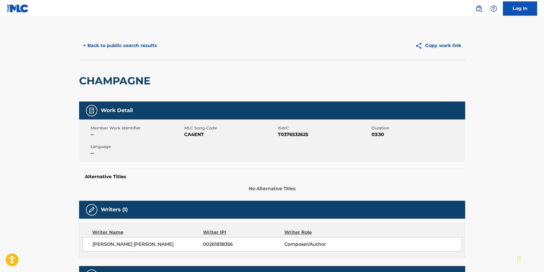
click at [123, 44] on button "< Back to public search results" at bounding box center [120, 46] width 82 height 14
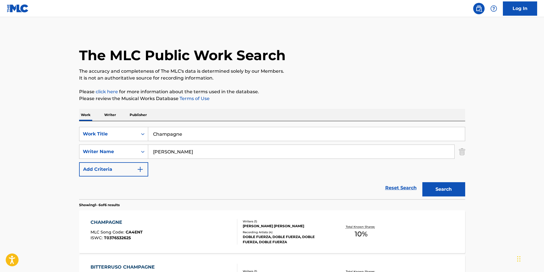
scroll to position [57, 0]
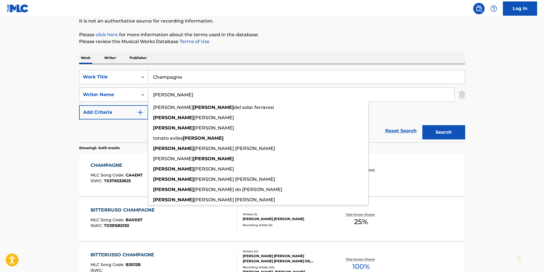
drag, startPoint x: 162, startPoint y: 96, endPoint x: 100, endPoint y: 99, distance: 61.8
click at [115, 99] on div "SearchWithCriteriac6969b36-f55c-475f-80db-ac5803a25248 Writer Name Marcelo carl…" at bounding box center [272, 95] width 386 height 14
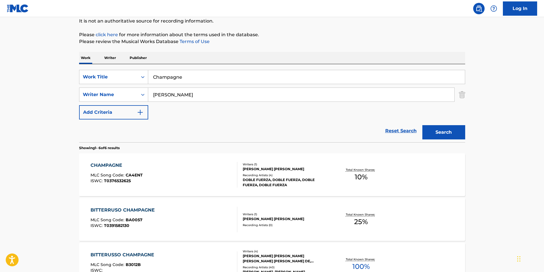
type input "Lil rick"
click at [442, 130] on button "Search" at bounding box center [443, 132] width 43 height 14
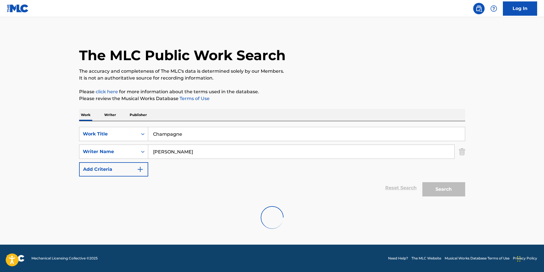
scroll to position [0, 0]
drag, startPoint x: 198, startPoint y: 135, endPoint x: 97, endPoint y: 148, distance: 101.9
click at [97, 148] on div "SearchWithCriteria78851c12-5a12-4a1a-8c41-cb79c5d674d4 Work Title Champagne Sea…" at bounding box center [272, 152] width 386 height 50
paste input "The Perfect Design"
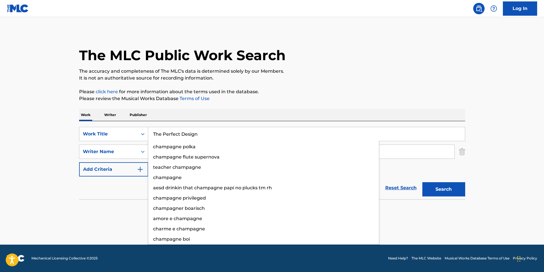
type input "The Perfect Design"
click at [318, 98] on p "Please review the Musical Works Database Terms of Use" at bounding box center [272, 98] width 386 height 7
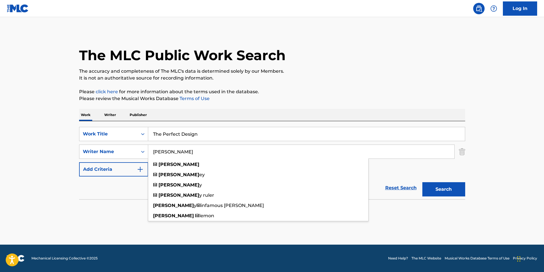
drag, startPoint x: 207, startPoint y: 150, endPoint x: 146, endPoint y: 160, distance: 62.5
click at [146, 160] on div "SearchWithCriteria78851c12-5a12-4a1a-8c41-cb79c5d674d4 Work Title The Perfect D…" at bounding box center [272, 152] width 386 height 50
paste input "The Dillinger Escape Plan"
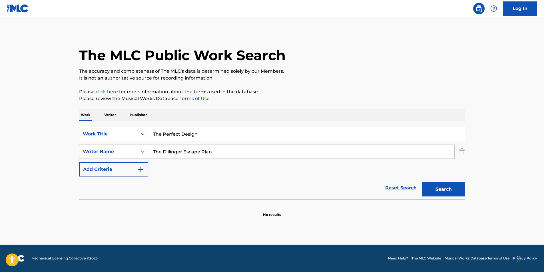
click at [361, 48] on div "The MLC Public Work Search" at bounding box center [272, 52] width 386 height 42
click at [439, 188] on button "Search" at bounding box center [443, 189] width 43 height 14
drag, startPoint x: 234, startPoint y: 151, endPoint x: 84, endPoint y: 152, distance: 149.6
click at [84, 152] on div "SearchWithCriteriac6969b36-f55c-475f-80db-ac5803a25248 Writer Name The Dillinge…" at bounding box center [272, 152] width 386 height 14
paste input "BENJAMIN WEINMAN"
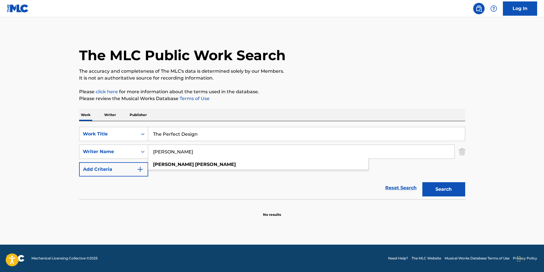
click at [339, 57] on div "The MLC Public Work Search" at bounding box center [272, 52] width 386 height 42
click at [432, 189] on button "Search" at bounding box center [443, 189] width 43 height 14
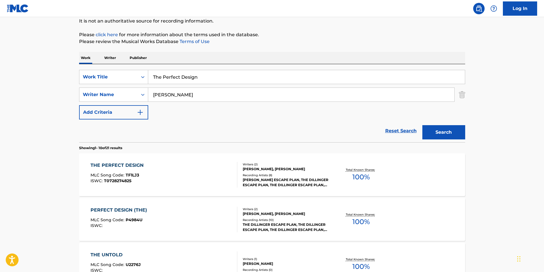
scroll to position [114, 0]
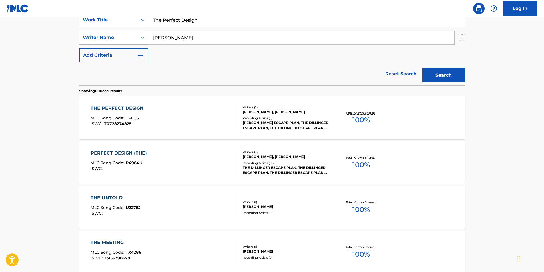
paste input "GREG PUCIATO"
drag, startPoint x: 227, startPoint y: 40, endPoint x: 128, endPoint y: 46, distance: 99.5
click at [102, 40] on div "SearchWithCriteriac6969b36-f55c-475f-80db-ac5803a25248 Writer Name GREG PUCIATO" at bounding box center [272, 38] width 386 height 14
click at [484, 80] on main "The MLC Public Work Search The accuracy and completeness of The MLC's data is d…" at bounding box center [272, 239] width 544 height 672
click at [446, 76] on button "Search" at bounding box center [443, 75] width 43 height 14
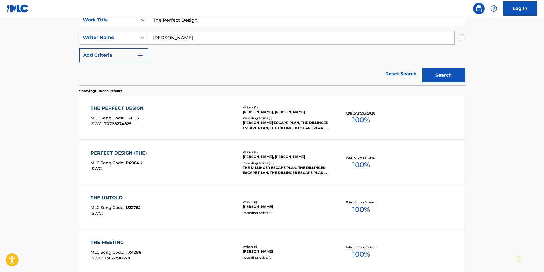
scroll to position [0, 0]
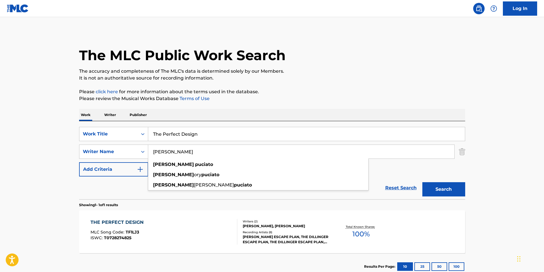
drag, startPoint x: 168, startPoint y: 153, endPoint x: 17, endPoint y: 142, distance: 151.4
click at [0, 153] on html "Accessibility Screen-Reader Guide, Feedback, and Issue Reporting | New window L…" at bounding box center [272, 136] width 544 height 272
type input "PUCIATO"
click at [446, 190] on button "Search" at bounding box center [443, 189] width 43 height 14
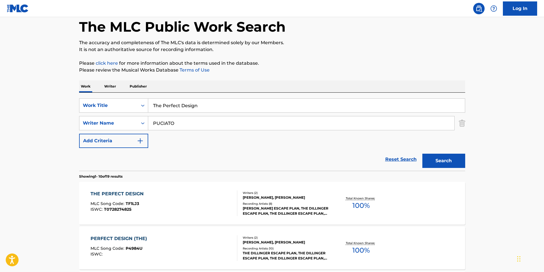
scroll to position [86, 0]
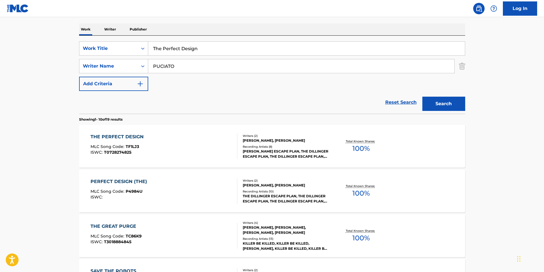
click at [174, 154] on div "THE PERFECT DESIGN MLC Song Code : TF1LJ3 ISWC : T0728274825" at bounding box center [163, 147] width 147 height 26
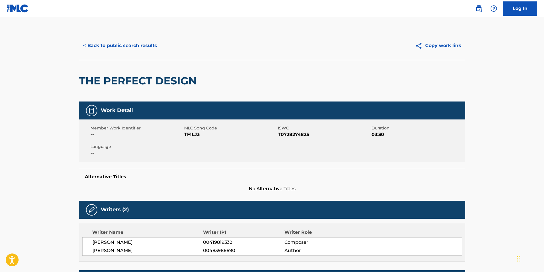
click at [190, 134] on span "TF1LJ3" at bounding box center [230, 134] width 92 height 7
copy span "TF1LJ3"
click at [139, 45] on button "< Back to public search results" at bounding box center [120, 46] width 82 height 14
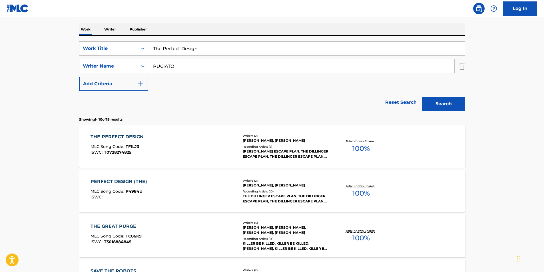
click at [134, 202] on div "PERFECT DESIGN (THE) MLC Song Code : P4984U ISWC :" at bounding box center [119, 191] width 59 height 26
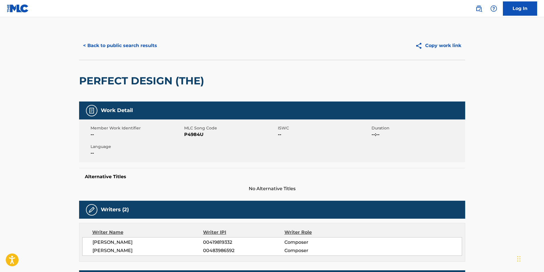
click at [197, 136] on span "P4984U" at bounding box center [230, 134] width 92 height 7
copy span "P4984U"
click at [128, 53] on div "< Back to public search results Copy work link" at bounding box center [272, 45] width 386 height 29
click at [128, 47] on button "< Back to public search results" at bounding box center [120, 46] width 82 height 14
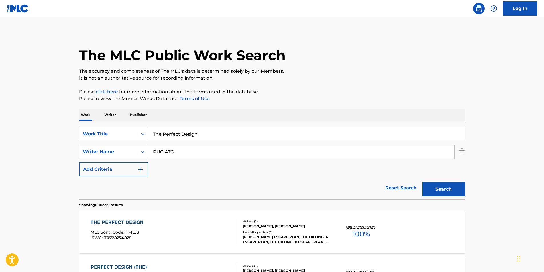
scroll to position [86, 0]
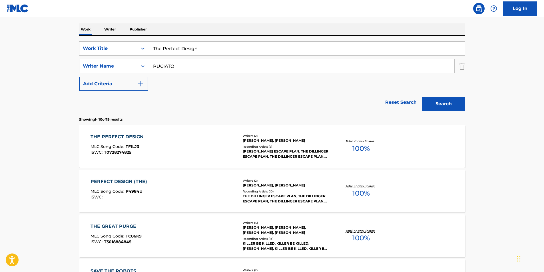
drag, startPoint x: 211, startPoint y: 50, endPoint x: 33, endPoint y: 64, distance: 178.4
click at [38, 63] on main "The MLC Public Work Search The accuracy and completeness of The MLC's data is d…" at bounding box center [272, 267] width 544 height 672
paste input "HE CRAZIES"
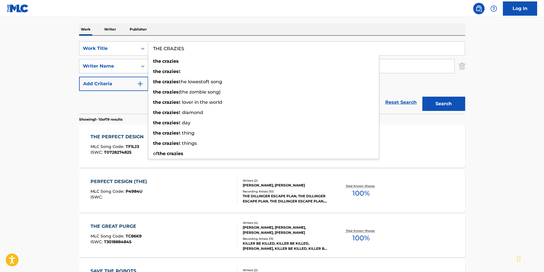
type input "THE CRAZIES"
click at [0, 84] on html "Accessibility Screen-Reader Guide, Feedback, and Issue Reporting | New window L…" at bounding box center [272, 50] width 544 height 272
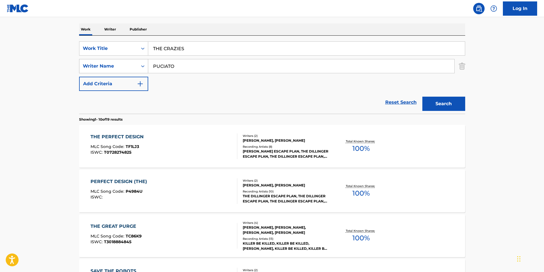
drag, startPoint x: 200, startPoint y: 68, endPoint x: 125, endPoint y: 73, distance: 74.9
click at [115, 69] on div "SearchWithCriteriac6969b36-f55c-475f-80db-ac5803a25248 Writer Name PUCIATO" at bounding box center [272, 66] width 386 height 14
paste input "Mortician"
click at [506, 107] on main "The MLC Public Work Search The accuracy and completeness of The MLC's data is d…" at bounding box center [272, 267] width 544 height 672
click at [460, 104] on button "Search" at bounding box center [443, 104] width 43 height 14
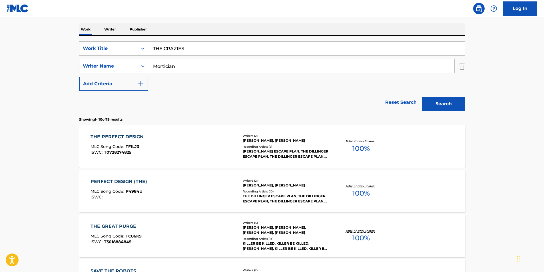
scroll to position [0, 0]
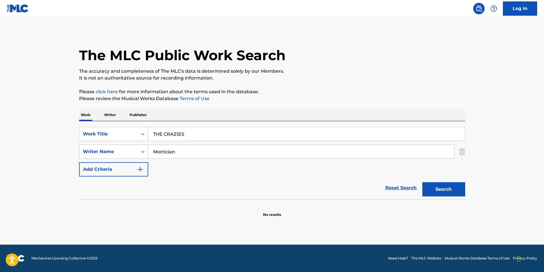
drag, startPoint x: 192, startPoint y: 149, endPoint x: 127, endPoint y: 152, distance: 65.1
click at [127, 152] on div "SearchWithCriteriac6969b36-f55c-475f-80db-ac5803a25248 Writer Name Mortician" at bounding box center [272, 152] width 386 height 14
paste input "WILLIAM RAHMER"
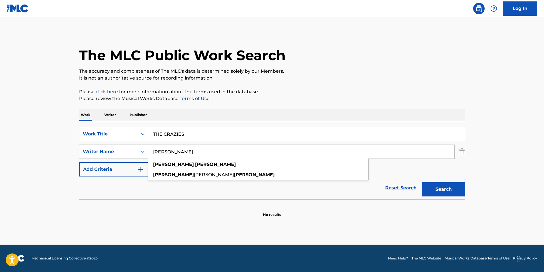
click at [361, 62] on div "The MLC Public Work Search" at bounding box center [272, 52] width 386 height 42
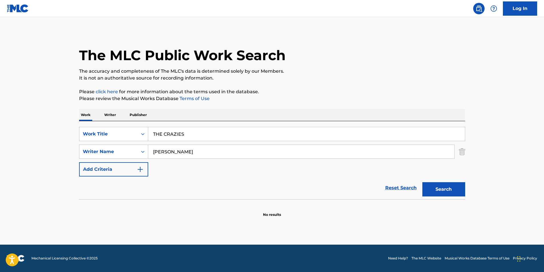
click at [426, 184] on button "Search" at bounding box center [443, 189] width 43 height 14
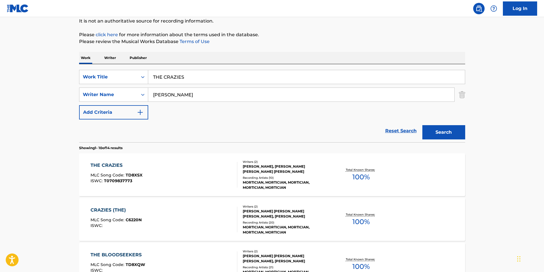
scroll to position [86, 0]
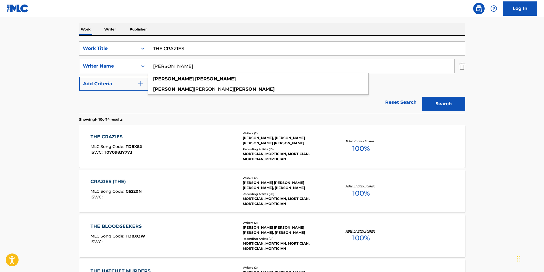
paste input "ROGER BEAUJARD"
drag, startPoint x: 213, startPoint y: 65, endPoint x: 102, endPoint y: 81, distance: 111.7
click at [102, 81] on div "SearchWithCriteria78851c12-5a12-4a1a-8c41-cb79c5d674d4 Work Title THE CRAZIES S…" at bounding box center [272, 66] width 386 height 50
type input "ROGER BEAUJARD"
click at [454, 115] on section "Showing 1 - 10 of 14 results" at bounding box center [272, 118] width 386 height 8
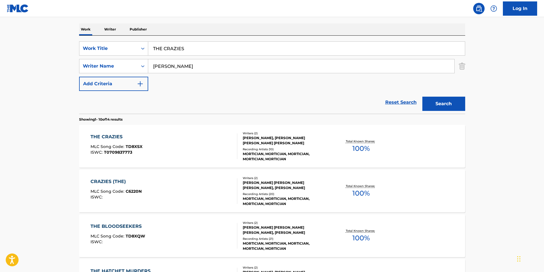
click at [443, 101] on button "Search" at bounding box center [443, 104] width 43 height 14
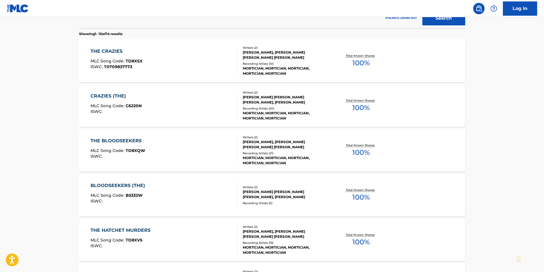
click at [179, 61] on div "THE CRAZIES MLC Song Code : TD8XSX ISWC : T0709837773" at bounding box center [163, 61] width 147 height 26
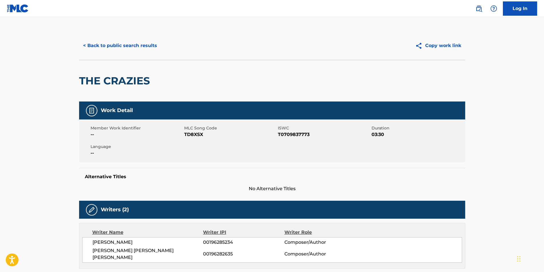
click at [192, 136] on span "TD8XSX" at bounding box center [230, 134] width 92 height 7
copy span "TD8XSX"
click at [130, 45] on button "< Back to public search results" at bounding box center [120, 46] width 82 height 14
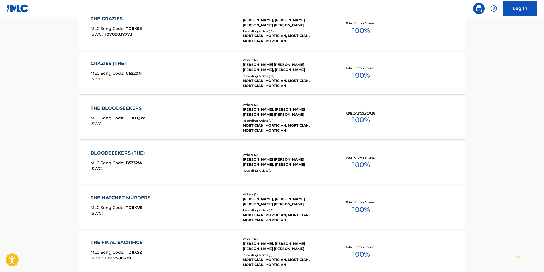
click at [164, 83] on div "CRAZIES (THE) MLC Song Code : C6220N ISWC :" at bounding box center [163, 73] width 147 height 26
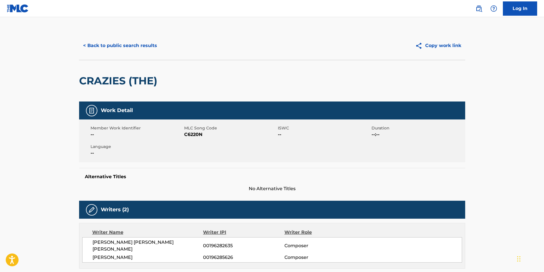
click at [194, 135] on span "C6220N" at bounding box center [230, 134] width 92 height 7
click at [196, 133] on span "C6220N" at bounding box center [230, 134] width 92 height 7
click at [124, 43] on button "< Back to public search results" at bounding box center [120, 46] width 82 height 14
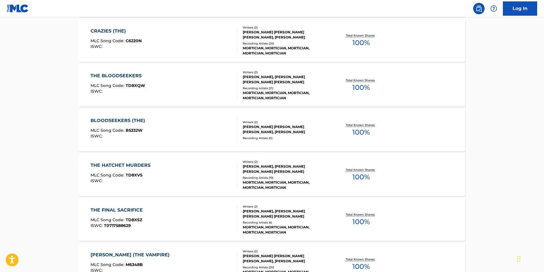
scroll to position [8, 0]
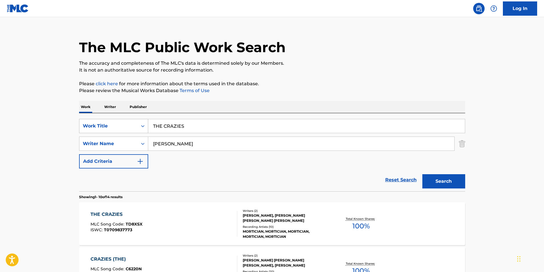
drag, startPoint x: 211, startPoint y: 130, endPoint x: 134, endPoint y: 132, distance: 77.7
click at [106, 135] on div "SearchWithCriteria78851c12-5a12-4a1a-8c41-cb79c5d674d4 Work Title THE CRAZIES S…" at bounding box center [272, 144] width 386 height 50
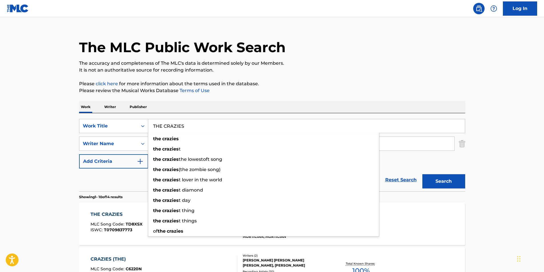
paste input "Principle"
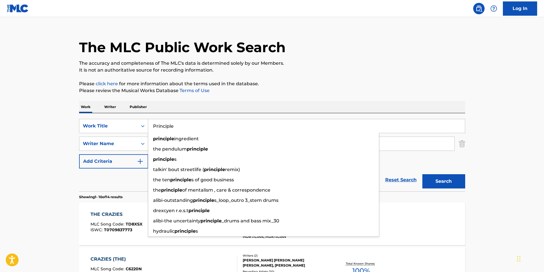
type input "Principle"
click at [298, 87] on p "Please click here for more information about the terms used in the database." at bounding box center [272, 83] width 386 height 7
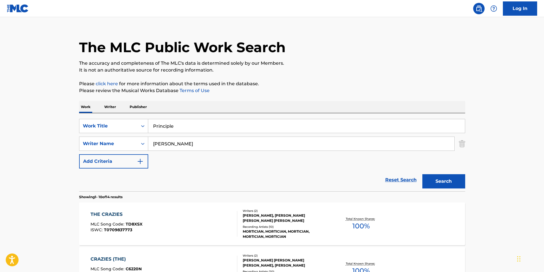
drag, startPoint x: 215, startPoint y: 143, endPoint x: 115, endPoint y: 155, distance: 100.9
click at [115, 155] on div "SearchWithCriteria78851c12-5a12-4a1a-8c41-cb79c5d674d4 Work Title Principle Sea…" at bounding box center [272, 144] width 386 height 50
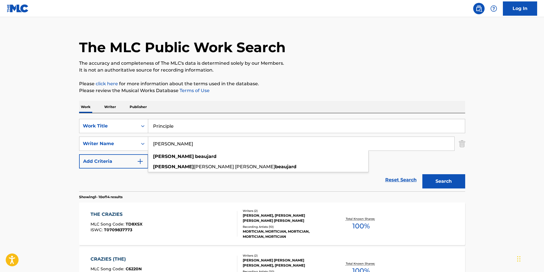
paste input "BP Infinite"
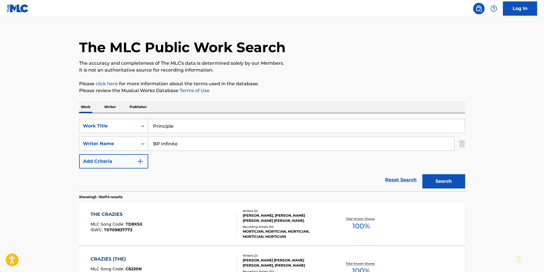
click at [309, 83] on p "Please click here for more information about the terms used in the database." at bounding box center [272, 83] width 386 height 7
click at [428, 183] on button "Search" at bounding box center [443, 181] width 43 height 14
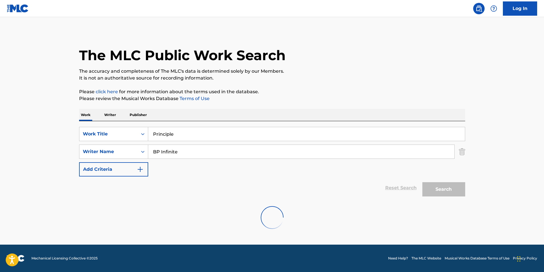
scroll to position [0, 0]
drag, startPoint x: 214, startPoint y: 152, endPoint x: 90, endPoint y: 151, distance: 123.9
click at [77, 153] on div "The MLC Public Work Search The accuracy and completeness of The MLC's data is d…" at bounding box center [272, 124] width 400 height 186
paste input "Evander Cruz"
click at [408, 31] on div "The MLC Public Work Search" at bounding box center [272, 52] width 386 height 42
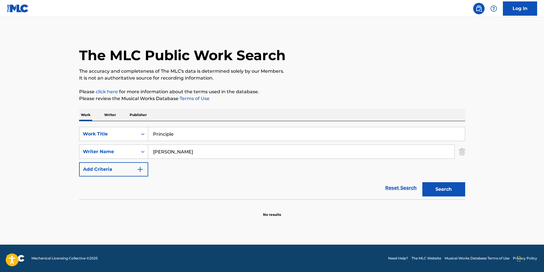
click at [451, 195] on button "Search" at bounding box center [443, 189] width 43 height 14
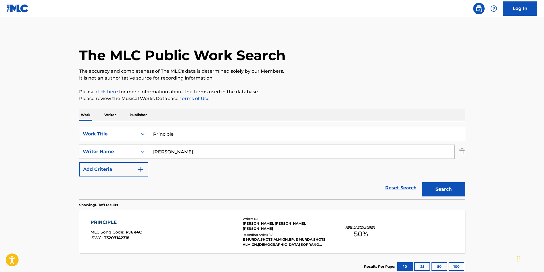
scroll to position [29, 0]
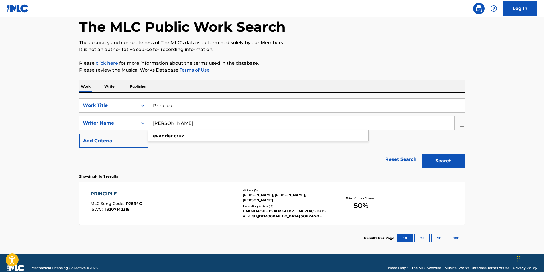
drag, startPoint x: 207, startPoint y: 125, endPoint x: 284, endPoint y: 110, distance: 78.2
click at [66, 148] on main "The MLC Public Work Search The accuracy and completeness of The MLC's data is d…" at bounding box center [272, 122] width 544 height 266
paste input "Caron Fleming"
click at [349, 72] on p "Please review the Musical Works Database Terms of Use" at bounding box center [272, 70] width 386 height 7
click at [429, 162] on button "Search" at bounding box center [443, 161] width 43 height 14
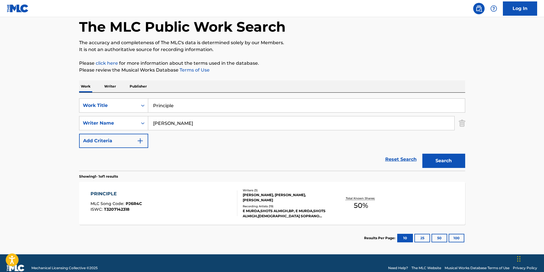
scroll to position [0, 0]
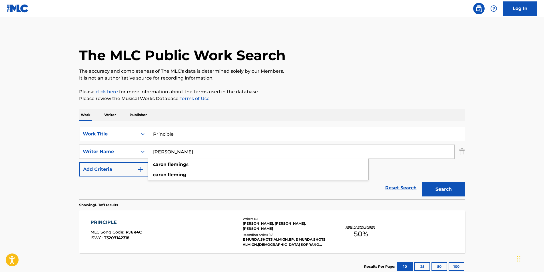
drag, startPoint x: 250, startPoint y: 156, endPoint x: 103, endPoint y: 171, distance: 147.7
click at [103, 171] on div "SearchWithCriteria78851c12-5a12-4a1a-8c41-cb79c5d674d4 Work Title Principle Sea…" at bounding box center [272, 152] width 386 height 50
paste input "Brad Steven Perlow"
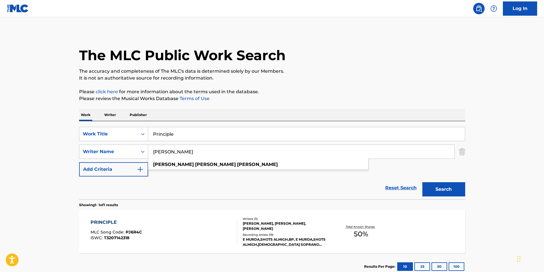
type input "Brad Steven Perlow"
click at [333, 47] on div "The MLC Public Work Search" at bounding box center [272, 52] width 386 height 42
click at [438, 190] on button "Search" at bounding box center [443, 189] width 43 height 14
click at [102, 235] on span "ISWC :" at bounding box center [96, 237] width 13 height 5
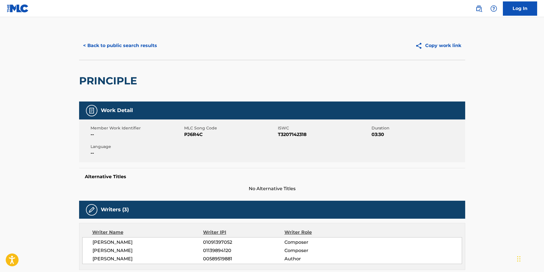
click at [108, 46] on button "< Back to public search results" at bounding box center [120, 46] width 82 height 14
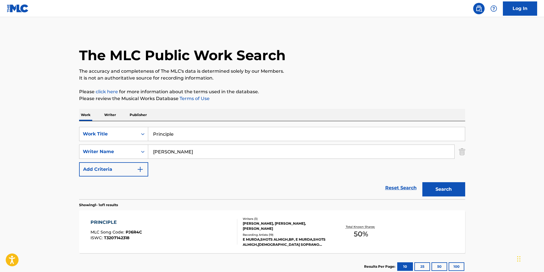
drag, startPoint x: 159, startPoint y: 132, endPoint x: 65, endPoint y: 122, distance: 93.9
click at [85, 132] on div "SearchWithCriteria78851c12-5a12-4a1a-8c41-cb79c5d674d4 Work Title Principle" at bounding box center [272, 134] width 386 height 14
paste input "Vuka Vuka"
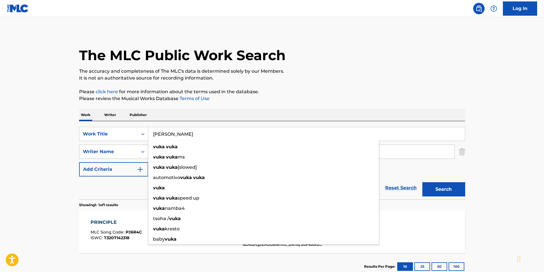
type input "Vuka Vuka"
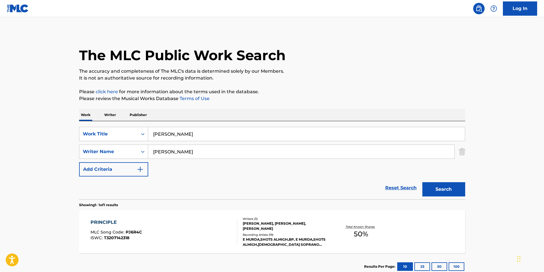
click at [26, 107] on main "The MLC Public Work Search The accuracy and completeness of The MLC's data is d…" at bounding box center [272, 150] width 544 height 266
drag, startPoint x: 233, startPoint y: 149, endPoint x: 119, endPoint y: 146, distance: 113.4
click at [119, 146] on div "SearchWithCriteriac6969b36-f55c-475f-80db-ac5803a25248 Writer Name Brad Steven …" at bounding box center [272, 152] width 386 height 14
paste input "SXID"
click at [352, 61] on div "The MLC Public Work Search" at bounding box center [272, 52] width 386 height 42
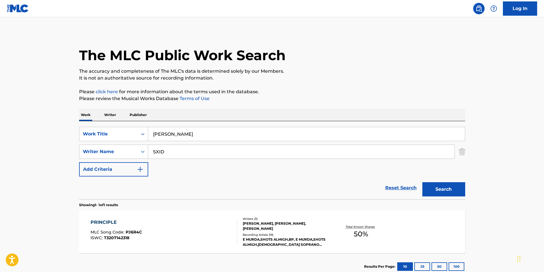
click at [450, 189] on button "Search" at bounding box center [443, 189] width 43 height 14
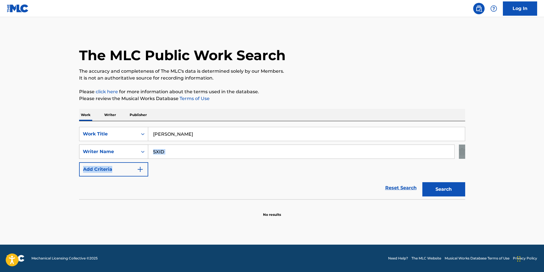
drag, startPoint x: 171, startPoint y: 158, endPoint x: 131, endPoint y: 158, distance: 40.0
click at [131, 158] on div "SearchWithCriteria78851c12-5a12-4a1a-8c41-cb79c5d674d4 Work Title Vuka Vuka Sea…" at bounding box center [272, 152] width 386 height 50
drag, startPoint x: 131, startPoint y: 158, endPoint x: 177, endPoint y: 154, distance: 45.8
click at [177, 154] on input "SXID" at bounding box center [301, 152] width 306 height 14
drag, startPoint x: 177, startPoint y: 154, endPoint x: 135, endPoint y: 154, distance: 42.2
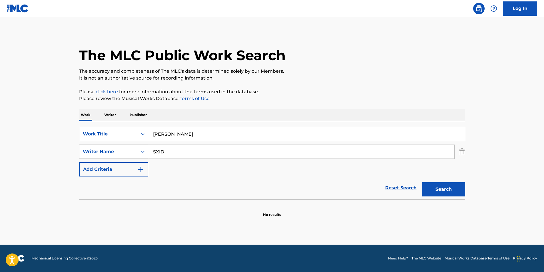
click at [135, 154] on div "SearchWithCriteriac6969b36-f55c-475f-80db-ac5803a25248 Writer Name SXID" at bounding box center [272, 152] width 386 height 14
paste input "Dániel Tőzsér"
click at [158, 154] on input "Dániel Tőzsér" at bounding box center [301, 152] width 306 height 14
click at [173, 154] on input "Daniel Tőzsér" at bounding box center [301, 152] width 306 height 14
type input "Daniel Tozser"
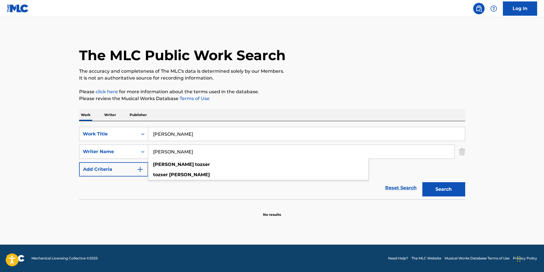
click at [422, 182] on button "Search" at bounding box center [443, 189] width 43 height 14
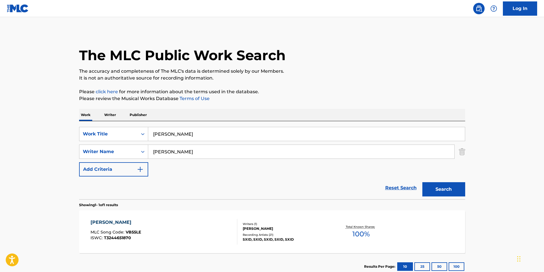
drag, startPoint x: 164, startPoint y: 155, endPoint x: 149, endPoint y: 156, distance: 14.6
click at [149, 156] on input "Daniel Tozser" at bounding box center [301, 152] width 306 height 14
click at [178, 188] on div "Reset Search Search" at bounding box center [272, 188] width 386 height 23
drag, startPoint x: 210, startPoint y: 153, endPoint x: 123, endPoint y: 151, distance: 86.2
click at [123, 151] on div "SearchWithCriteriac6969b36-f55c-475f-80db-ac5803a25248 Writer Name Daniel Tozse…" at bounding box center [272, 152] width 386 height 14
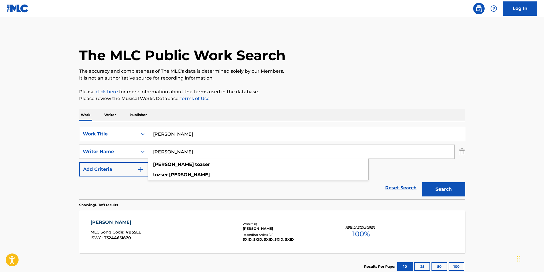
click at [325, 52] on div "The MLC Public Work Search" at bounding box center [272, 52] width 386 height 42
click at [155, 240] on div "VUKA VUKA MLC Song Code : VB55LE ISWC : T3244651870" at bounding box center [163, 232] width 147 height 26
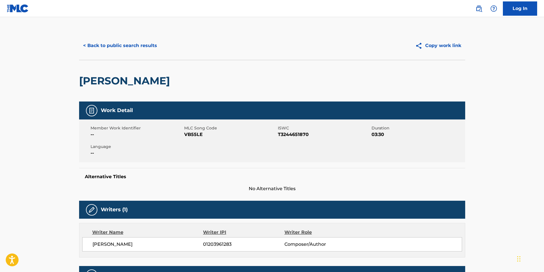
click at [122, 48] on button "< Back to public search results" at bounding box center [120, 46] width 82 height 14
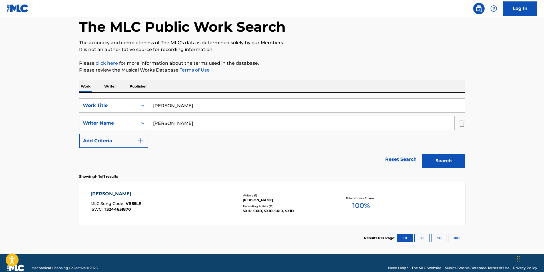
scroll to position [38, 0]
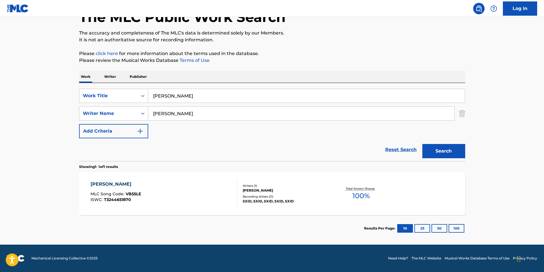
click at [127, 190] on div "VUKA VUKA MLC Song Code : VB55LE ISWC : T3244651870" at bounding box center [115, 194] width 51 height 26
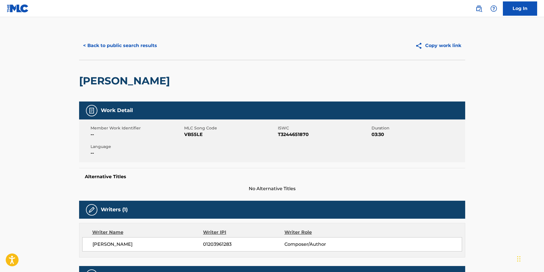
click at [104, 49] on button "< Back to public search results" at bounding box center [120, 46] width 82 height 14
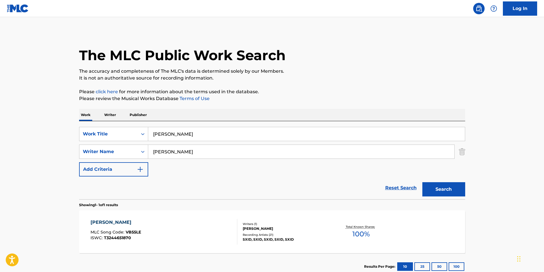
scroll to position [6, 0]
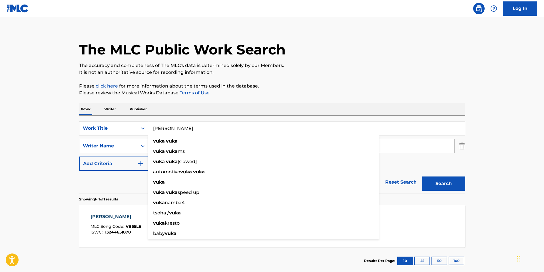
drag, startPoint x: 218, startPoint y: 131, endPoint x: 100, endPoint y: 134, distance: 118.5
click at [100, 134] on div "SearchWithCriteria78851c12-5a12-4a1a-8c41-cb79c5d674d4 Work Title Vuka Vuka vuk…" at bounding box center [272, 128] width 386 height 14
paste input "Felt Nothing"
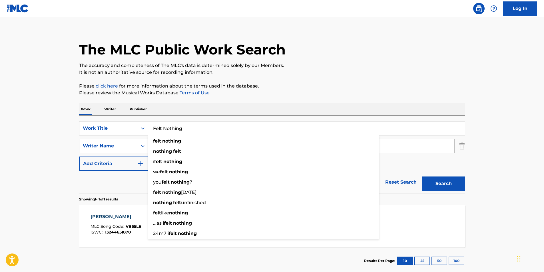
type input "Felt Nothing"
click at [423, 73] on p "It is not an authoritative source for recording information." at bounding box center [272, 72] width 386 height 7
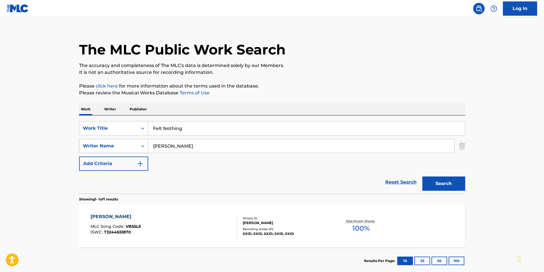
paste input "WILLIAM PATTON"
drag, startPoint x: 198, startPoint y: 149, endPoint x: 165, endPoint y: 140, distance: 33.7
click at [122, 151] on div "SearchWithCriteriac6969b36-f55c-475f-80db-ac5803a25248 Writer Name WILLIAM PATT…" at bounding box center [272, 146] width 386 height 14
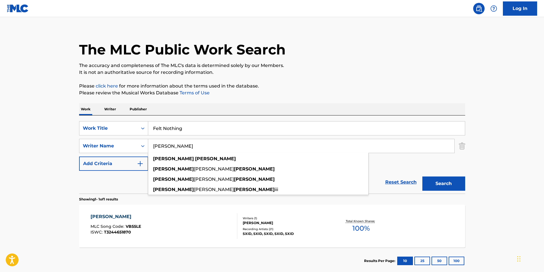
click at [398, 66] on p "The accuracy and completeness of The MLC's data is determined solely by our Mem…" at bounding box center [272, 65] width 386 height 7
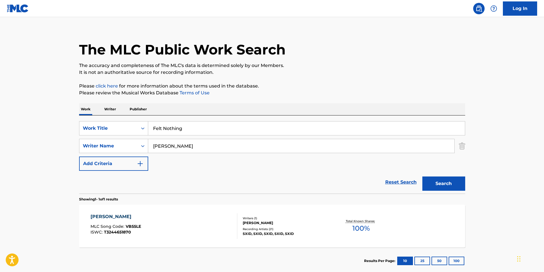
click at [438, 186] on button "Search" at bounding box center [443, 184] width 43 height 14
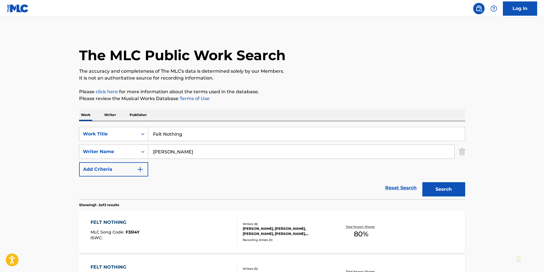
scroll to position [57, 0]
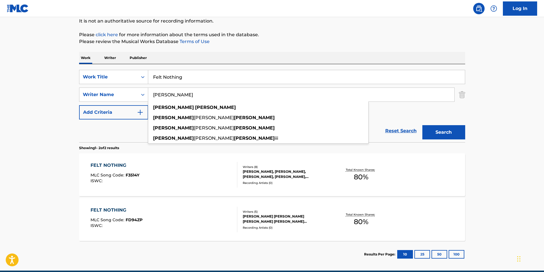
paste input "LOUIS FALGOUST II"
drag, startPoint x: 173, startPoint y: 93, endPoint x: 173, endPoint y: 101, distance: 8.6
click at [116, 95] on div "SearchWithCriteriac6969b36-f55c-475f-80db-ac5803a25248 Writer Name WILLIAM PATT…" at bounding box center [272, 95] width 386 height 14
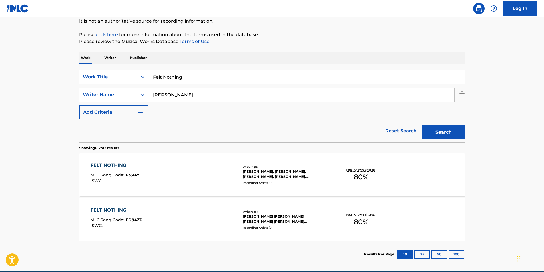
click at [437, 131] on button "Search" at bounding box center [443, 132] width 43 height 14
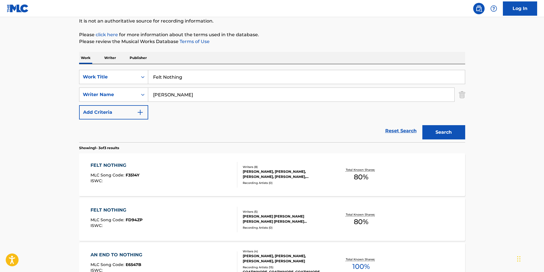
scroll to position [114, 0]
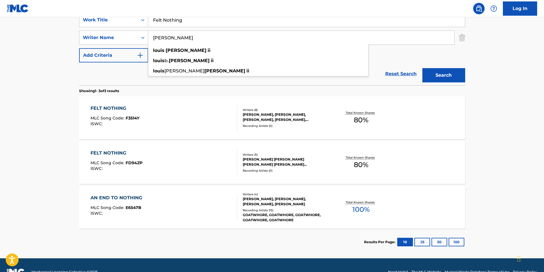
paste input "JAMES WILLIAMS"
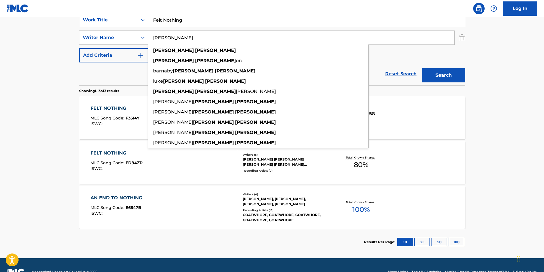
click at [455, 77] on button "Search" at bounding box center [443, 75] width 43 height 14
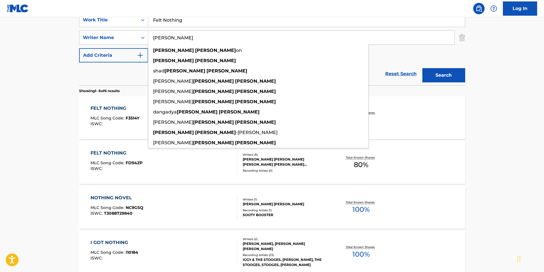
paste input "DONOVAN PUNCH"
drag, startPoint x: 197, startPoint y: 41, endPoint x: 123, endPoint y: 46, distance: 73.8
click at [123, 46] on div "SearchWithCriteria78851c12-5a12-4a1a-8c41-cb79c5d674d4 Work Title Felt Nothing …" at bounding box center [272, 38] width 386 height 50
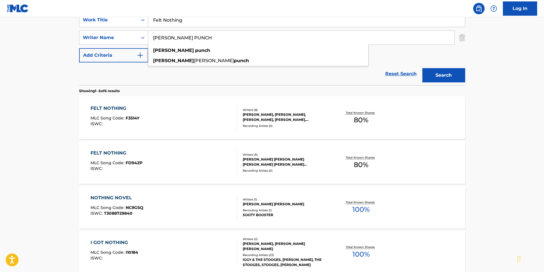
click at [458, 88] on section "Showing 1 - 6 of 6 results" at bounding box center [272, 89] width 386 height 8
click at [445, 77] on button "Search" at bounding box center [443, 75] width 43 height 14
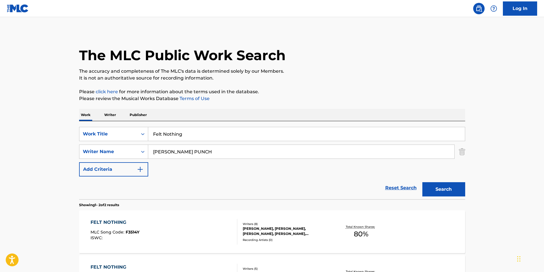
paste input "THOMAS BUCKLEY"
drag, startPoint x: 223, startPoint y: 153, endPoint x: 128, endPoint y: 164, distance: 95.4
click at [128, 164] on div "SearchWithCriteria78851c12-5a12-4a1a-8c41-cb79c5d674d4 Work Title Felt Nothing …" at bounding box center [272, 152] width 386 height 50
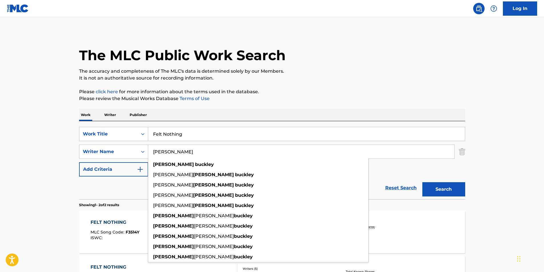
type input "THOMAS BUCKLEY"
click at [376, 63] on div "The MLC Public Work Search" at bounding box center [272, 52] width 386 height 42
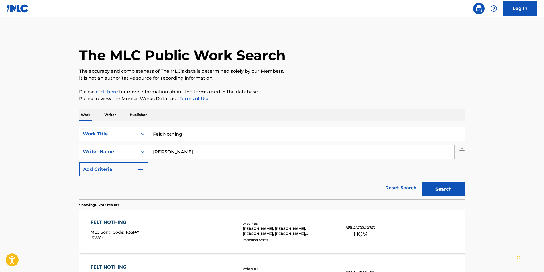
click at [443, 189] on button "Search" at bounding box center [443, 189] width 43 height 14
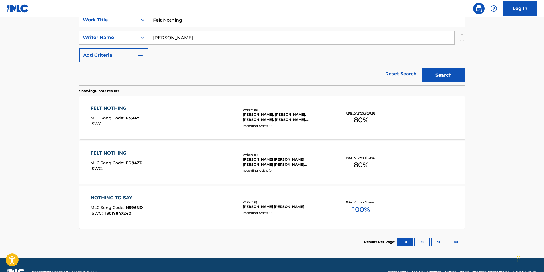
click at [90, 119] on div "FELT NOTHING MLC Song Code : F3514Y ISWC : Writers ( 8 ) THOMAS BUCKLEY, JAMES …" at bounding box center [272, 117] width 386 height 43
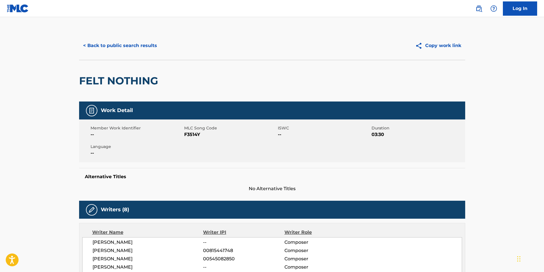
click at [190, 134] on span "F3514Y" at bounding box center [230, 134] width 92 height 7
click at [120, 53] on div "< Back to public search results Copy work link" at bounding box center [272, 45] width 386 height 29
click at [104, 52] on button "< Back to public search results" at bounding box center [120, 46] width 82 height 14
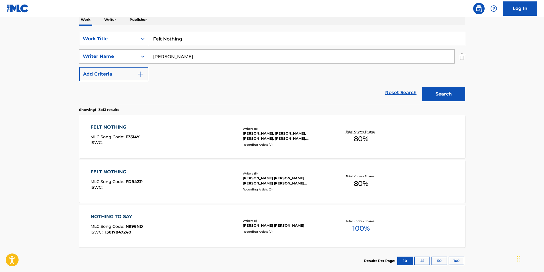
click at [120, 196] on div "FELT NOTHING MLC Song Code : FD94ZP ISWC : Writers ( 5 ) THOMAS STEVEN BUCKLEY,…" at bounding box center [272, 181] width 386 height 43
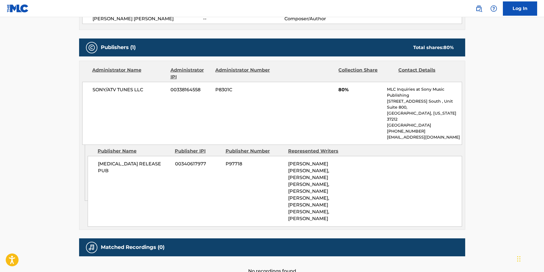
scroll to position [29, 0]
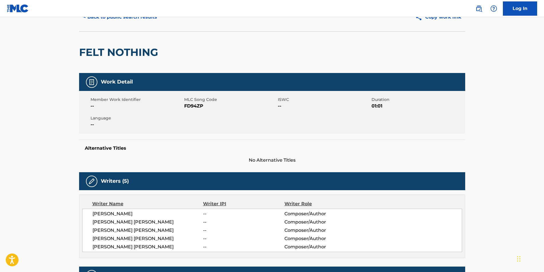
click at [194, 105] on span "FD94ZP" at bounding box center [230, 106] width 92 height 7
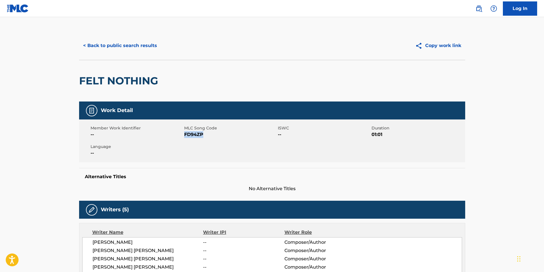
click at [147, 47] on button "< Back to public search results" at bounding box center [120, 46] width 82 height 14
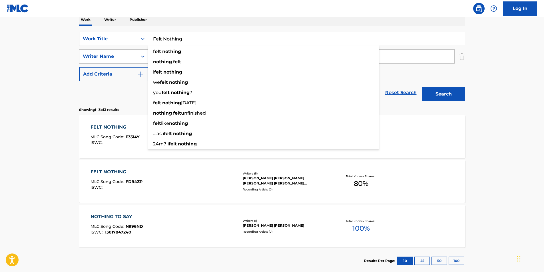
drag, startPoint x: 234, startPoint y: 41, endPoint x: 69, endPoint y: 68, distance: 167.7
click at [81, 59] on div "SearchWithCriteria78851c12-5a12-4a1a-8c41-cb79c5d674d4 Work Title Felt Nothing …" at bounding box center [272, 57] width 386 height 50
paste input "Curtan el Mambo"
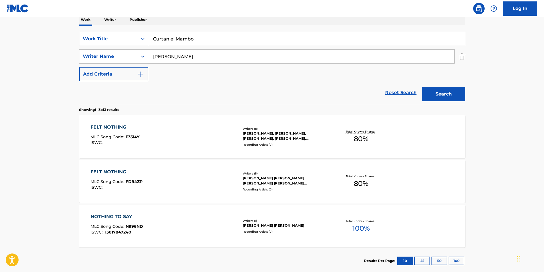
type input "Curtan el Mambo"
click at [42, 80] on main "The MLC Public Work Search The accuracy and completeness of The MLC's data is d…" at bounding box center [272, 100] width 544 height 356
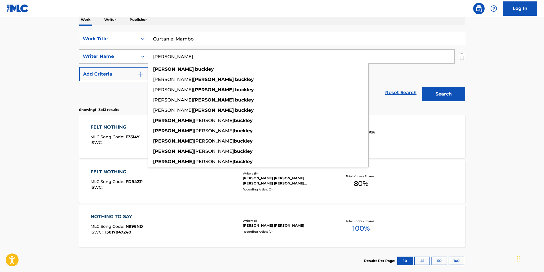
paste input "Gonzalo Nahuel Moya"
drag, startPoint x: 198, startPoint y: 56, endPoint x: 89, endPoint y: 68, distance: 109.8
click at [93, 64] on div "SearchWithCriteria78851c12-5a12-4a1a-8c41-cb79c5d674d4 Work Title Curtan el Mam…" at bounding box center [272, 57] width 386 height 50
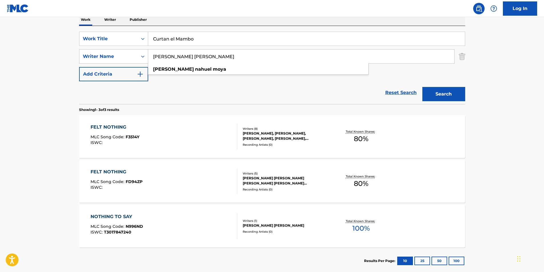
click at [445, 91] on button "Search" at bounding box center [443, 94] width 43 height 14
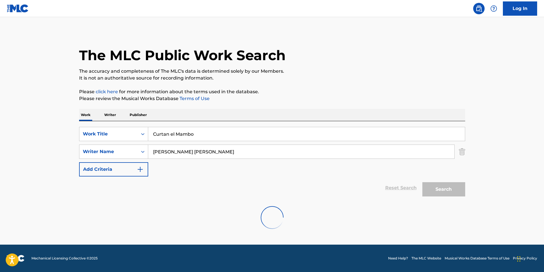
scroll to position [0, 0]
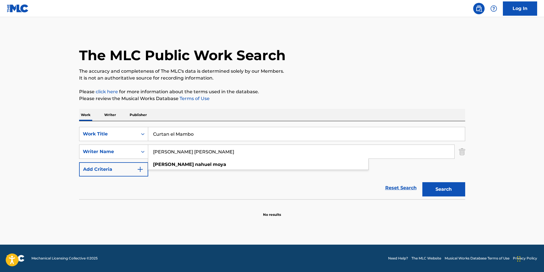
drag, startPoint x: 174, startPoint y: 155, endPoint x: 250, endPoint y: 159, distance: 76.0
click at [250, 159] on div "Gonzalo Nahuel Moya gonzalo nahuel moya" at bounding box center [301, 152] width 306 height 14
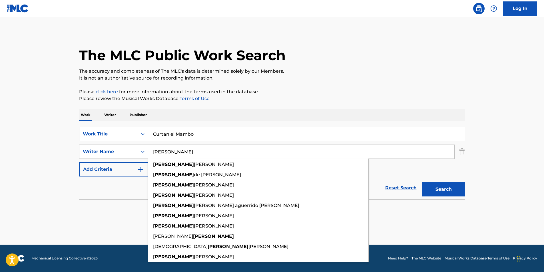
click at [497, 176] on main "The MLC Public Work Search The accuracy and completeness of The MLC's data is d…" at bounding box center [272, 131] width 544 height 228
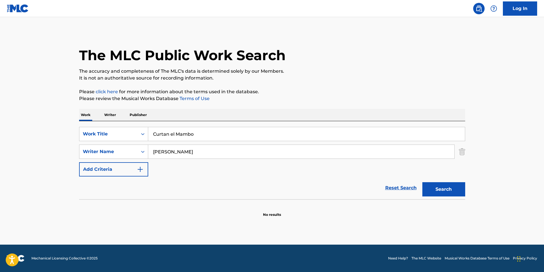
click at [444, 190] on button "Search" at bounding box center [443, 189] width 43 height 14
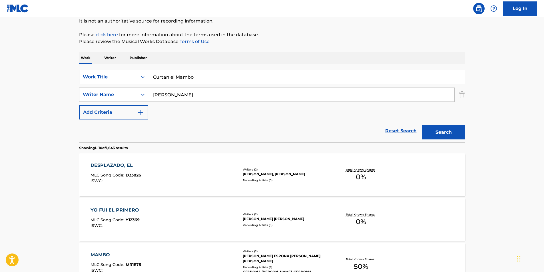
scroll to position [86, 0]
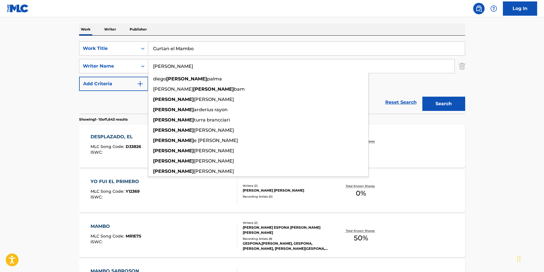
drag, startPoint x: 194, startPoint y: 63, endPoint x: 189, endPoint y: 76, distance: 13.6
click at [59, 70] on main "The MLC Public Work Search The accuracy and completeness of The MLC's data is d…" at bounding box center [272, 267] width 544 height 672
paste input "Nahuel Moya"
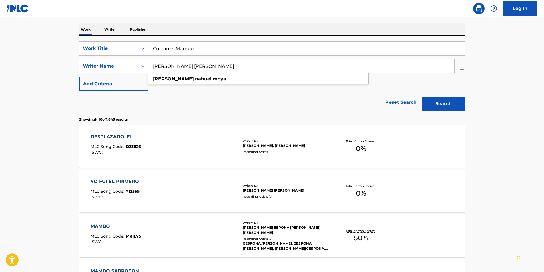
drag, startPoint x: 187, startPoint y: 69, endPoint x: 0, endPoint y: 90, distance: 188.5
click at [0, 89] on html "Accessibility Screen-Reader Guide, Feedback, and Issue Reporting | New window L…" at bounding box center [272, 50] width 544 height 272
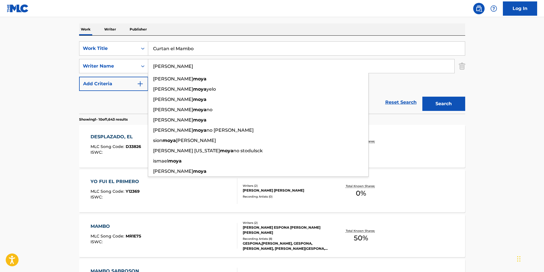
type input "Moya"
click at [422, 97] on button "Search" at bounding box center [443, 104] width 43 height 14
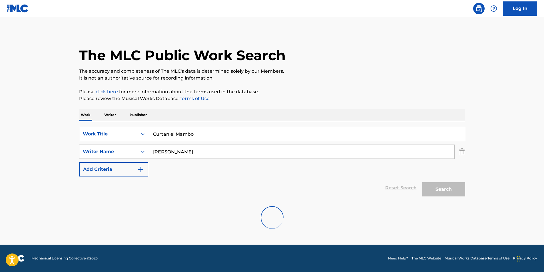
click at [229, 130] on input "Curtan el Mambo" at bounding box center [306, 134] width 317 height 14
drag, startPoint x: 217, startPoint y: 130, endPoint x: 112, endPoint y: 140, distance: 105.7
click at [102, 146] on div "SearchWithCriteria78851c12-5a12-4a1a-8c41-cb79c5d674d4 Work Title Curtan el Mam…" at bounding box center [272, 152] width 386 height 50
paste input "Fuck Competi"
type input "Fuck Competi"
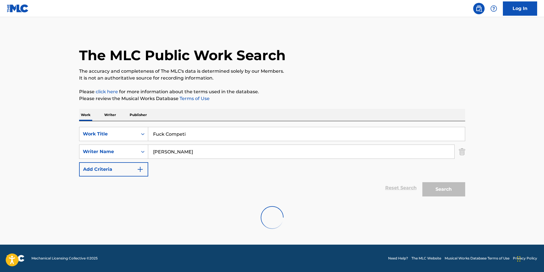
click at [373, 57] on div "The MLC Public Work Search" at bounding box center [272, 52] width 386 height 42
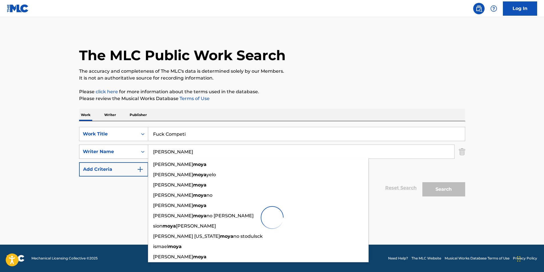
drag, startPoint x: 205, startPoint y: 151, endPoint x: 105, endPoint y: 157, distance: 100.7
click at [105, 157] on div "SearchWithCriteriac6969b36-f55c-475f-80db-ac5803a25248 Writer Name Moya gerardo…" at bounding box center [272, 152] width 386 height 14
paste input "Sergio Martin Grasso"
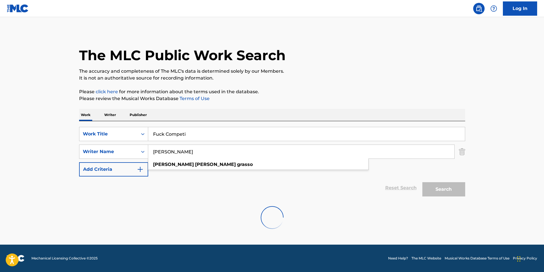
type input "Sergio Martin Grasso"
click at [434, 187] on div "Search" at bounding box center [442, 188] width 46 height 23
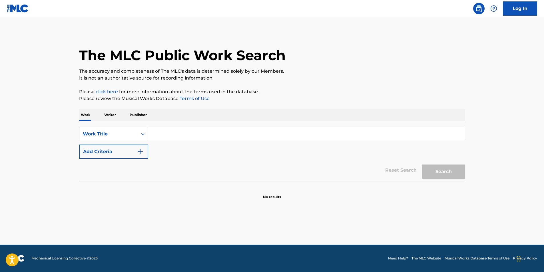
click at [170, 134] on input "Search Form" at bounding box center [306, 134] width 317 height 14
paste input "Fuck Competi"
type input "Fuck Competi"
click at [91, 158] on button "Add Criteria" at bounding box center [113, 152] width 69 height 14
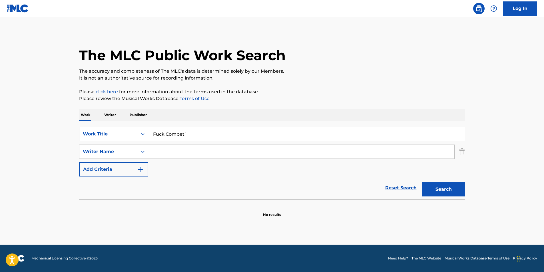
click at [193, 158] on input "Search Form" at bounding box center [301, 152] width 306 height 14
paste input "[PERSON_NAME]"
click at [444, 191] on button "Search" at bounding box center [443, 189] width 43 height 14
drag, startPoint x: 170, startPoint y: 152, endPoint x: 234, endPoint y: 154, distance: 63.7
click at [234, 154] on input "[PERSON_NAME]" at bounding box center [301, 152] width 306 height 14
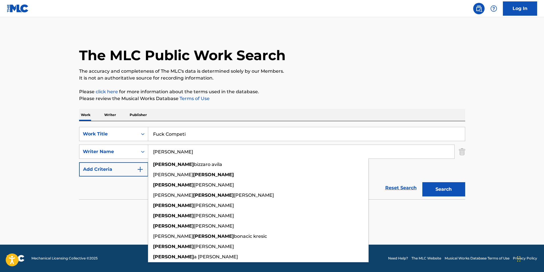
type input "[PERSON_NAME]"
click at [422, 182] on button "Search" at bounding box center [443, 189] width 43 height 14
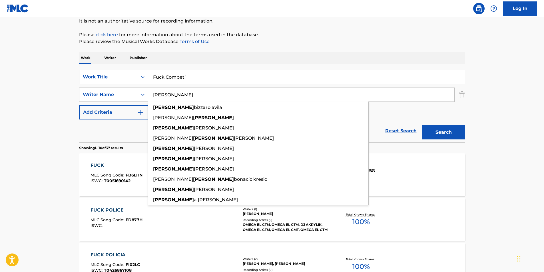
scroll to position [29, 0]
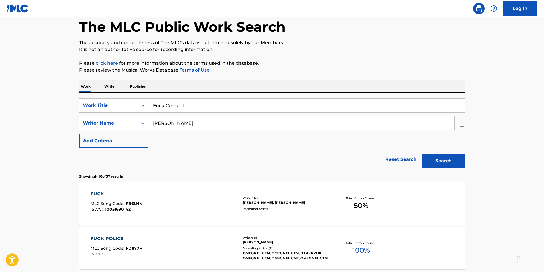
drag, startPoint x: 176, startPoint y: 104, endPoint x: 0, endPoint y: 123, distance: 177.3
paste input "Champagne"
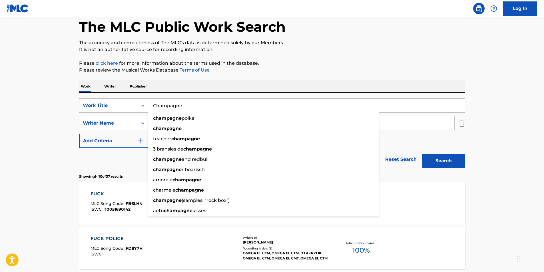
type input "Champagne"
click at [0, 123] on html "Accessibility Screen-Reader Guide, Feedback, and Issue Reporting | New window L…" at bounding box center [272, 107] width 544 height 272
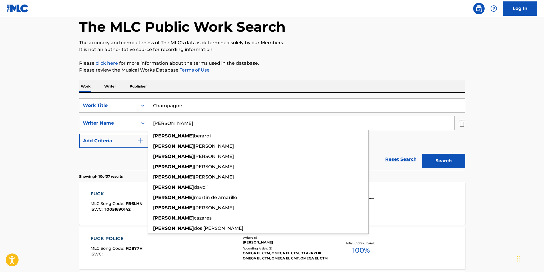
drag, startPoint x: 198, startPoint y: 120, endPoint x: 170, endPoint y: 135, distance: 31.9
click at [126, 129] on div "SearchWithCriteriad30d235a-7ca1-44ae-baf1-50e1575a4aa8 Writer Name Sergio sergi…" at bounding box center [272, 123] width 386 height 14
paste input "Marcelo Emilio Guerrina"
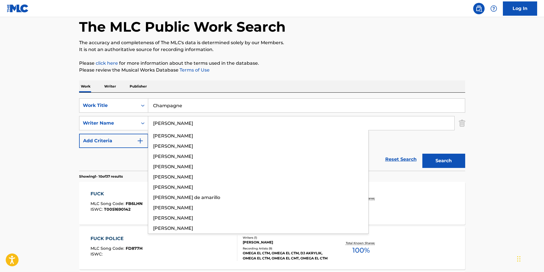
type input "Marcelo Emilio Guerrina"
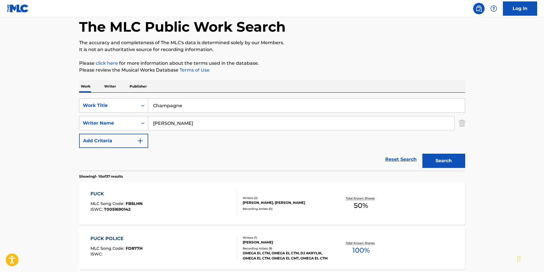
click at [448, 162] on button "Search" at bounding box center [443, 161] width 43 height 14
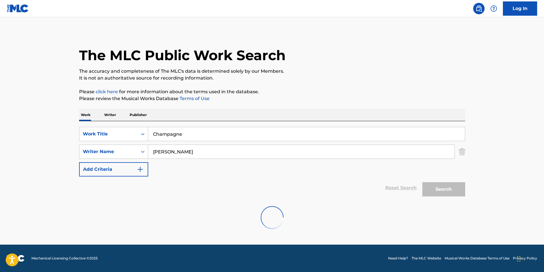
click at [229, 185] on div "Reset Search Search" at bounding box center [272, 188] width 386 height 23
